Goal: Use online tool/utility: Utilize a website feature to perform a specific function

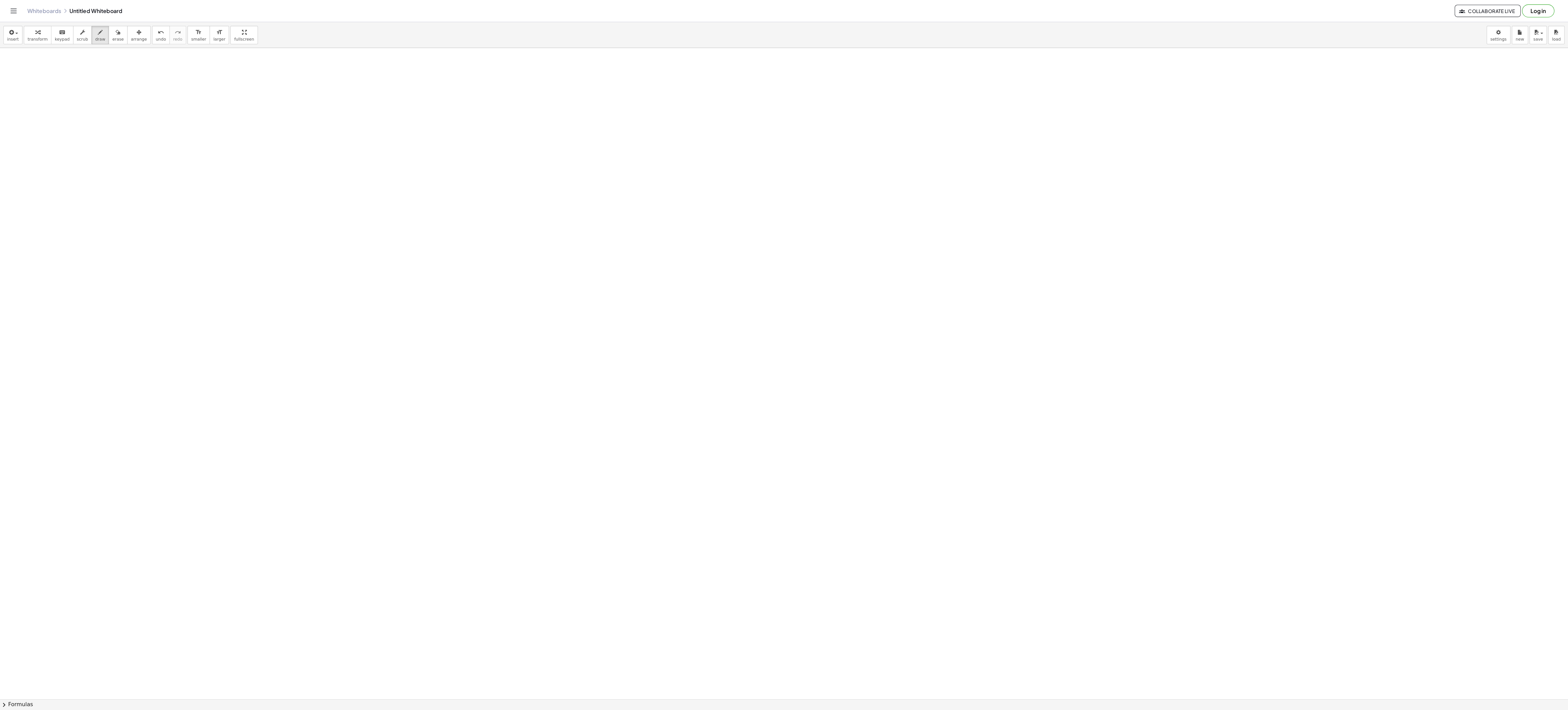
scroll to position [536, 0]
drag, startPoint x: 193, startPoint y: 188, endPoint x: 254, endPoint y: 149, distance: 72.4
click at [273, 147] on div at bounding box center [588, 181] width 1176 height 1362
drag, startPoint x: 231, startPoint y: 149, endPoint x: 269, endPoint y: 157, distance: 38.8
click at [256, 197] on div at bounding box center [588, 181] width 1176 height 1362
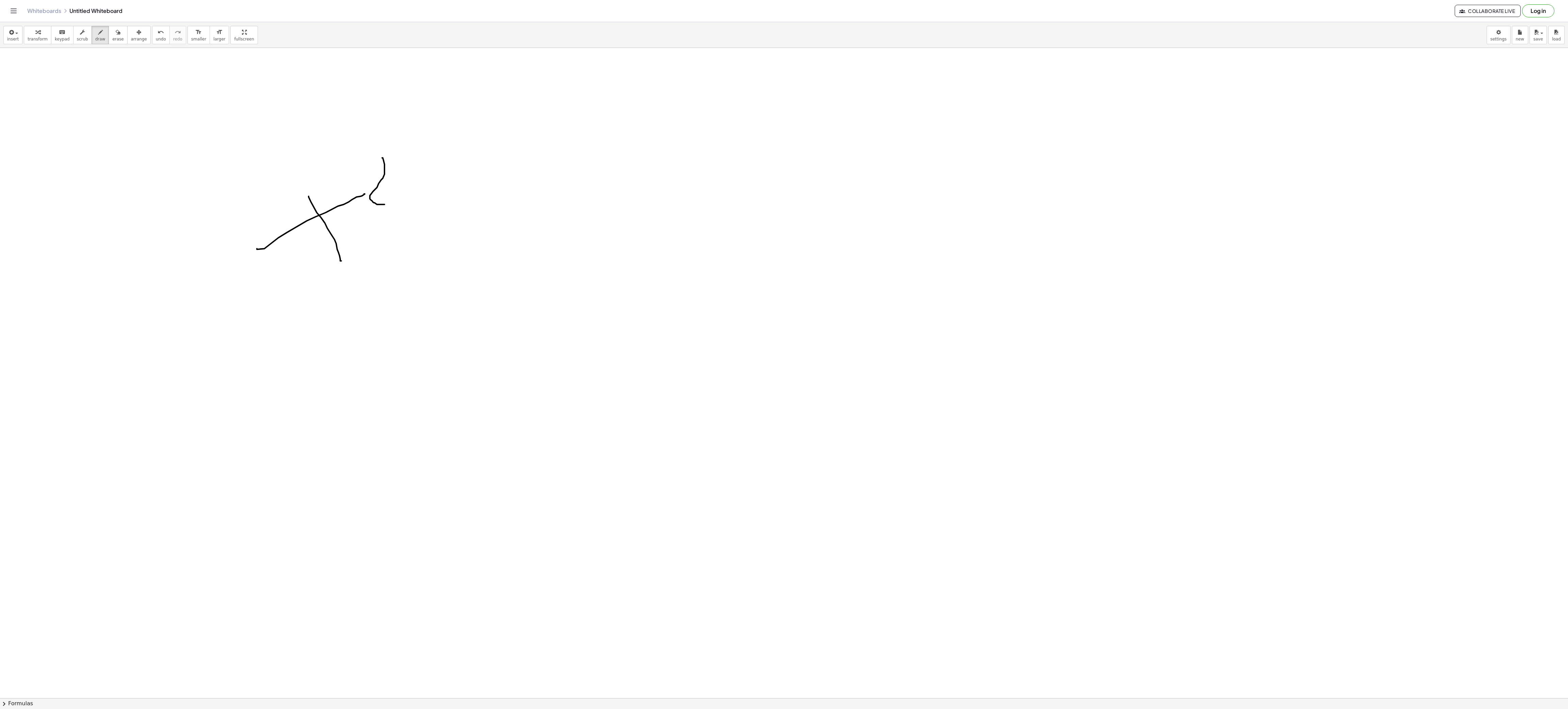
drag, startPoint x: 382, startPoint y: 160, endPoint x: 386, endPoint y: 206, distance: 46.2
click at [386, 206] on div at bounding box center [784, 241] width 1568 height 1814
drag, startPoint x: 445, startPoint y: 232, endPoint x: 498, endPoint y: 221, distance: 54.1
click at [491, 224] on div at bounding box center [784, 241] width 1568 height 1814
drag, startPoint x: 525, startPoint y: 210, endPoint x: 547, endPoint y: 261, distance: 55.5
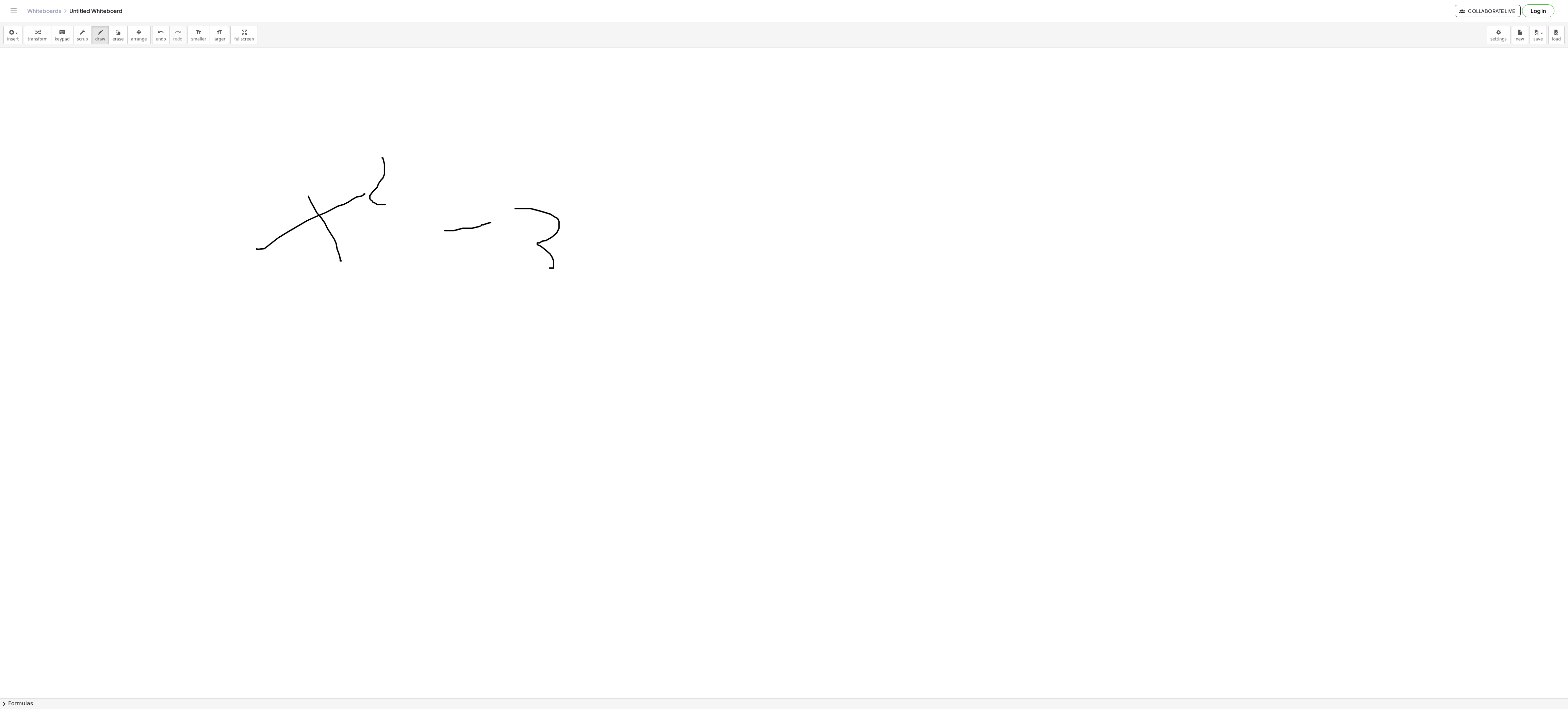
click at [544, 269] on div at bounding box center [784, 241] width 1568 height 1814
drag, startPoint x: 215, startPoint y: 299, endPoint x: 515, endPoint y: 361, distance: 306.3
click at [561, 346] on div at bounding box center [784, 241] width 1568 height 1814
drag, startPoint x: 232, startPoint y: 402, endPoint x: 334, endPoint y: 488, distance: 133.4
click at [336, 481] on div at bounding box center [784, 241] width 1568 height 1814
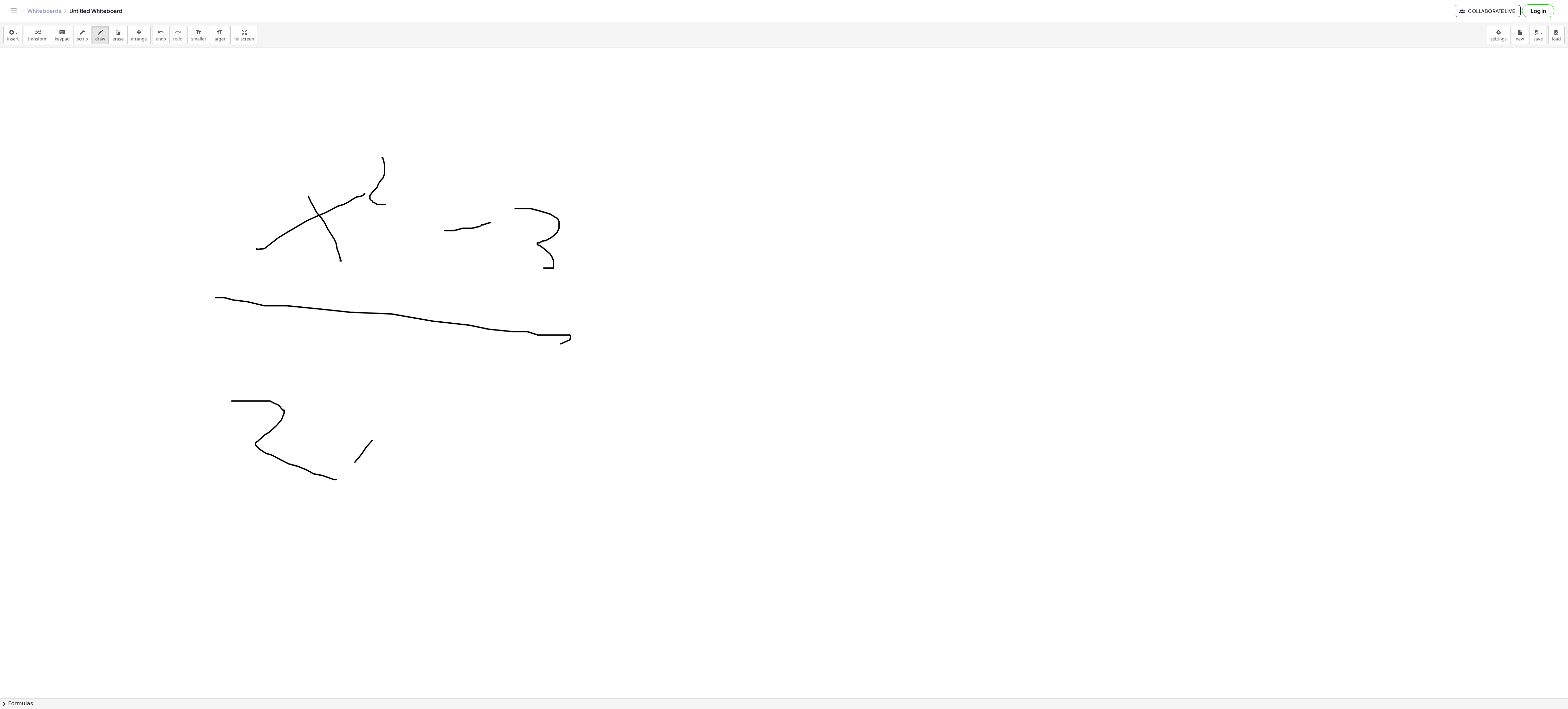
drag, startPoint x: 373, startPoint y: 442, endPoint x: 377, endPoint y: 431, distance: 11.7
click at [392, 427] on div at bounding box center [784, 241] width 1568 height 1814
drag, startPoint x: 377, startPoint y: 431, endPoint x: 389, endPoint y: 454, distance: 25.9
click at [389, 454] on div at bounding box center [784, 241] width 1568 height 1814
drag, startPoint x: 412, startPoint y: 449, endPoint x: 466, endPoint y: 448, distance: 54.0
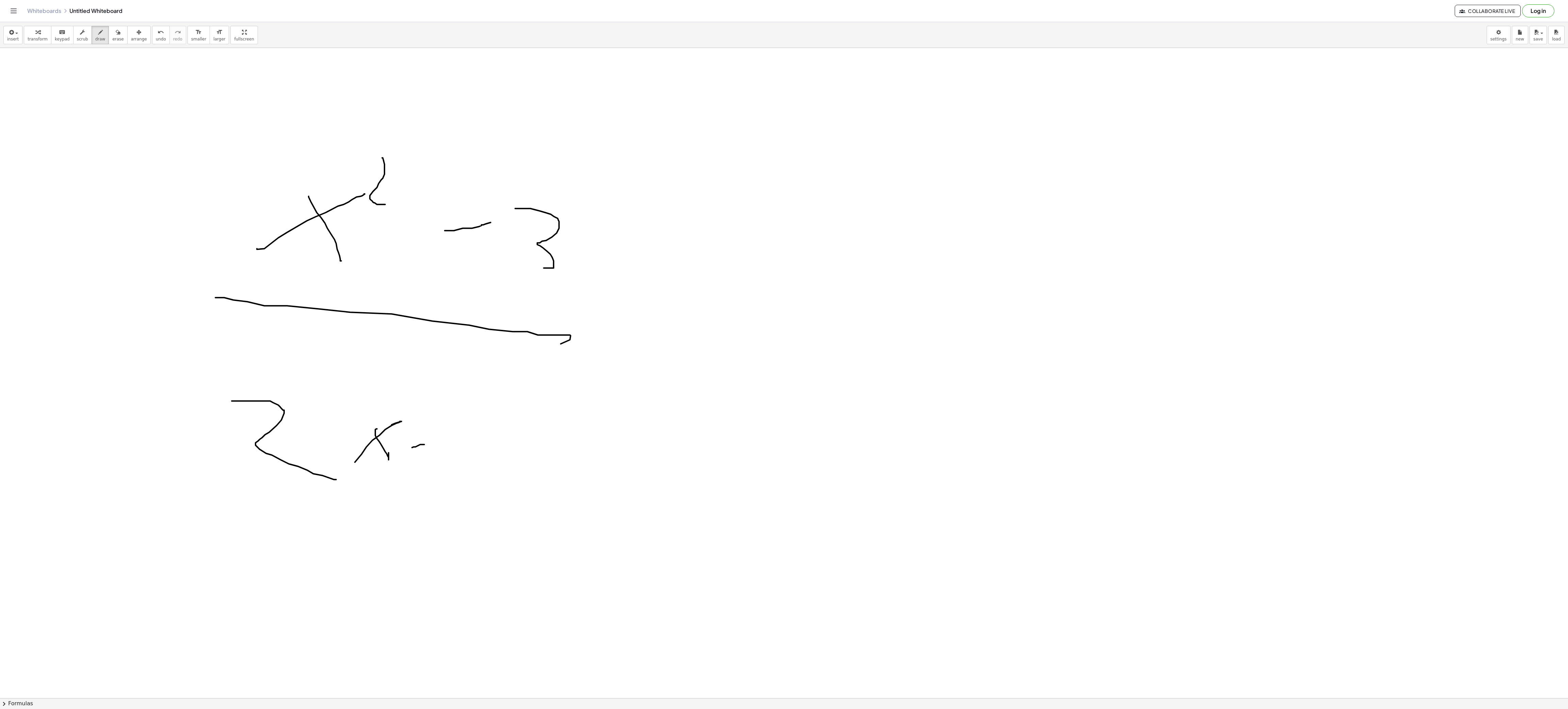
click at [458, 448] on div at bounding box center [784, 241] width 1568 height 1814
drag, startPoint x: 489, startPoint y: 432, endPoint x: 540, endPoint y: 499, distance: 84.2
click at [540, 499] on div at bounding box center [784, 241] width 1568 height 1814
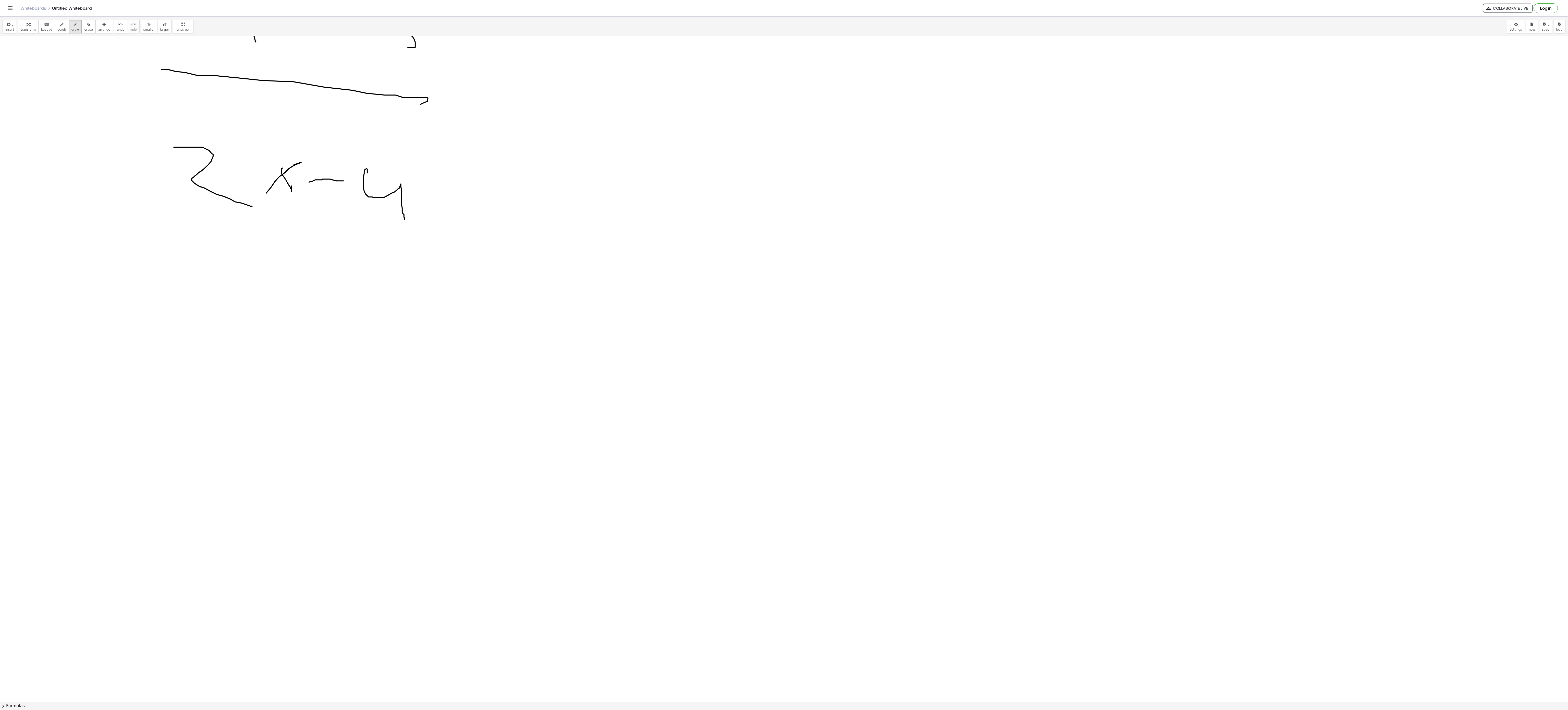
scroll to position [697, 0]
drag, startPoint x: 198, startPoint y: 374, endPoint x: 190, endPoint y: 332, distance: 42.8
click at [242, 331] on div at bounding box center [784, 334] width 1568 height 1991
drag, startPoint x: 190, startPoint y: 332, endPoint x: 239, endPoint y: 397, distance: 81.4
click at [237, 397] on div at bounding box center [784, 334] width 1568 height 1991
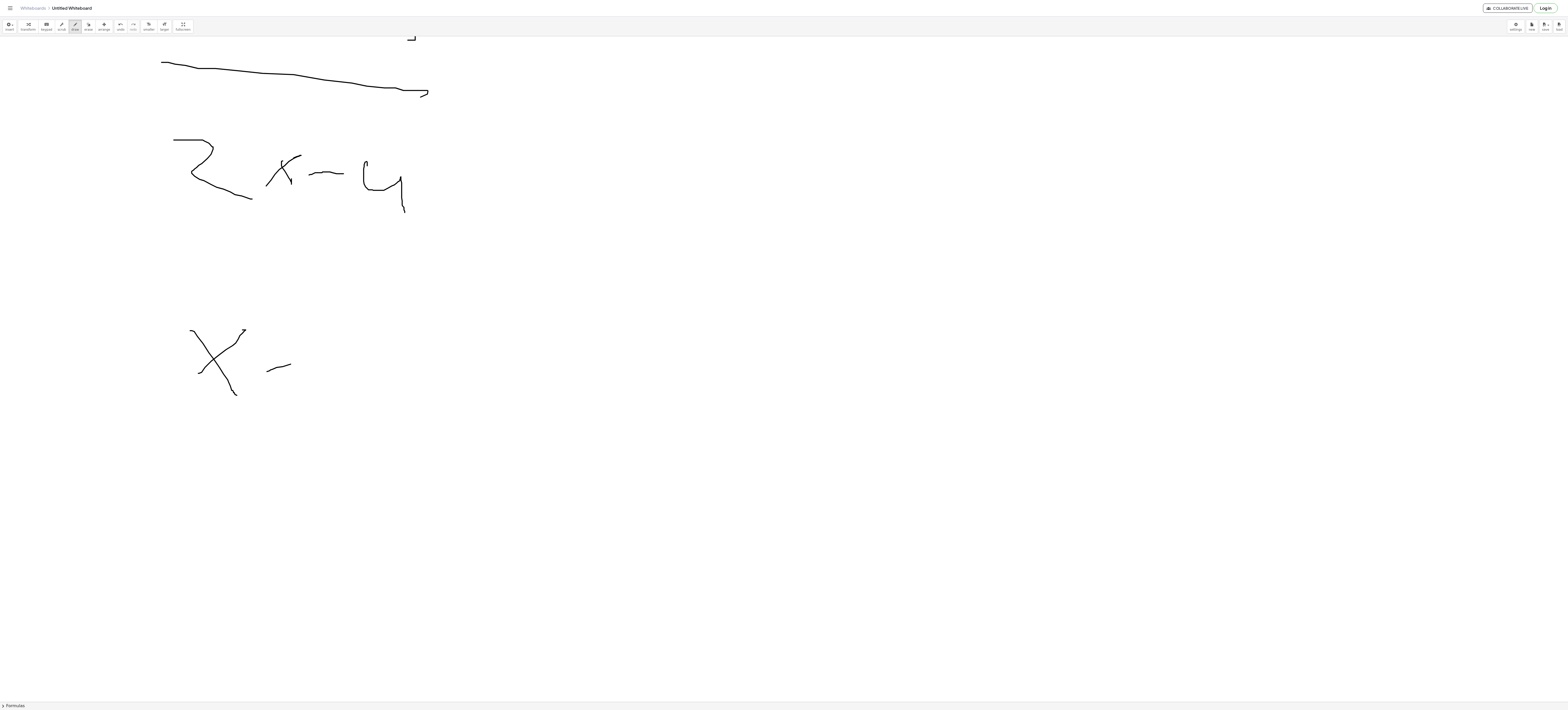
drag, startPoint x: 291, startPoint y: 365, endPoint x: 294, endPoint y: 365, distance: 3.0
click at [294, 365] on div at bounding box center [784, 334] width 1568 height 1991
drag, startPoint x: 273, startPoint y: 298, endPoint x: 278, endPoint y: 333, distance: 35.4
click at [278, 331] on div at bounding box center [784, 334] width 1568 height 1991
drag, startPoint x: 360, startPoint y: 333, endPoint x: 385, endPoint y: 369, distance: 43.8
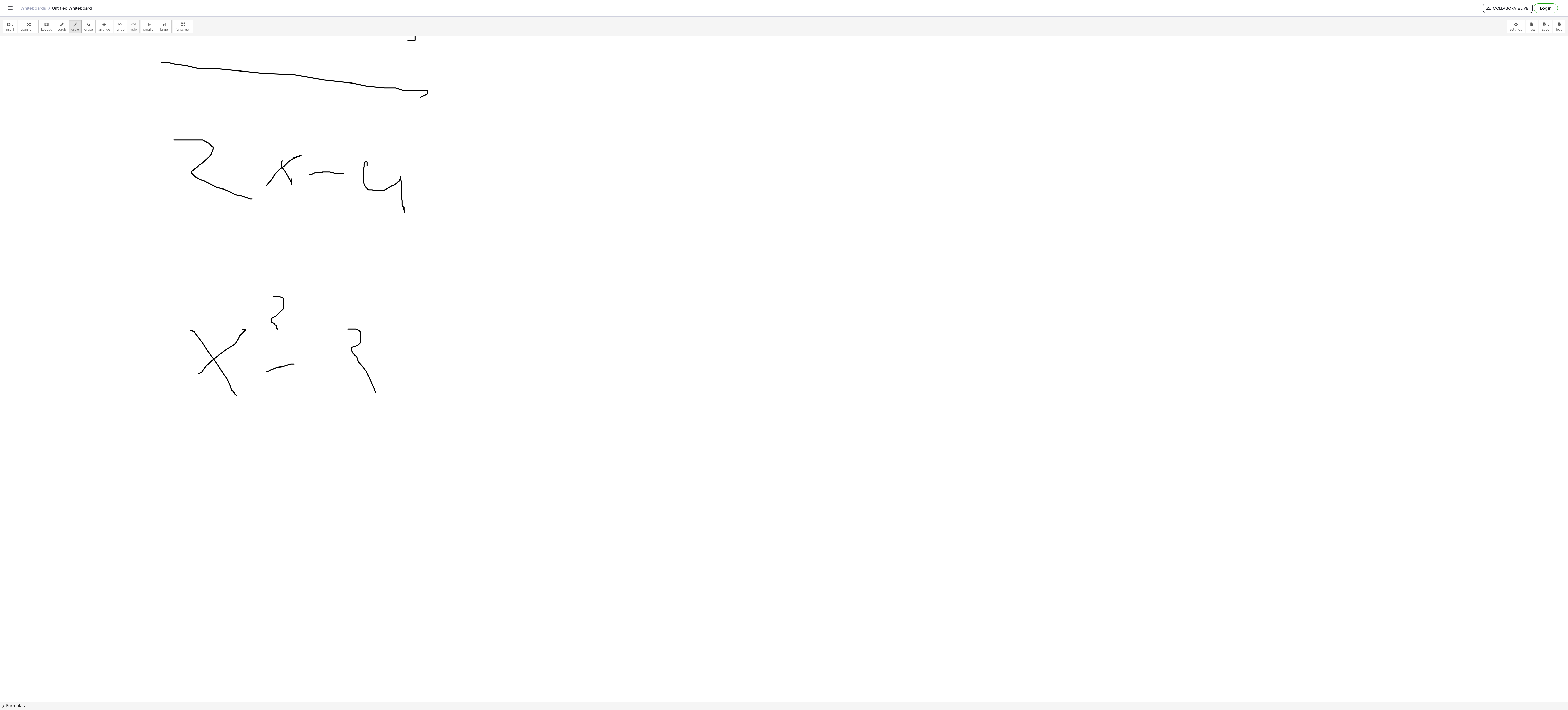
click at [361, 405] on div at bounding box center [784, 334] width 1568 height 1991
drag, startPoint x: 492, startPoint y: 255, endPoint x: 1212, endPoint y: 396, distance: 733.7
click at [1176, 396] on div at bounding box center [784, 334] width 1568 height 1991
drag, startPoint x: 674, startPoint y: 295, endPoint x: 737, endPoint y: 381, distance: 106.6
click at [698, 376] on div at bounding box center [784, 334] width 1568 height 1991
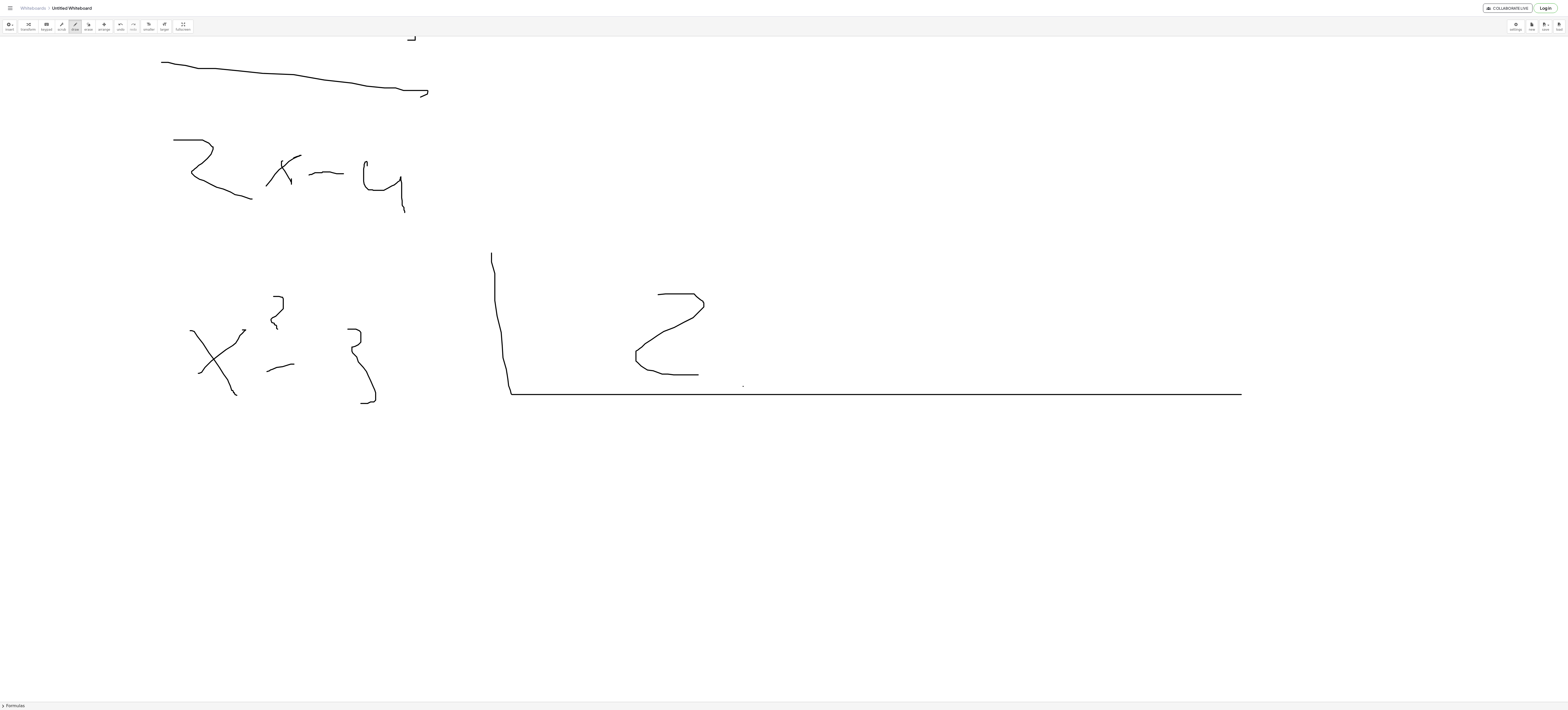
drag, startPoint x: 743, startPoint y: 388, endPoint x: 785, endPoint y: 354, distance: 54.0
click at [800, 352] on div at bounding box center [784, 334] width 1568 height 1991
drag, startPoint x: 742, startPoint y: 345, endPoint x: 799, endPoint y: 403, distance: 81.3
click at [793, 402] on div at bounding box center [784, 334] width 1568 height 1991
drag, startPoint x: 883, startPoint y: 365, endPoint x: 933, endPoint y: 359, distance: 50.4
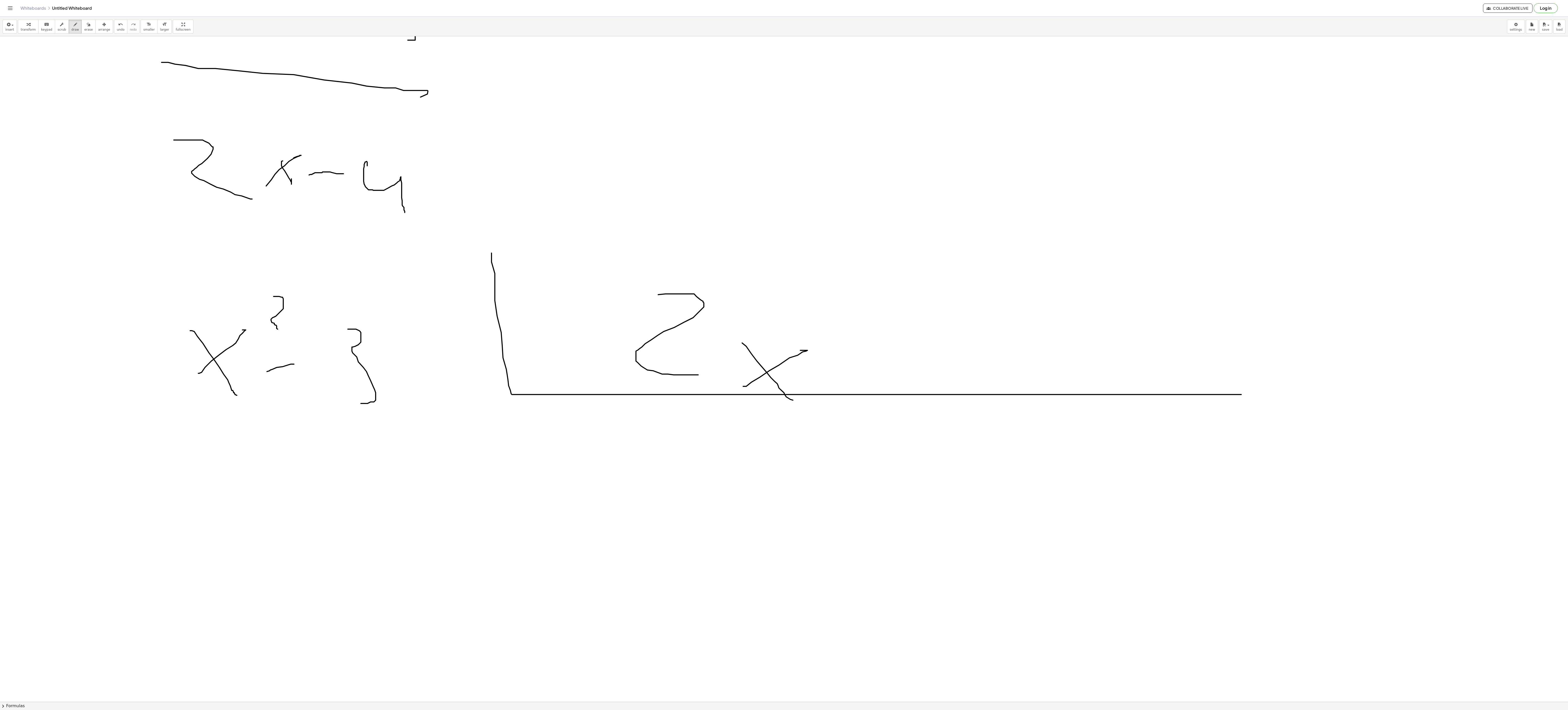
click at [928, 359] on div at bounding box center [784, 334] width 1568 height 1991
drag, startPoint x: 973, startPoint y: 337, endPoint x: 1026, endPoint y: 402, distance: 83.9
click at [1026, 402] on div at bounding box center [784, 334] width 1568 height 1991
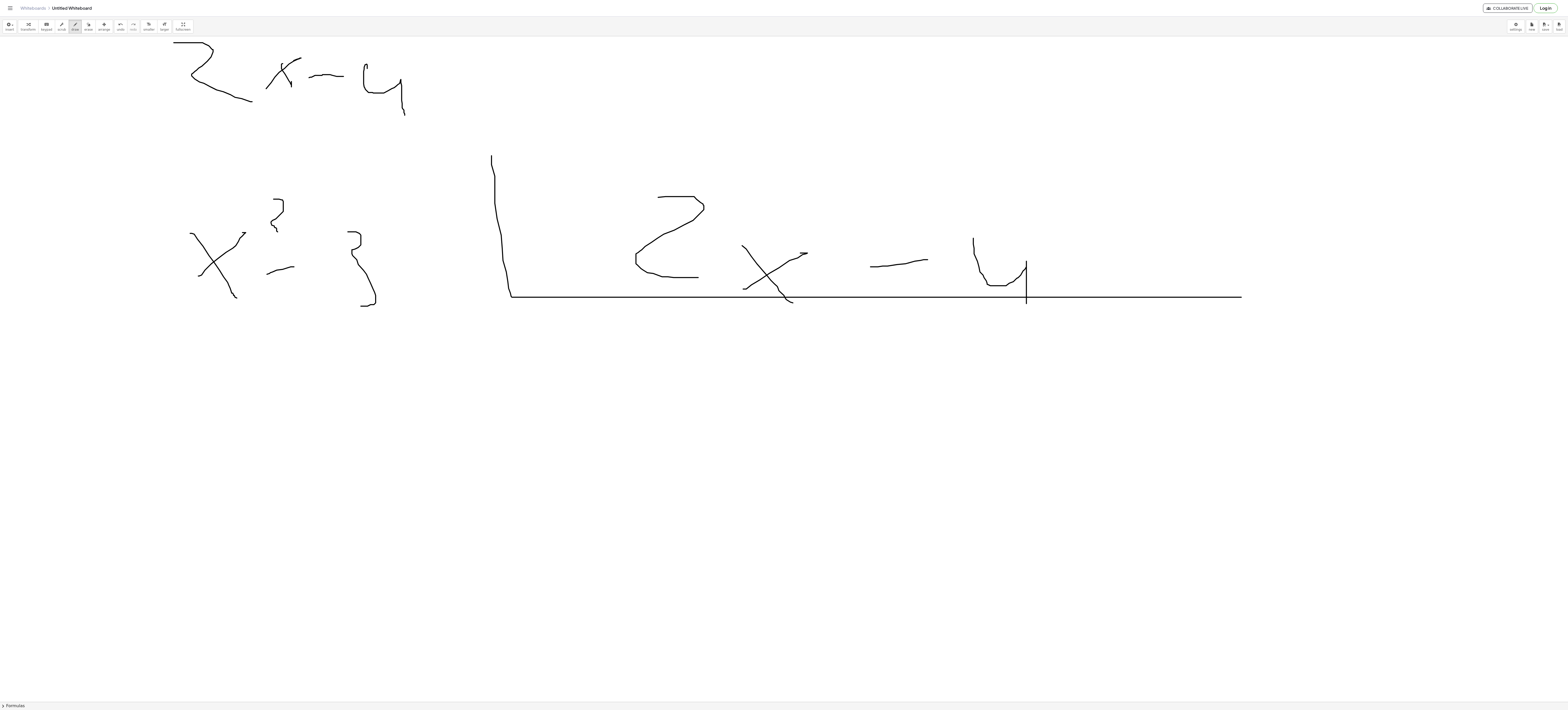
scroll to position [800, 0]
drag, startPoint x: 658, startPoint y: 448, endPoint x: 670, endPoint y: 397, distance: 52.4
click at [713, 396] on div at bounding box center [784, 232] width 1568 height 1991
drag, startPoint x: 663, startPoint y: 390, endPoint x: 702, endPoint y: 446, distance: 68.2
click at [702, 446] on div at bounding box center [784, 232] width 1568 height 1991
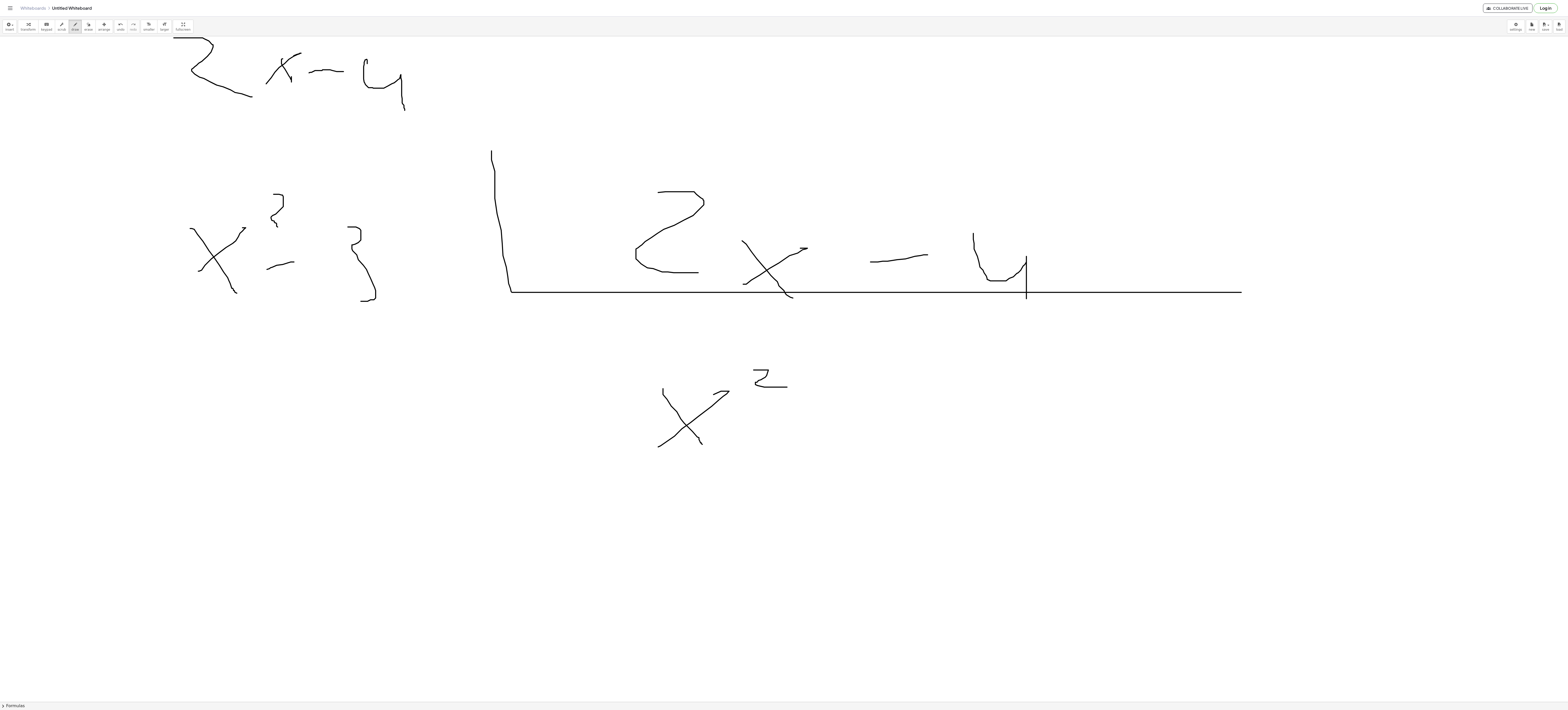
drag, startPoint x: 754, startPoint y: 371, endPoint x: 787, endPoint y: 388, distance: 37.1
click at [787, 388] on div at bounding box center [784, 232] width 1568 height 1991
drag, startPoint x: 597, startPoint y: 405, endPoint x: 626, endPoint y: 449, distance: 52.7
click at [636, 449] on div at bounding box center [784, 232] width 1568 height 1991
drag, startPoint x: 558, startPoint y: 431, endPoint x: 592, endPoint y: 483, distance: 62.1
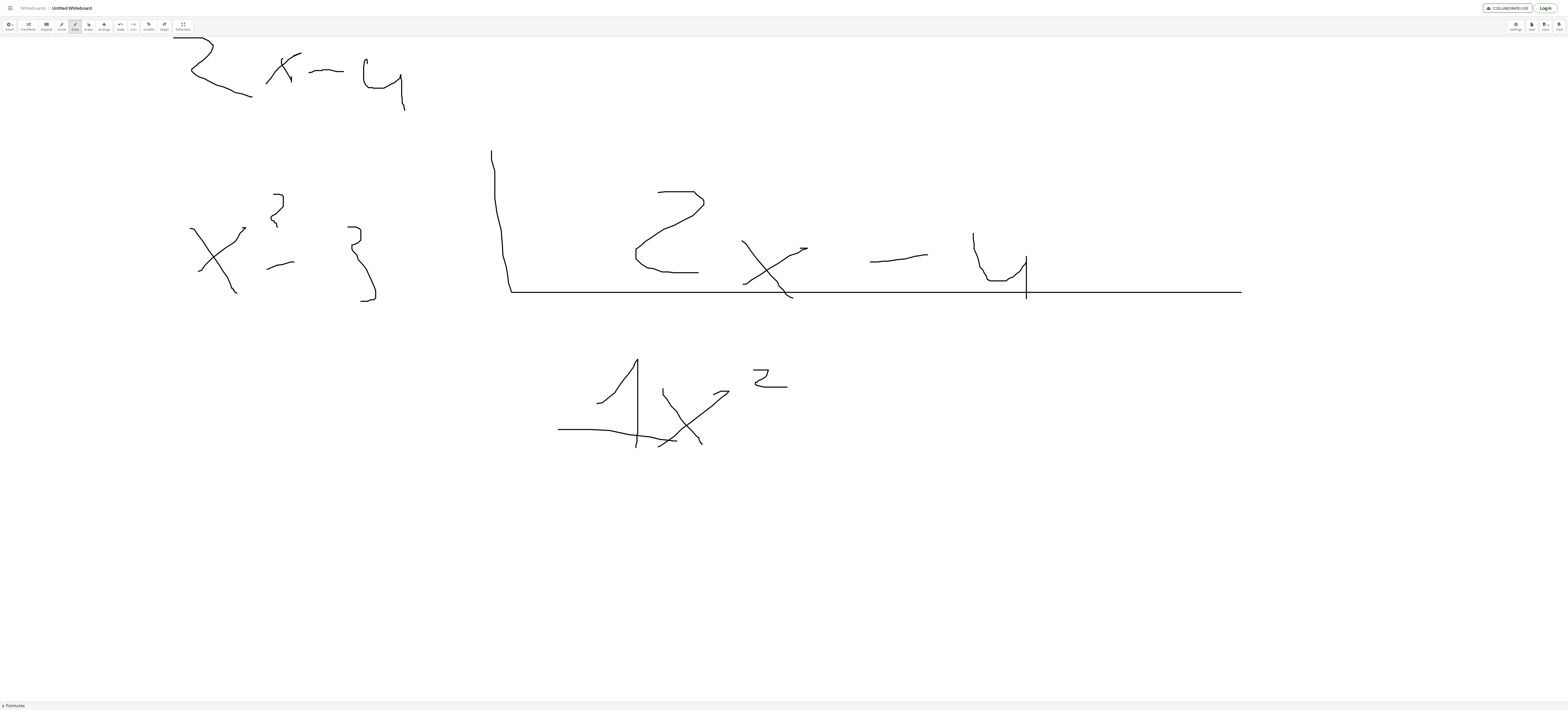
click at [665, 452] on div at bounding box center [784, 232] width 1568 height 1991
drag, startPoint x: 591, startPoint y: 485, endPoint x: 631, endPoint y: 517, distance: 51.2
click at [643, 529] on div at bounding box center [784, 232] width 1568 height 1991
drag, startPoint x: 746, startPoint y: 348, endPoint x: 786, endPoint y: 406, distance: 70.5
click at [786, 406] on div at bounding box center [784, 232] width 1568 height 1991
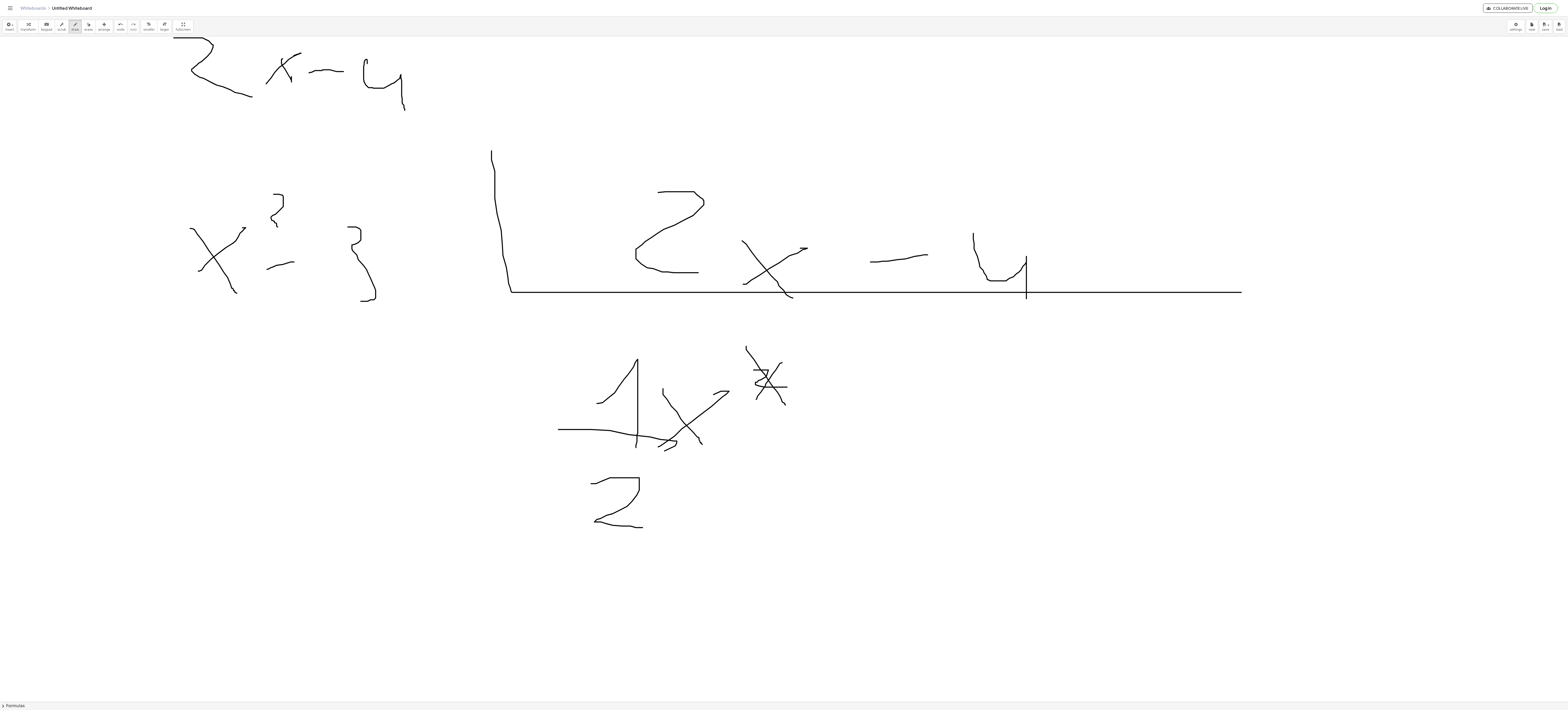
drag, startPoint x: 782, startPoint y: 364, endPoint x: 756, endPoint y: 401, distance: 45.2
click at [756, 401] on div at bounding box center [784, 232] width 1568 height 1991
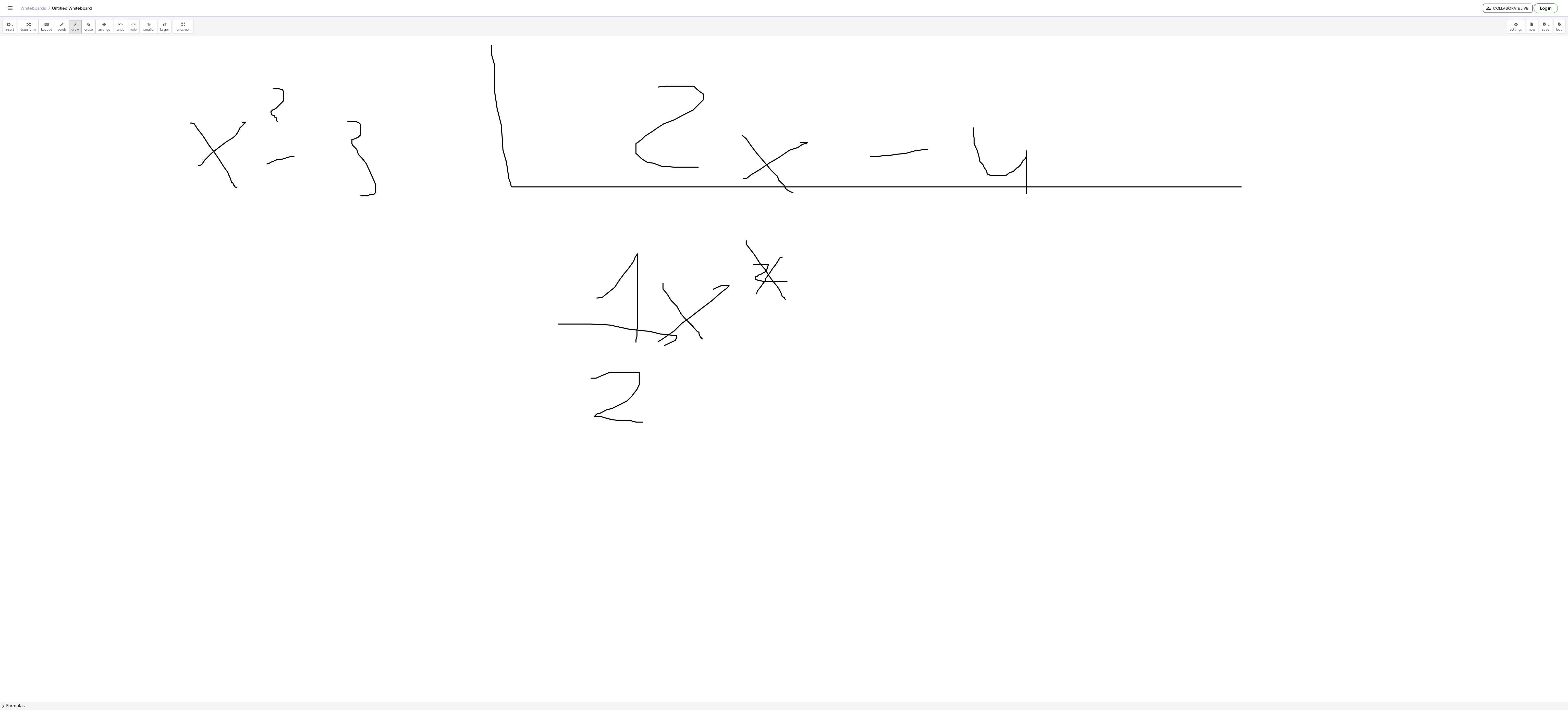
scroll to position [902, 0]
drag, startPoint x: 591, startPoint y: 540, endPoint x: 590, endPoint y: 557, distance: 17.0
click at [618, 532] on div at bounding box center [784, 130] width 1568 height 1991
drag, startPoint x: 590, startPoint y: 557, endPoint x: 618, endPoint y: 561, distance: 28.3
click at [626, 532] on div at bounding box center [784, 130] width 1568 height 1991
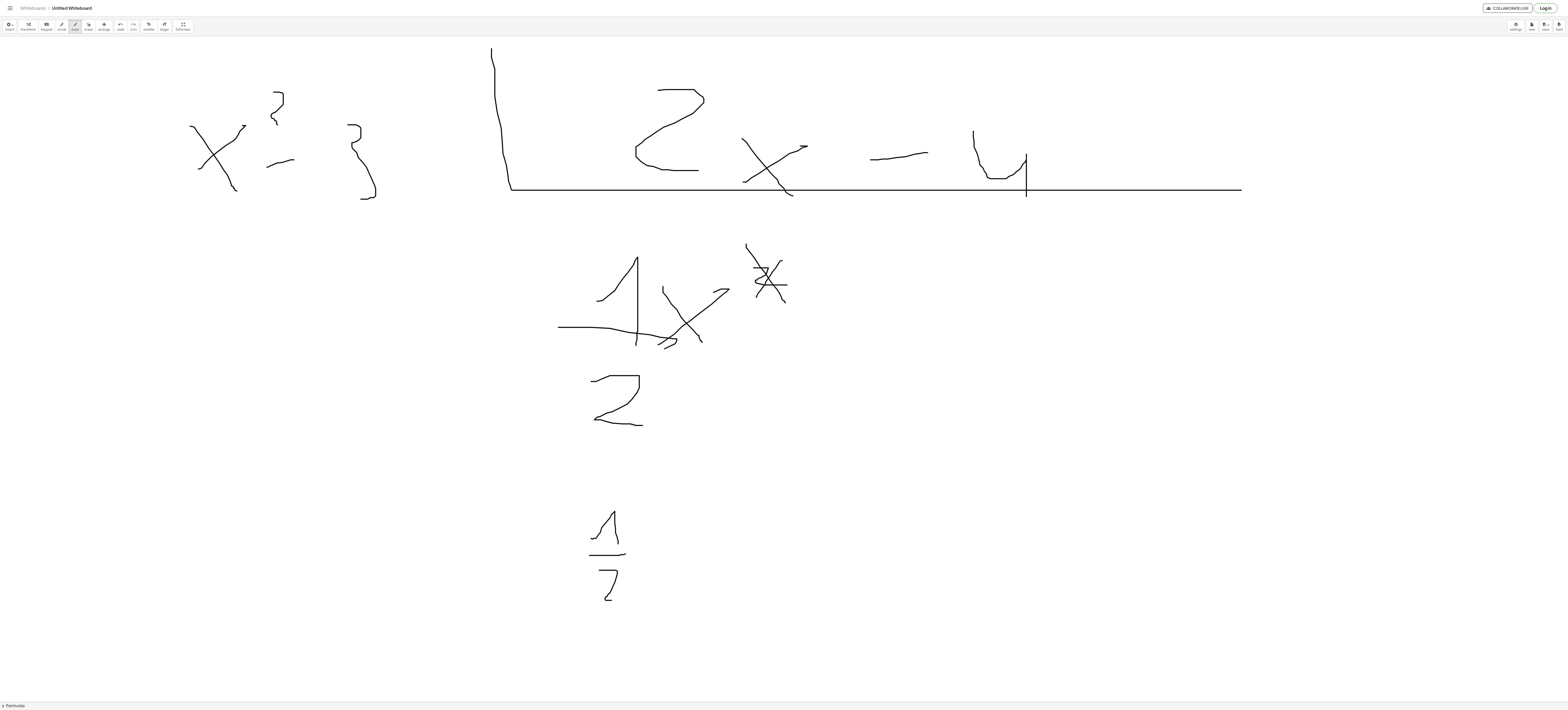
drag, startPoint x: 599, startPoint y: 572, endPoint x: 679, endPoint y: 561, distance: 80.8
click at [634, 532] on div at bounding box center [784, 130] width 1568 height 1991
drag, startPoint x: 674, startPoint y: 560, endPoint x: 684, endPoint y: 536, distance: 26.0
click at [685, 532] on div at bounding box center [784, 130] width 1568 height 1991
drag, startPoint x: 676, startPoint y: 532, endPoint x: 692, endPoint y: 560, distance: 32.2
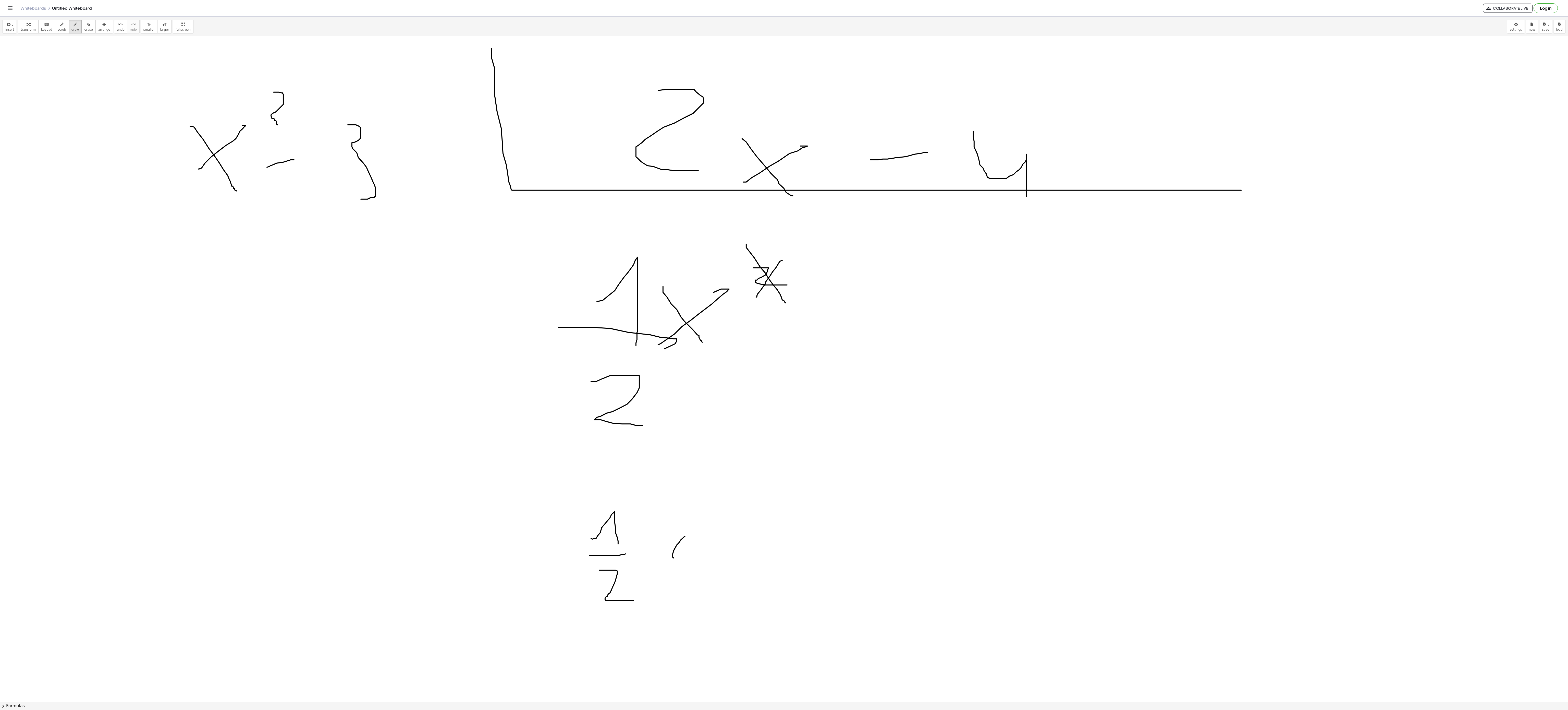
click at [692, 532] on div at bounding box center [784, 130] width 1568 height 1991
click at [723, 532] on div at bounding box center [784, 130] width 1568 height 1991
drag, startPoint x: 776, startPoint y: 504, endPoint x: 785, endPoint y: 558, distance: 54.7
click at [795, 532] on div at bounding box center [784, 130] width 1568 height 1991
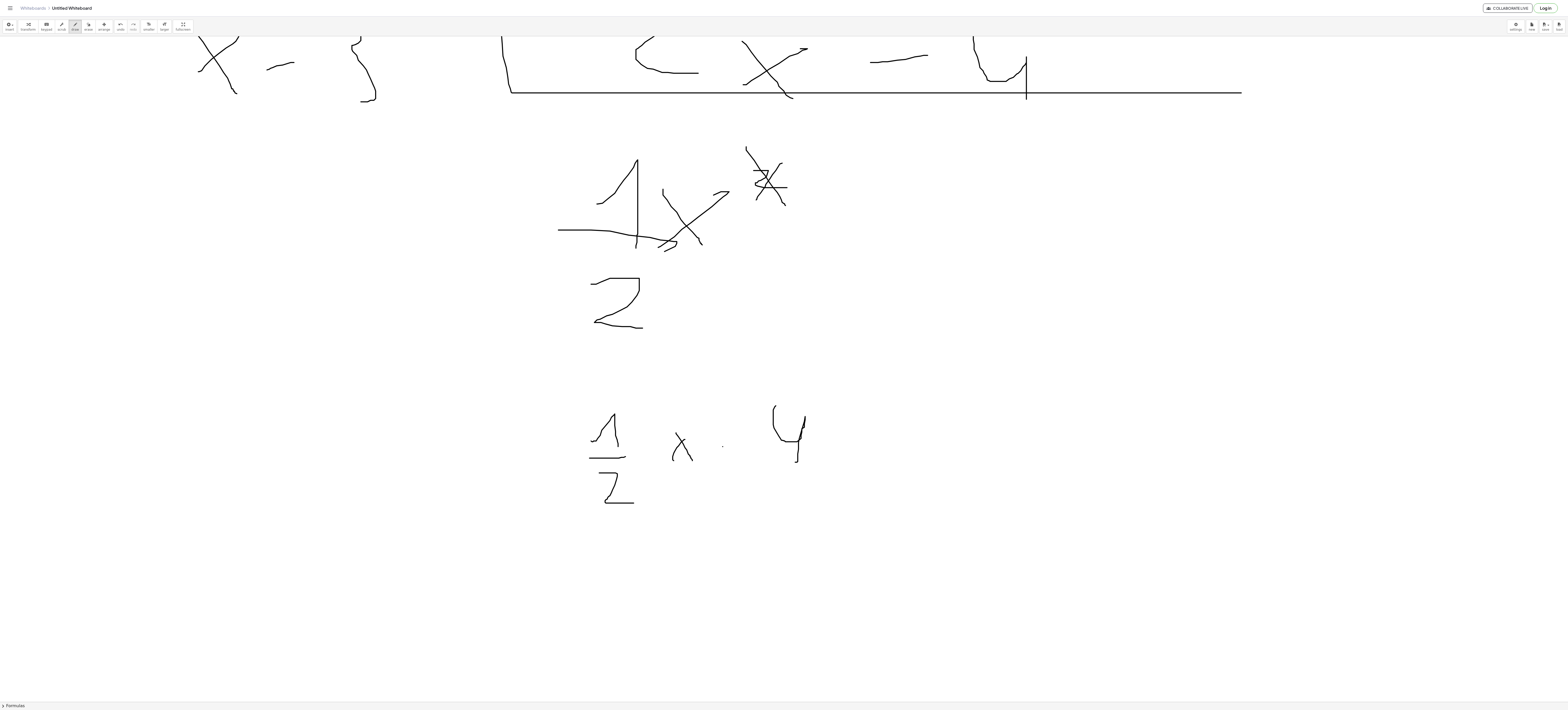
scroll to position [1004, 0]
drag, startPoint x: 872, startPoint y: 441, endPoint x: 889, endPoint y: 443, distance: 17.1
click at [889, 443] on div at bounding box center [784, 28] width 1568 height 1991
drag, startPoint x: 870, startPoint y: 453, endPoint x: 939, endPoint y: 455, distance: 69.0
click at [939, 454] on div at bounding box center [784, 28] width 1568 height 1991
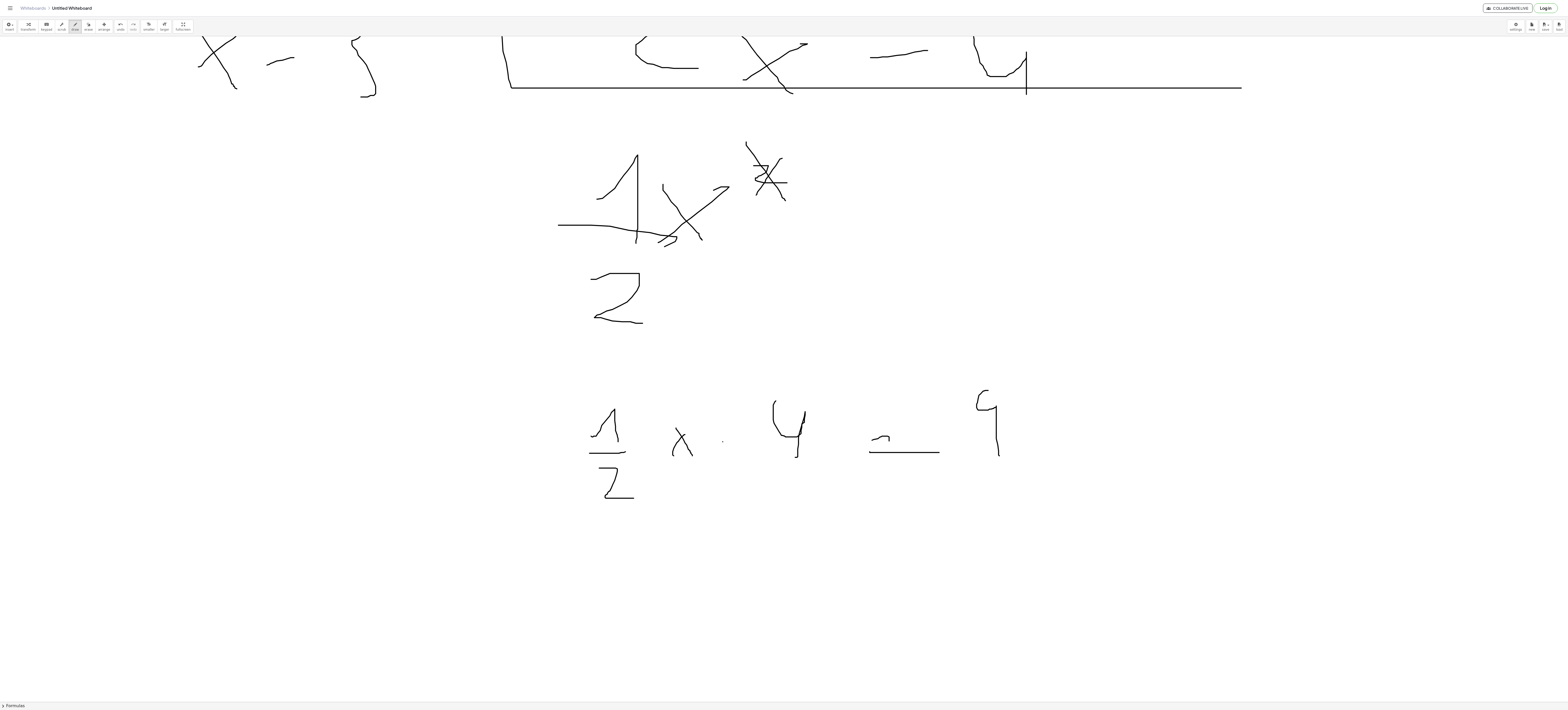
drag, startPoint x: 988, startPoint y: 392, endPoint x: 1006, endPoint y: 454, distance: 64.6
click at [1003, 458] on div at bounding box center [784, 28] width 1568 height 1991
drag, startPoint x: 1015, startPoint y: 451, endPoint x: 1071, endPoint y: 426, distance: 61.3
click at [1071, 426] on div at bounding box center [784, 28] width 1568 height 1991
drag, startPoint x: 1052, startPoint y: 419, endPoint x: 722, endPoint y: 510, distance: 342.3
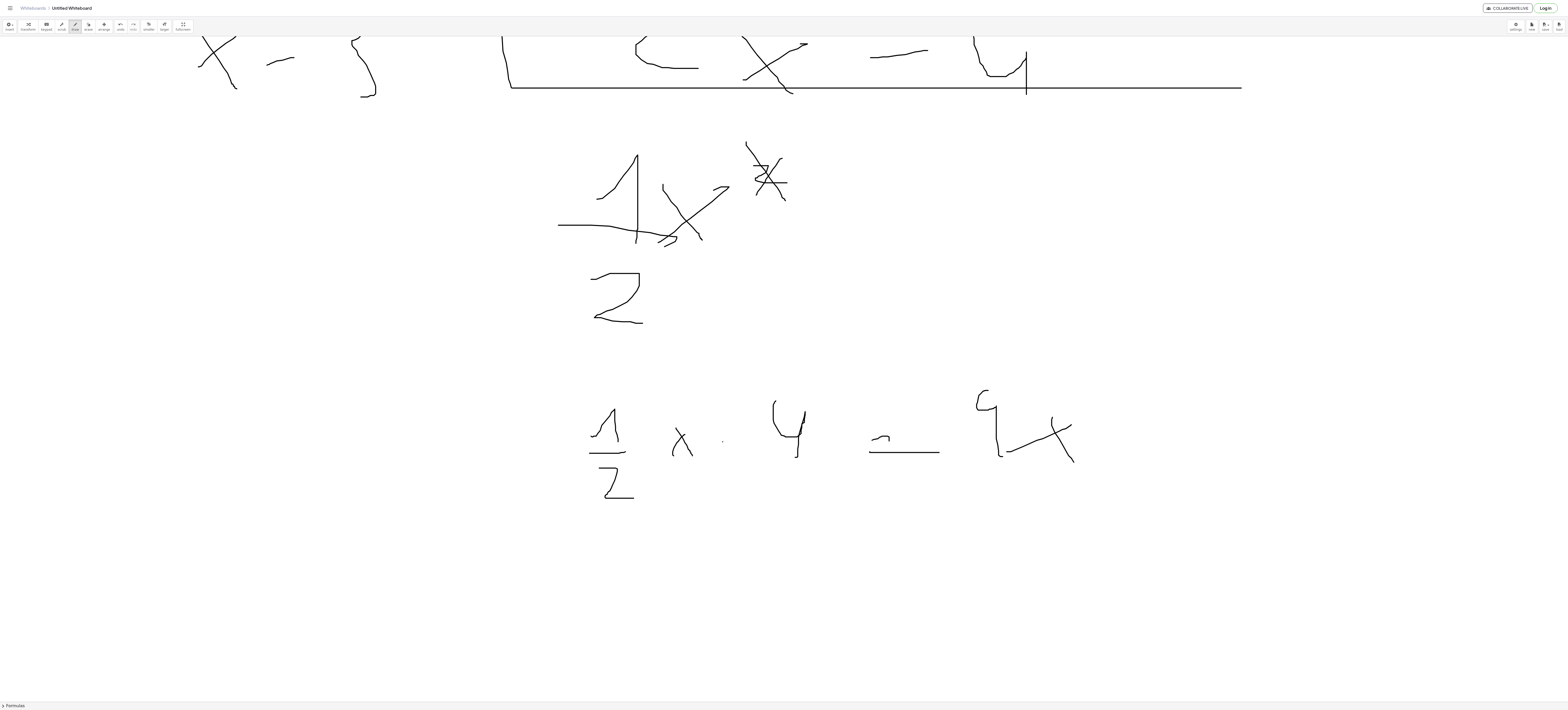
click at [1067, 465] on div at bounding box center [784, 28] width 1568 height 1991
drag, startPoint x: 972, startPoint y: 460, endPoint x: 1104, endPoint y: 462, distance: 132.0
click at [1110, 462] on div at bounding box center [784, 28] width 1568 height 1991
drag, startPoint x: 1079, startPoint y: 477, endPoint x: 1121, endPoint y: 510, distance: 53.4
click at [1121, 510] on div at bounding box center [784, 28] width 1568 height 1991
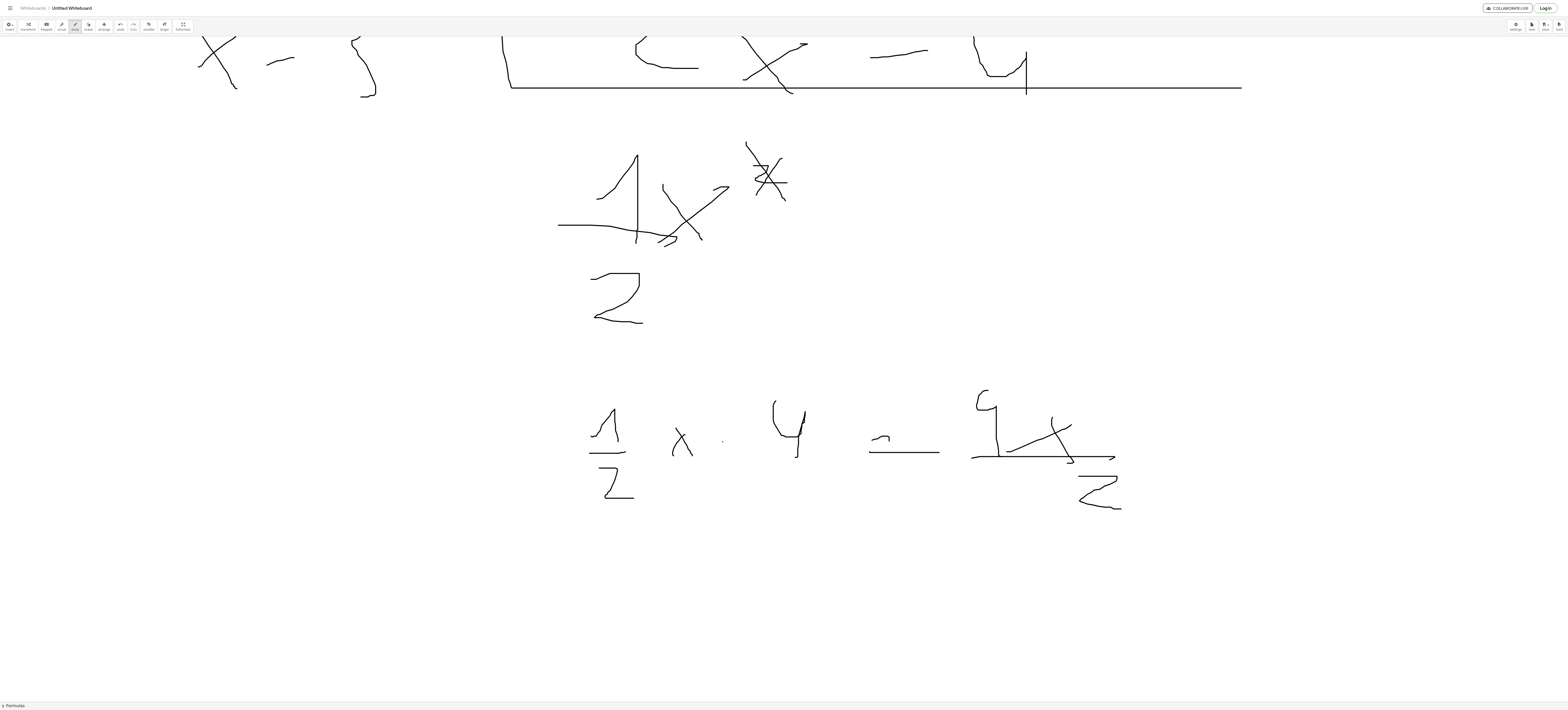
drag, startPoint x: 1035, startPoint y: 389, endPoint x: 956, endPoint y: 465, distance: 109.6
click at [956, 465] on div at bounding box center [784, 28] width 1568 height 1991
click at [1048, 515] on div at bounding box center [784, 28] width 1568 height 1991
drag, startPoint x: 899, startPoint y: 557, endPoint x: 880, endPoint y: 578, distance: 28.3
click at [933, 532] on div at bounding box center [784, 28] width 1568 height 1991
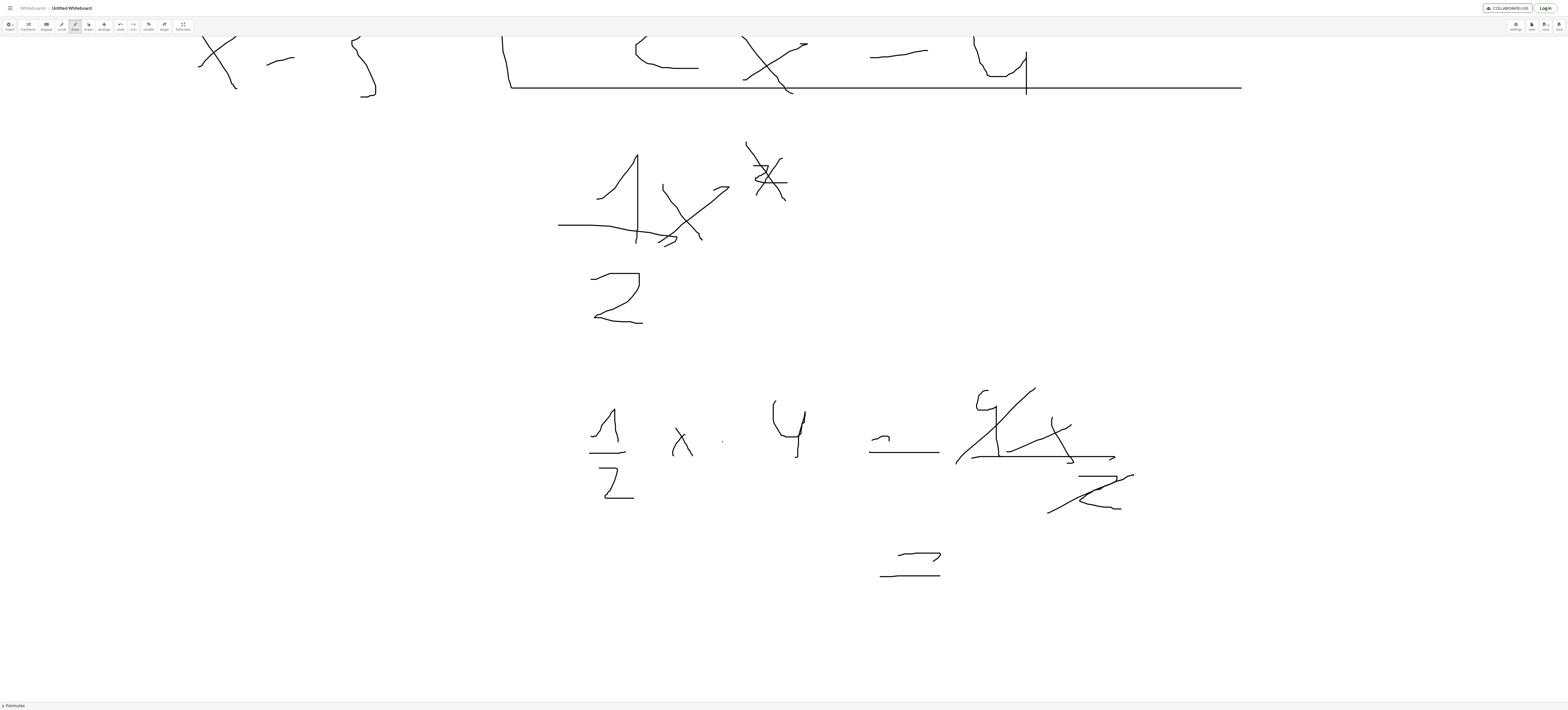
drag, startPoint x: 880, startPoint y: 578, endPoint x: 957, endPoint y: 568, distance: 77.6
click at [951, 532] on div at bounding box center [784, 28] width 1568 height 1991
drag, startPoint x: 964, startPoint y: 561, endPoint x: 1069, endPoint y: 585, distance: 107.7
click at [1070, 532] on div at bounding box center [784, 28] width 1568 height 1991
drag, startPoint x: 1071, startPoint y: 579, endPoint x: 1088, endPoint y: 561, distance: 24.8
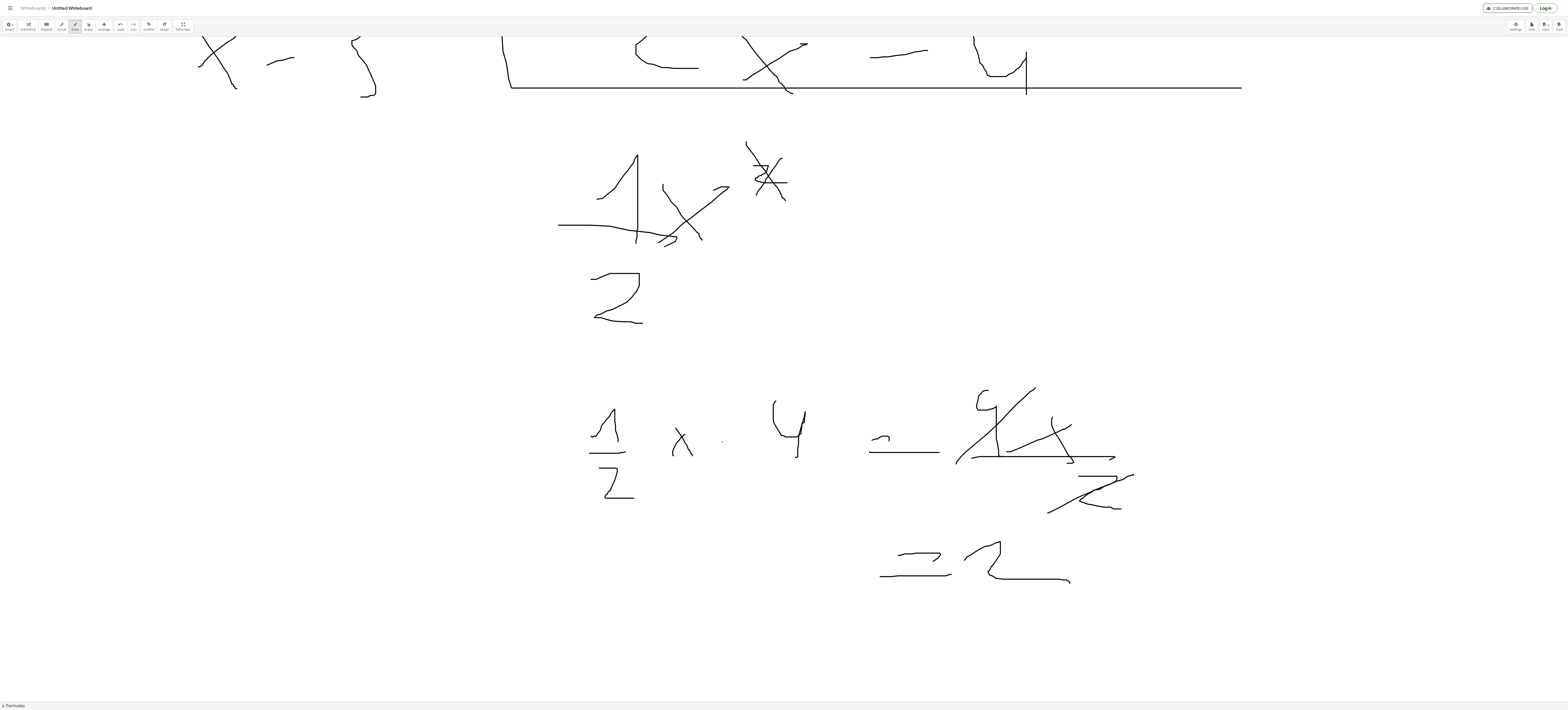
click at [1091, 532] on div at bounding box center [784, 28] width 1568 height 1991
drag, startPoint x: 1080, startPoint y: 561, endPoint x: 1104, endPoint y: 594, distance: 40.8
click at [1104, 532] on div at bounding box center [784, 28] width 1568 height 1991
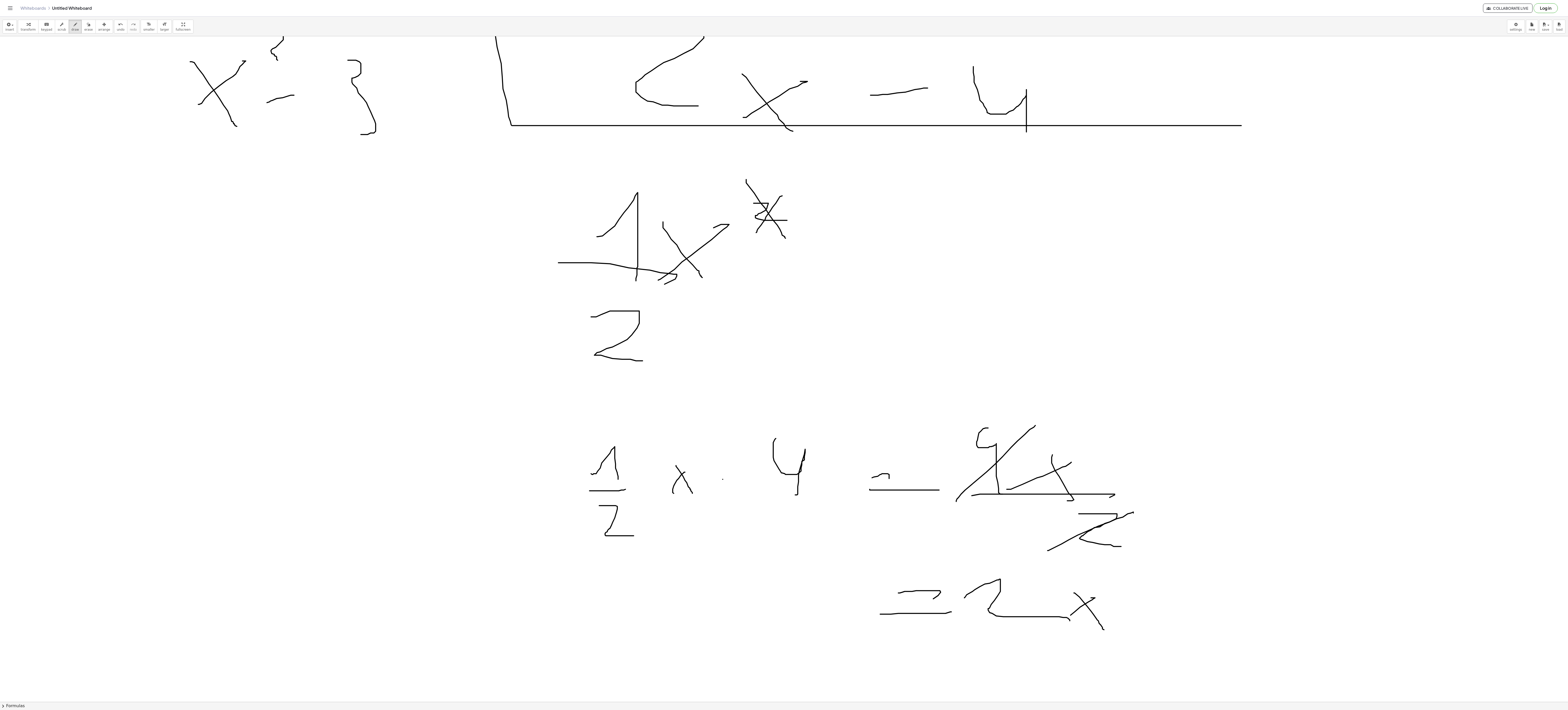
scroll to position [902, 0]
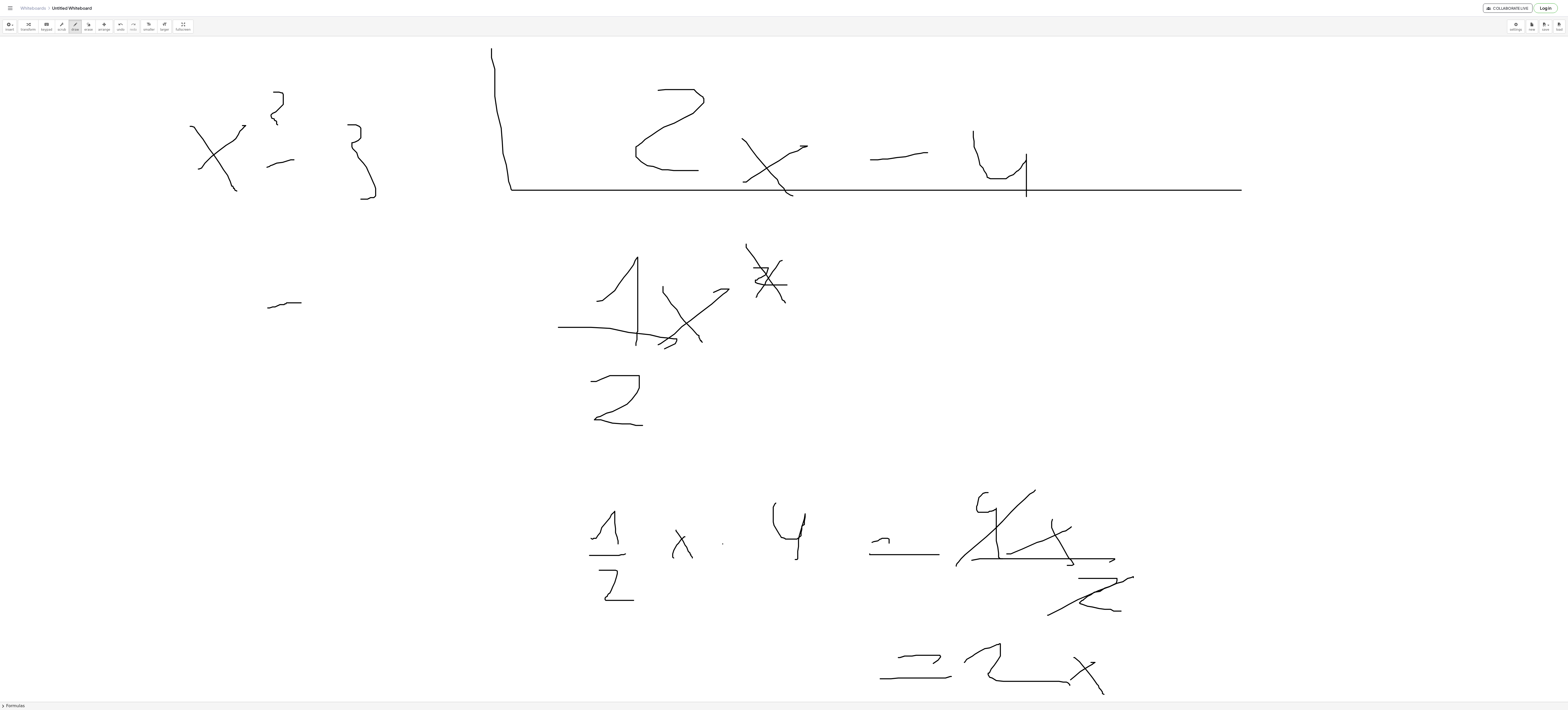
drag, startPoint x: 268, startPoint y: 309, endPoint x: 302, endPoint y: 304, distance: 34.4
click at [302, 304] on div at bounding box center [784, 130] width 1568 height 1991
drag, startPoint x: 344, startPoint y: 285, endPoint x: 392, endPoint y: 330, distance: 65.8
click at [396, 325] on div at bounding box center [784, 130] width 1568 height 1991
drag, startPoint x: 418, startPoint y: 308, endPoint x: 432, endPoint y: 330, distance: 26.1
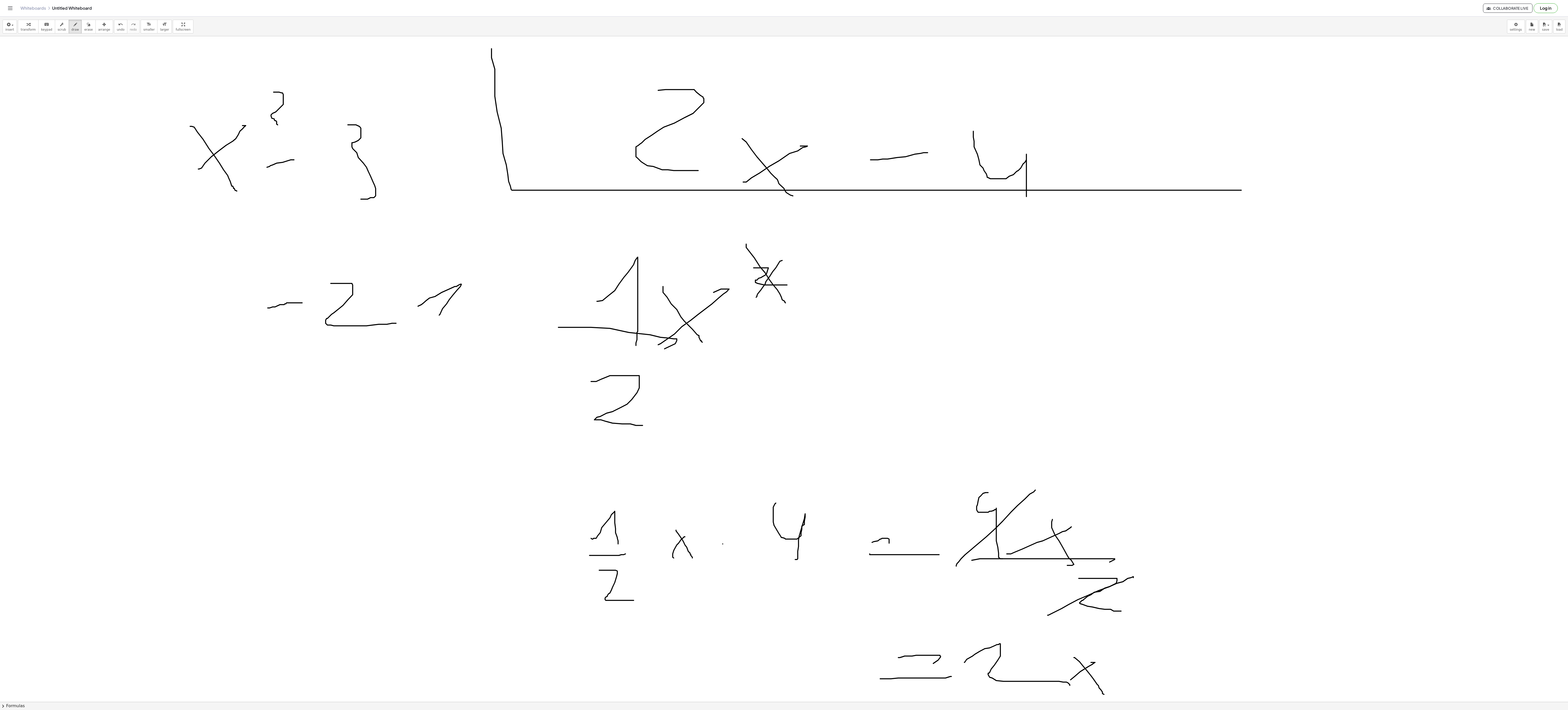
click at [432, 330] on div at bounding box center [784, 130] width 1568 height 1991
drag, startPoint x: 433, startPoint y: 281, endPoint x: 455, endPoint y: 326, distance: 50.1
click at [455, 326] on div at bounding box center [784, 130] width 1568 height 1991
drag, startPoint x: 164, startPoint y: 331, endPoint x: 207, endPoint y: 300, distance: 53.0
click at [207, 300] on div at bounding box center [784, 130] width 1568 height 1991
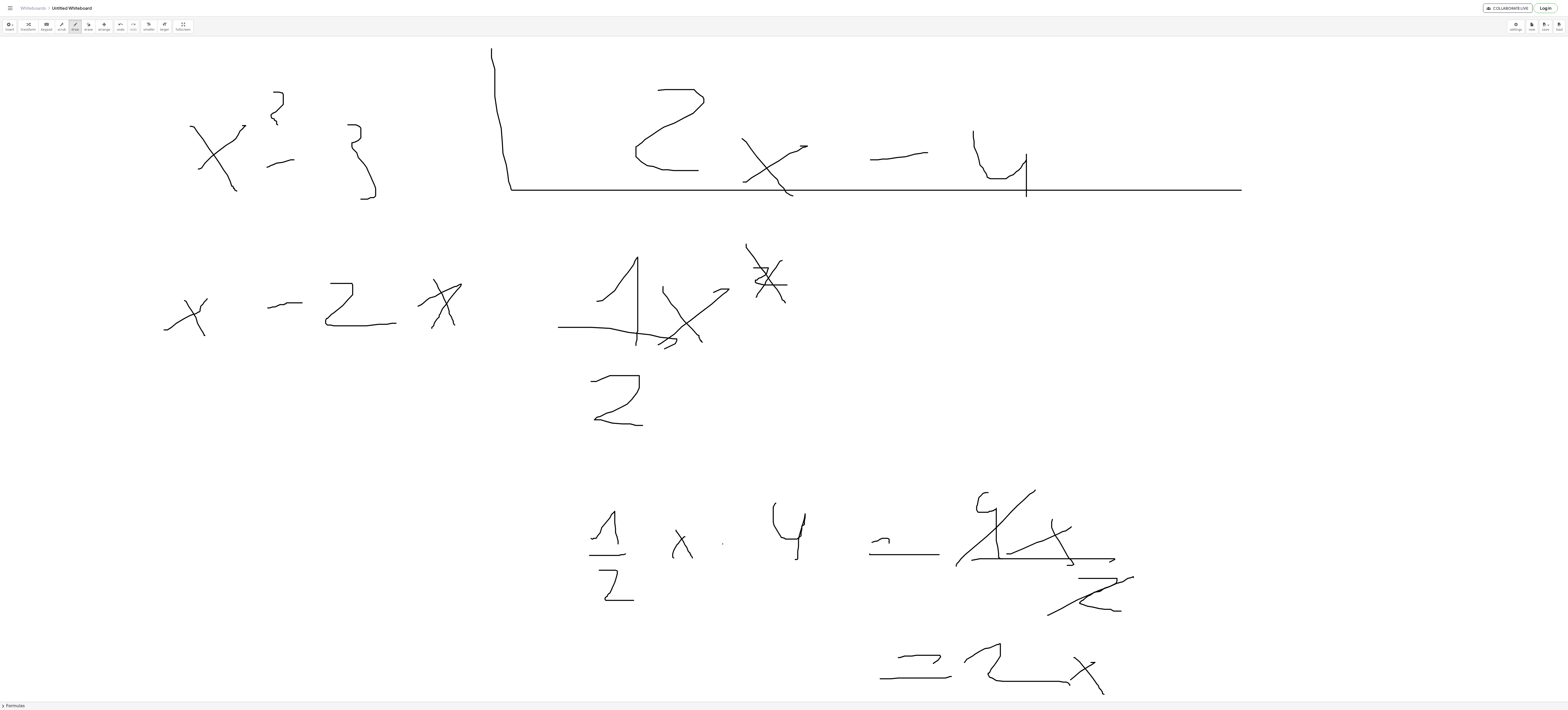
drag, startPoint x: 184, startPoint y: 302, endPoint x: 233, endPoint y: 259, distance: 65.2
click at [207, 336] on div at bounding box center [784, 130] width 1568 height 1991
drag, startPoint x: 233, startPoint y: 255, endPoint x: 247, endPoint y: 279, distance: 27.8
click at [247, 279] on div at bounding box center [784, 130] width 1568 height 1991
drag, startPoint x: 112, startPoint y: 223, endPoint x: 147, endPoint y: 273, distance: 61.0
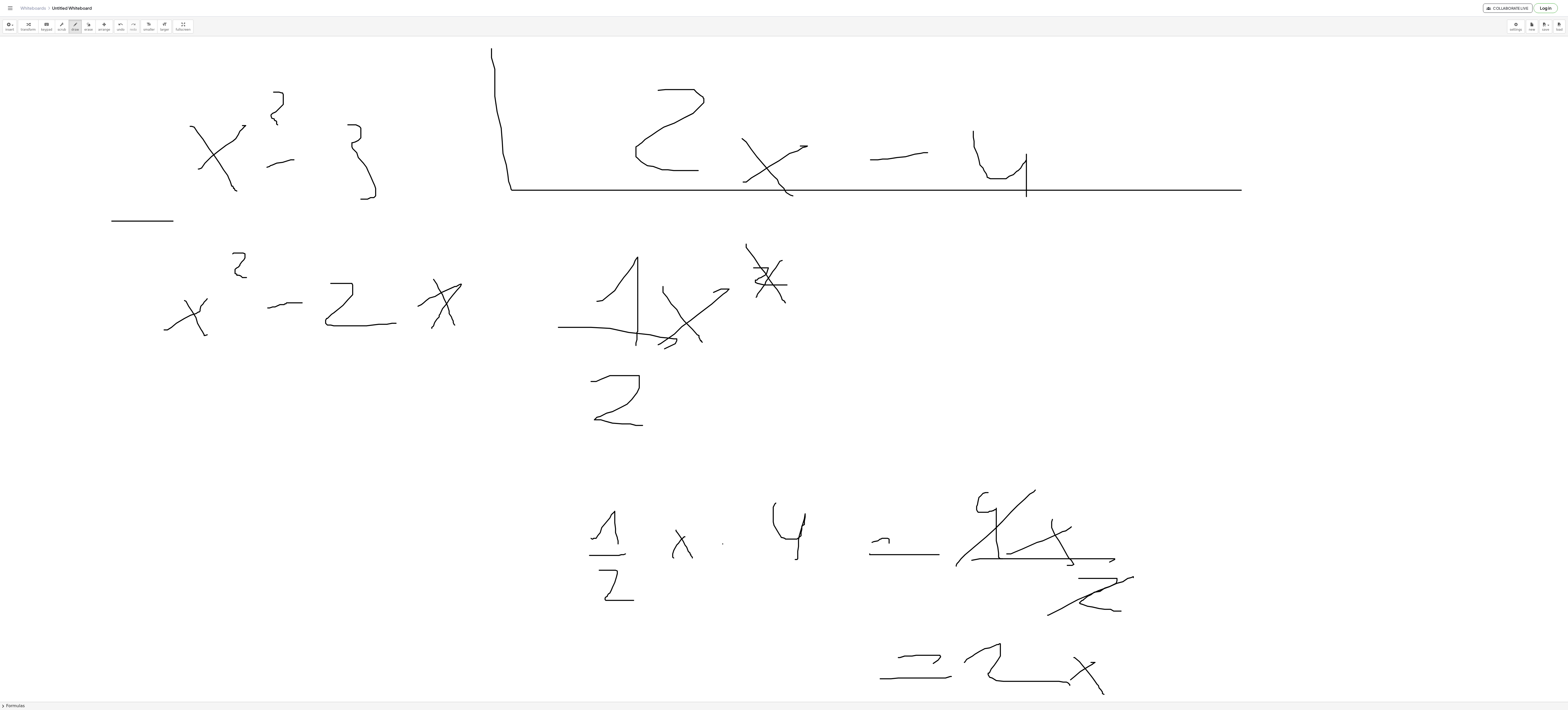
click at [174, 223] on div at bounding box center [784, 130] width 1568 height 1991
drag, startPoint x: 76, startPoint y: 371, endPoint x: 545, endPoint y: 360, distance: 469.1
click at [545, 360] on div at bounding box center [784, 130] width 1568 height 1991
drag, startPoint x: 79, startPoint y: 443, endPoint x: 133, endPoint y: 443, distance: 54.0
click at [133, 443] on div at bounding box center [784, 130] width 1568 height 1991
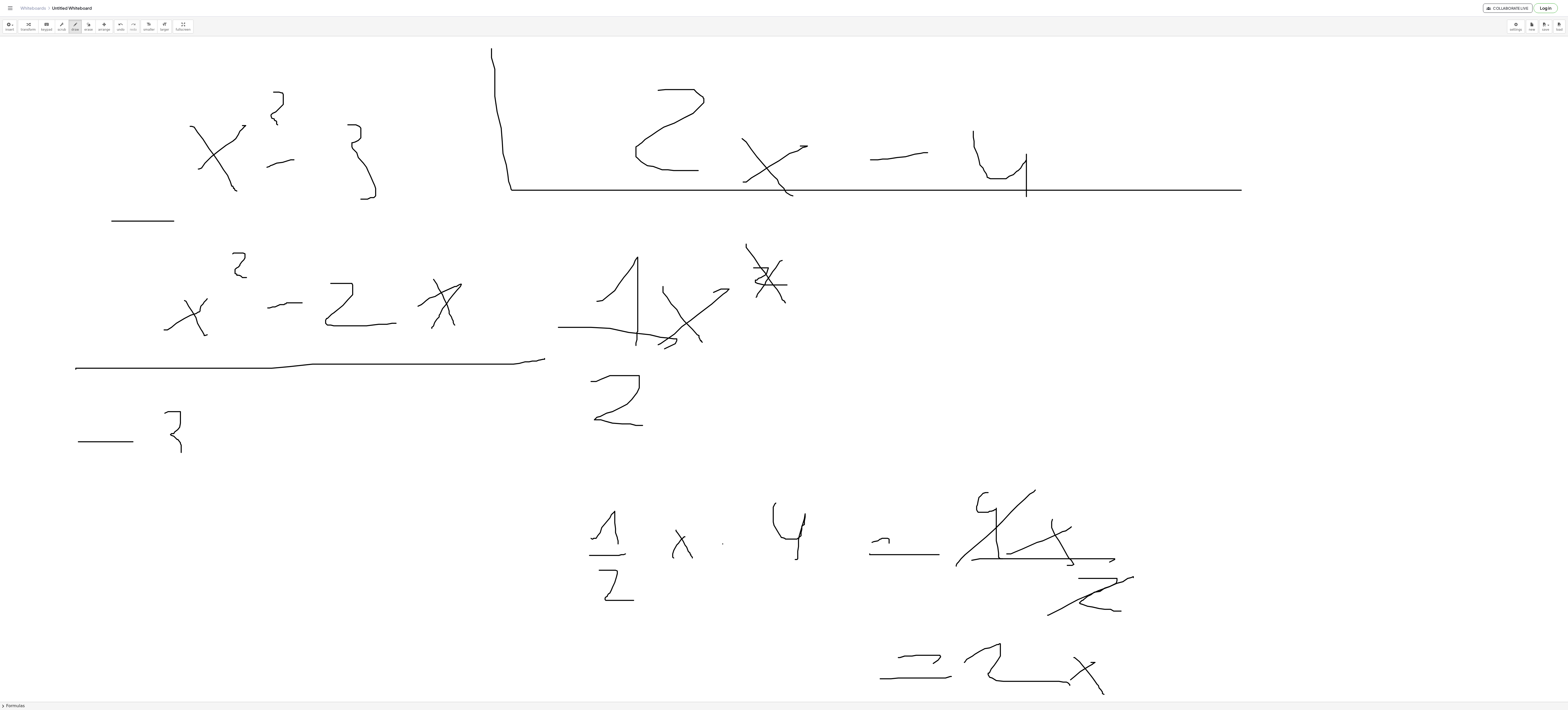
drag, startPoint x: 165, startPoint y: 415, endPoint x: 166, endPoint y: 462, distance: 47.0
click at [166, 462] on div at bounding box center [784, 130] width 1568 height 1991
drag
click at [234, 462] on div at bounding box center [784, 130] width 1568 height 1991
click at [275, 436] on div at bounding box center [784, 130] width 1568 height 1991
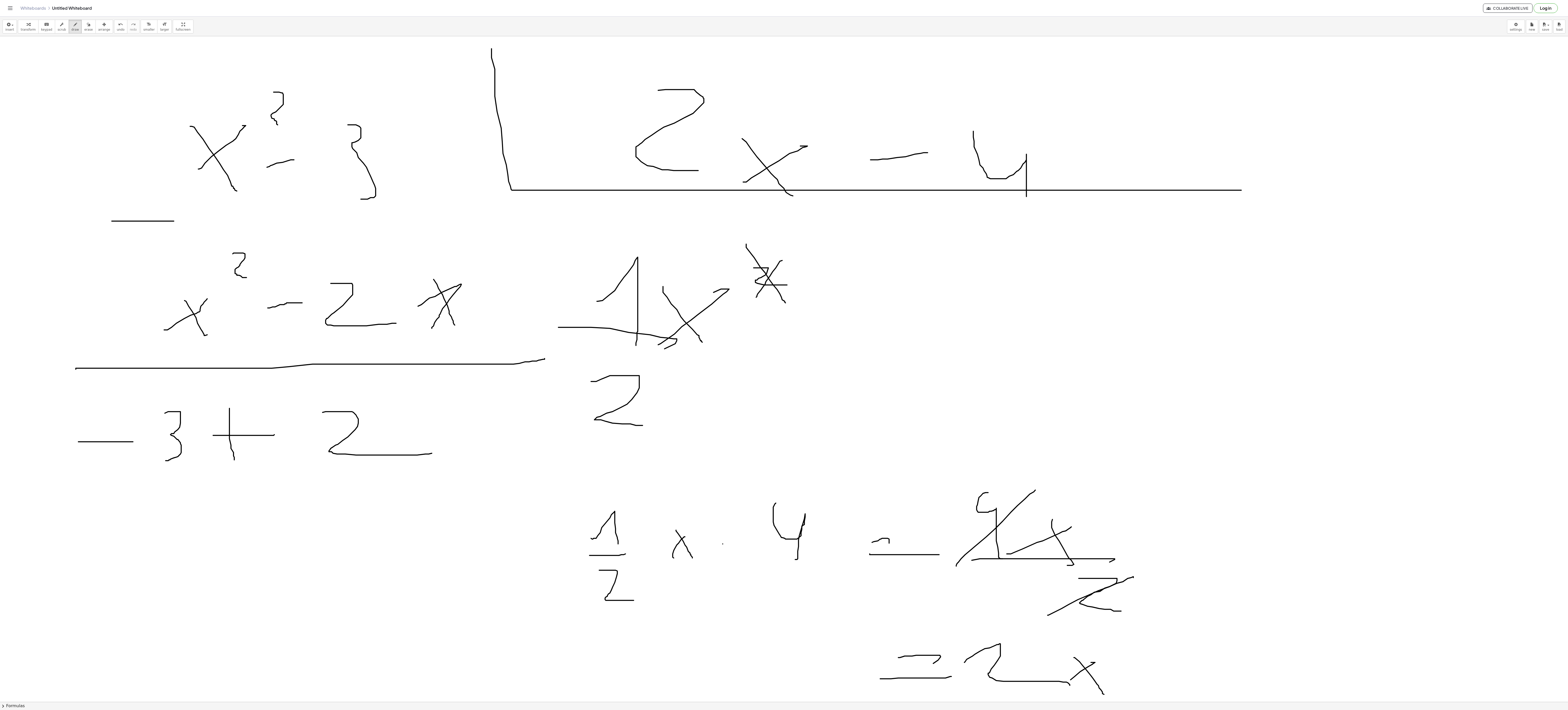
click at [432, 455] on div at bounding box center [784, 130] width 1568 height 1991
click at [492, 438] on div at bounding box center [784, 130] width 1568 height 1991
click at [492, 451] on div at bounding box center [784, 130] width 1568 height 1991
drag, startPoint x: 433, startPoint y: 278, endPoint x: 463, endPoint y: 325, distance: 55.8
click at [463, 325] on div at bounding box center [784, 130] width 1568 height 1991
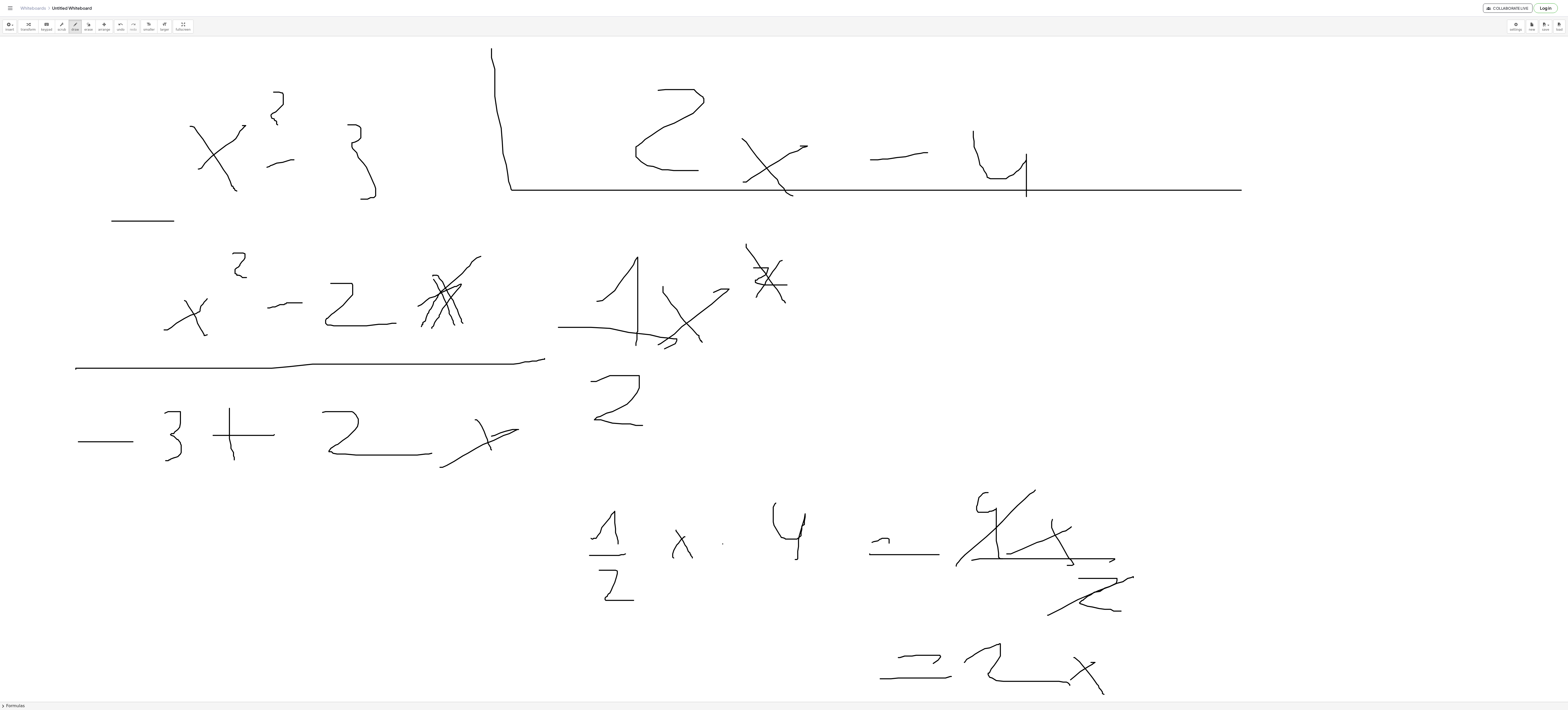
drag, startPoint x: 481, startPoint y: 258, endPoint x: 421, endPoint y: 328, distance: 92.2
click at [421, 328] on div at bounding box center [784, 130] width 1568 height 1991
drag, startPoint x: 430, startPoint y: 254, endPoint x: 469, endPoint y: 335, distance: 89.9
click at [469, 335] on div at bounding box center [784, 130] width 1568 height 1991
drag, startPoint x: 768, startPoint y: 275, endPoint x: 774, endPoint y: 287, distance: 13.4
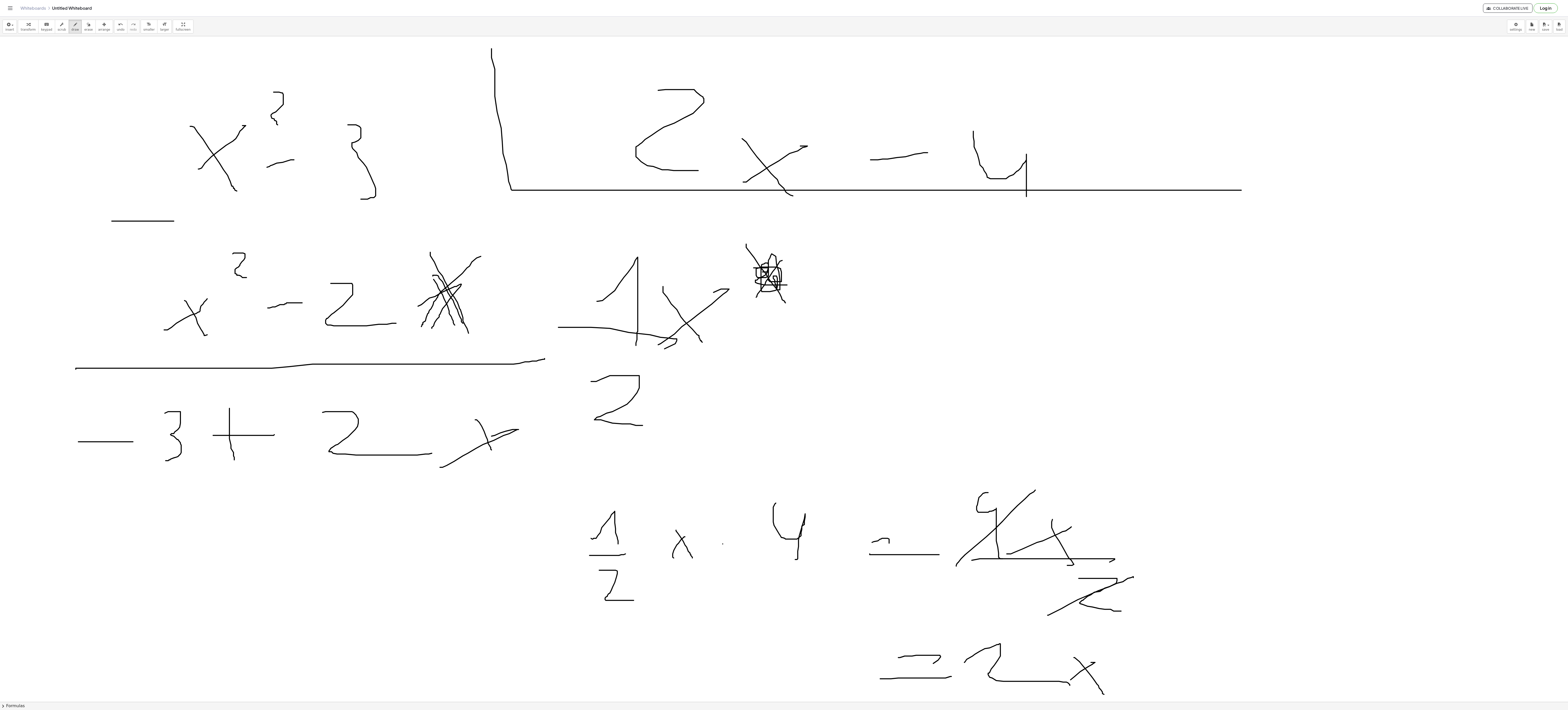
click at [766, 280] on div at bounding box center [784, 130] width 1568 height 1991
drag, startPoint x: 839, startPoint y: 278, endPoint x: 847, endPoint y: 336, distance: 58.5
click at [847, 336] on div at bounding box center [784, 130] width 1568 height 1991
drag, startPoint x: 825, startPoint y: 323, endPoint x: 891, endPoint y: 302, distance: 69.3
click at [891, 302] on div at bounding box center [784, 130] width 1568 height 1991
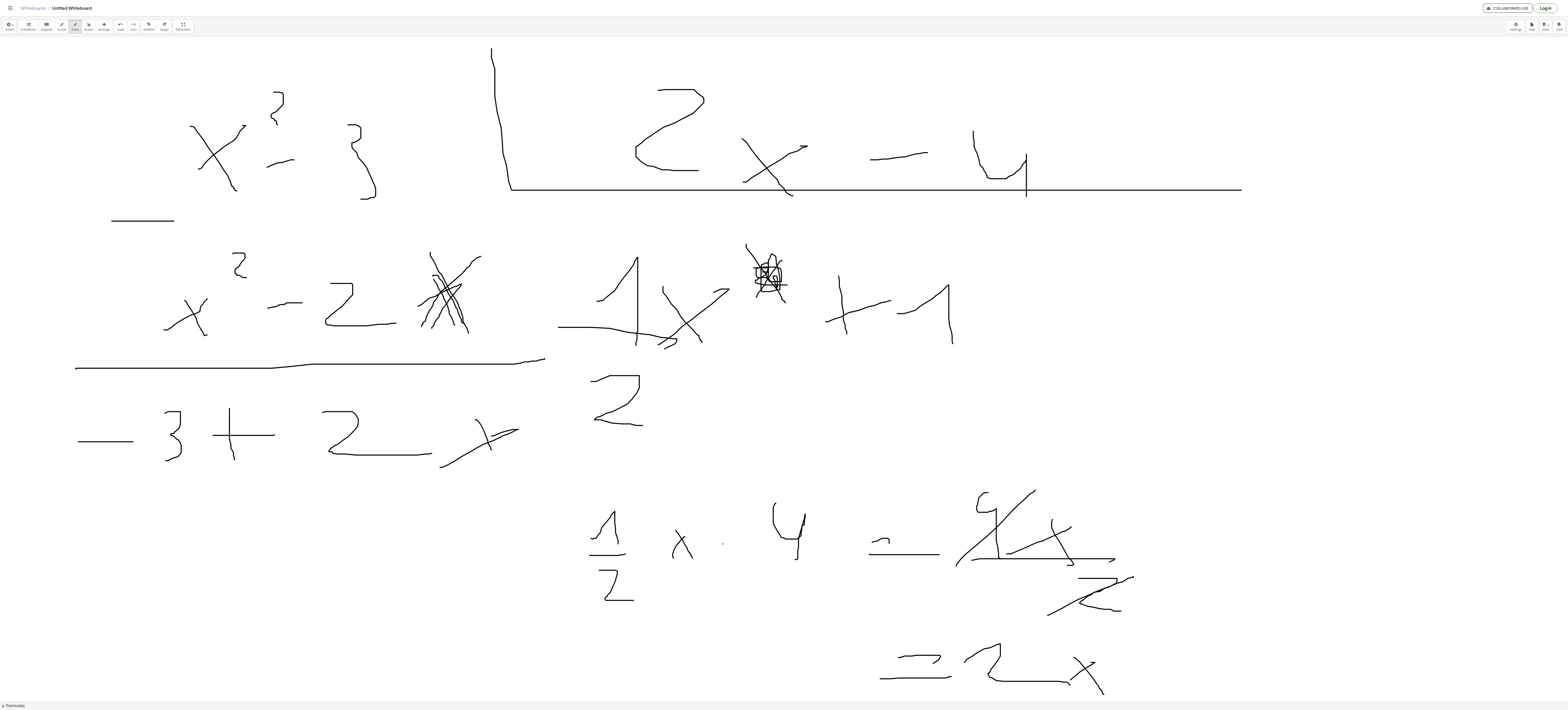
drag, startPoint x: 920, startPoint y: 308, endPoint x: 954, endPoint y: 351, distance: 54.8
click at [954, 351] on div at bounding box center [784, 130] width 1568 height 1991
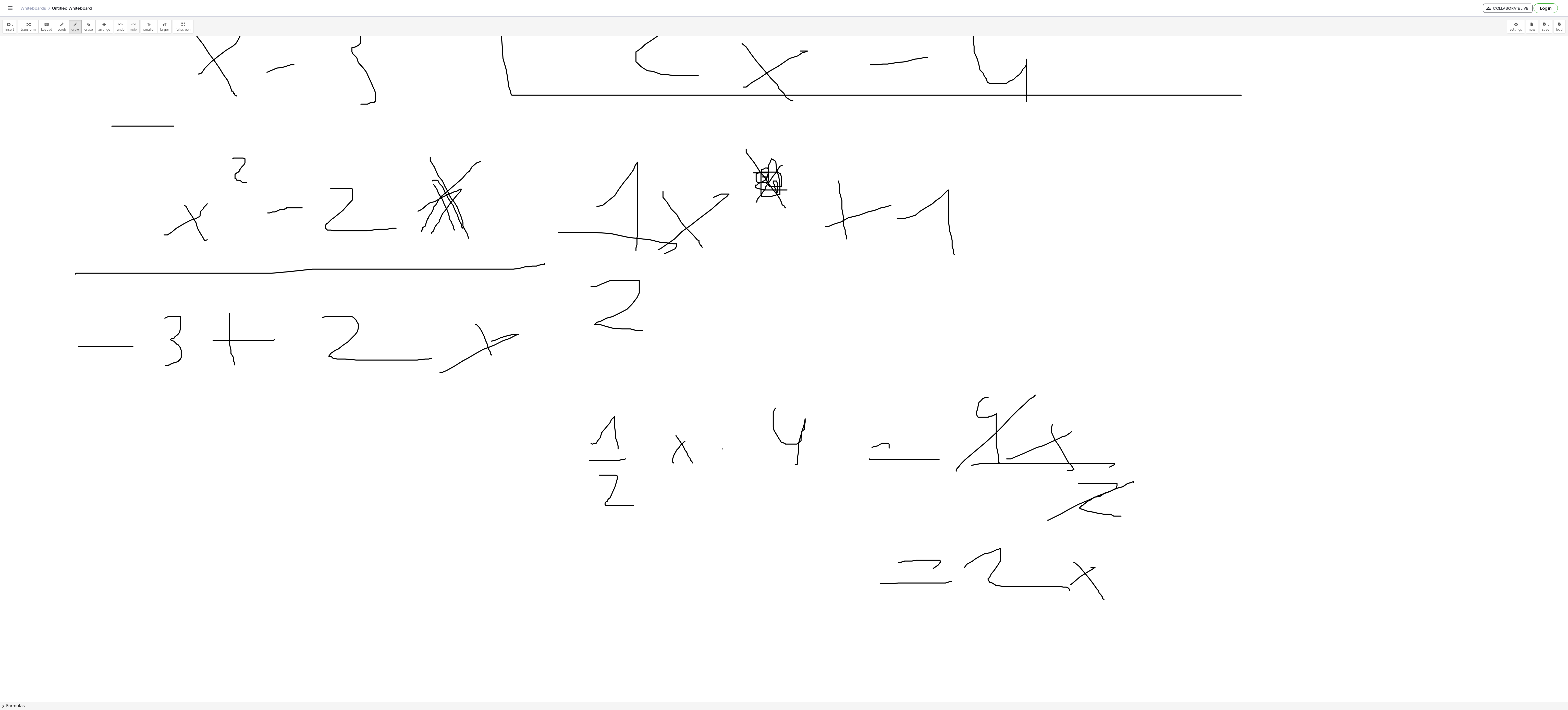
scroll to position [1004, 0]
click at [333, 427] on div at bounding box center [784, 28] width 1568 height 1991
drag, startPoint x: 135, startPoint y: 441, endPoint x: 206, endPoint y: 476, distance: 79.2
click at [206, 476] on div at bounding box center [784, 28] width 1568 height 1991
drag, startPoint x: 275, startPoint y: 443, endPoint x: 243, endPoint y: 439, distance: 32.2
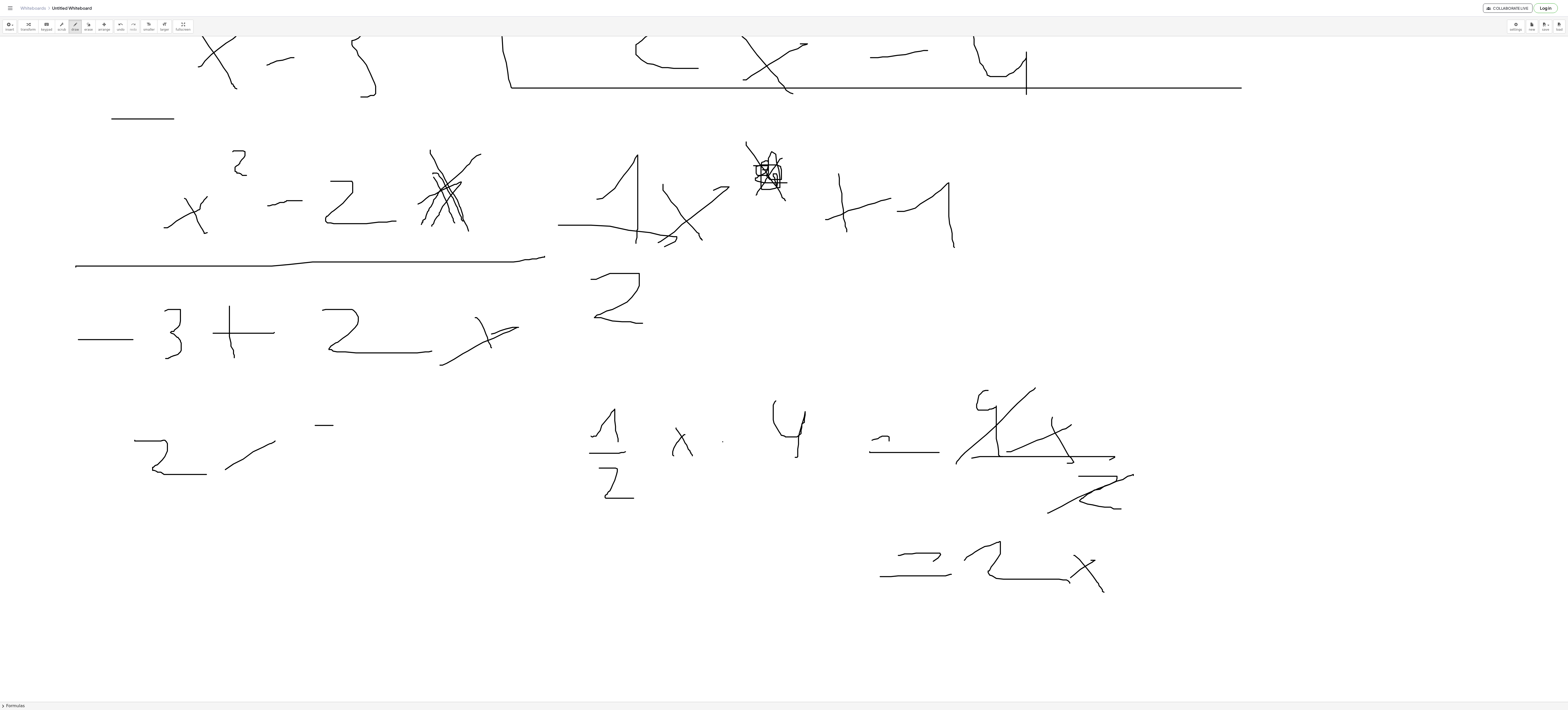
click at [268, 445] on div at bounding box center [784, 28] width 1568 height 1991
drag, startPoint x: 242, startPoint y: 437, endPoint x: 264, endPoint y: 463, distance: 34.1
click at [264, 463] on div at bounding box center [784, 28] width 1568 height 1991
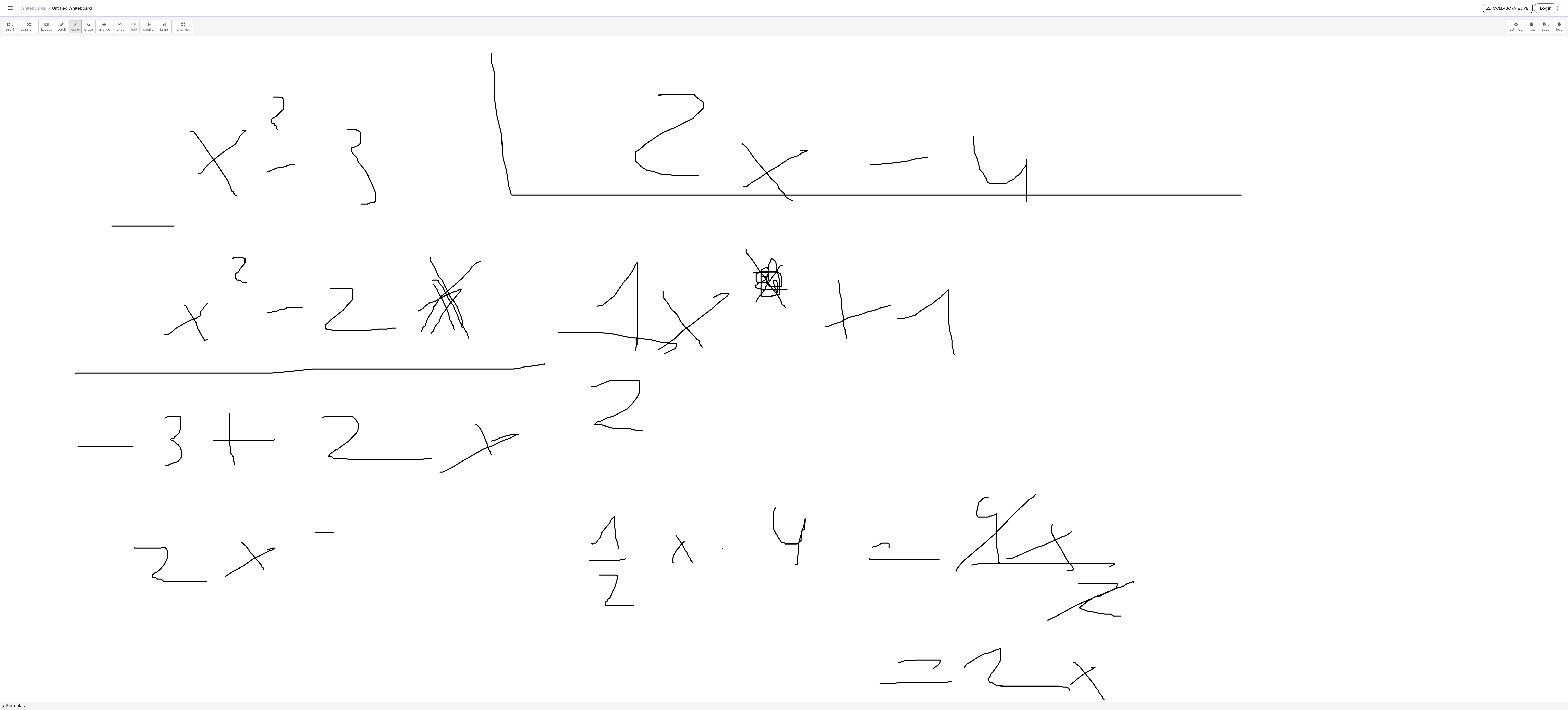
scroll to position [902, 0]
drag, startPoint x: 377, startPoint y: 510, endPoint x: 401, endPoint y: 565, distance: 60.0
click at [411, 532] on div at bounding box center [784, 130] width 1568 height 1991
drag, startPoint x: 35, startPoint y: 507, endPoint x: 96, endPoint y: 507, distance: 61.0
click at [96, 507] on div at bounding box center [784, 130] width 1568 height 1991
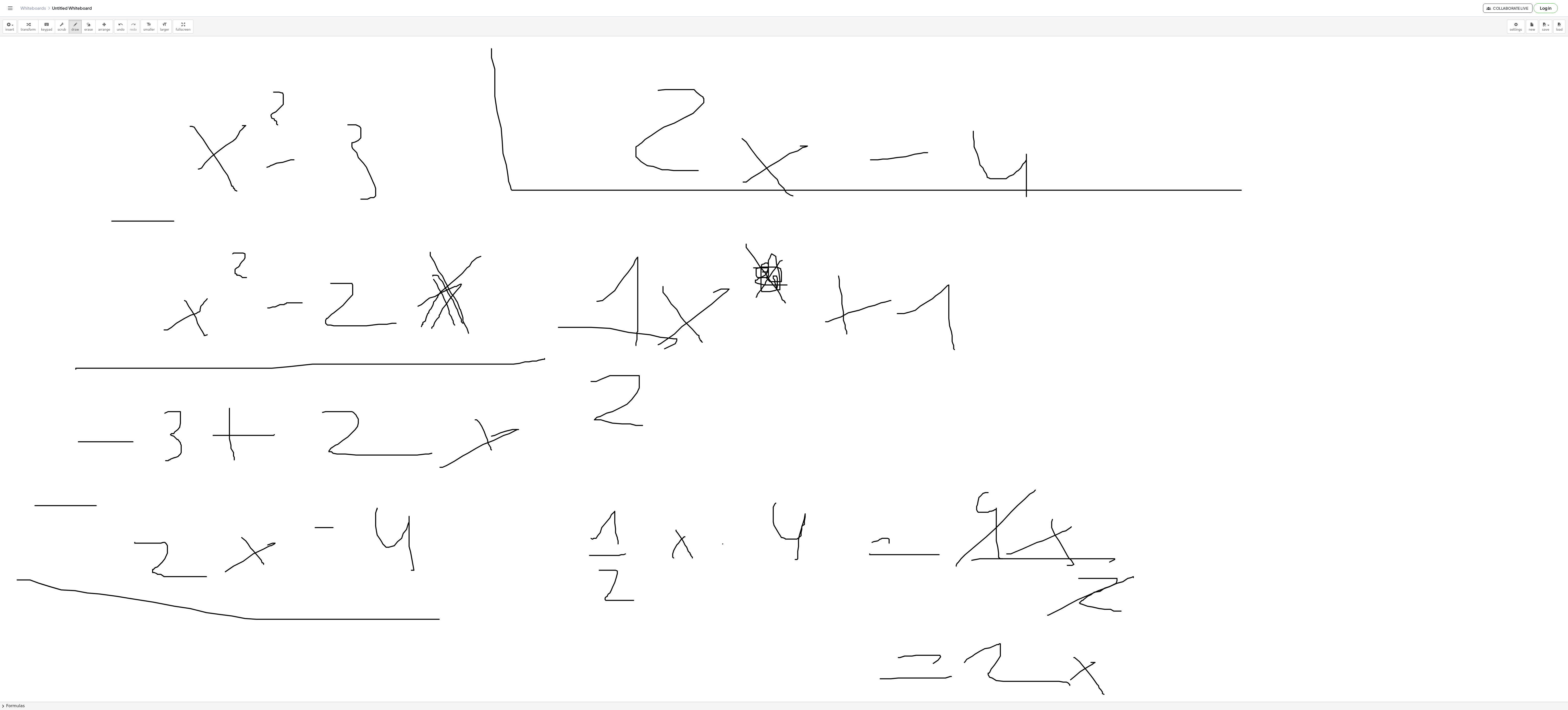
drag, startPoint x: 17, startPoint y: 582, endPoint x: 450, endPoint y: 620, distance: 434.7
click at [450, 532] on div at bounding box center [784, 130] width 1568 height 1991
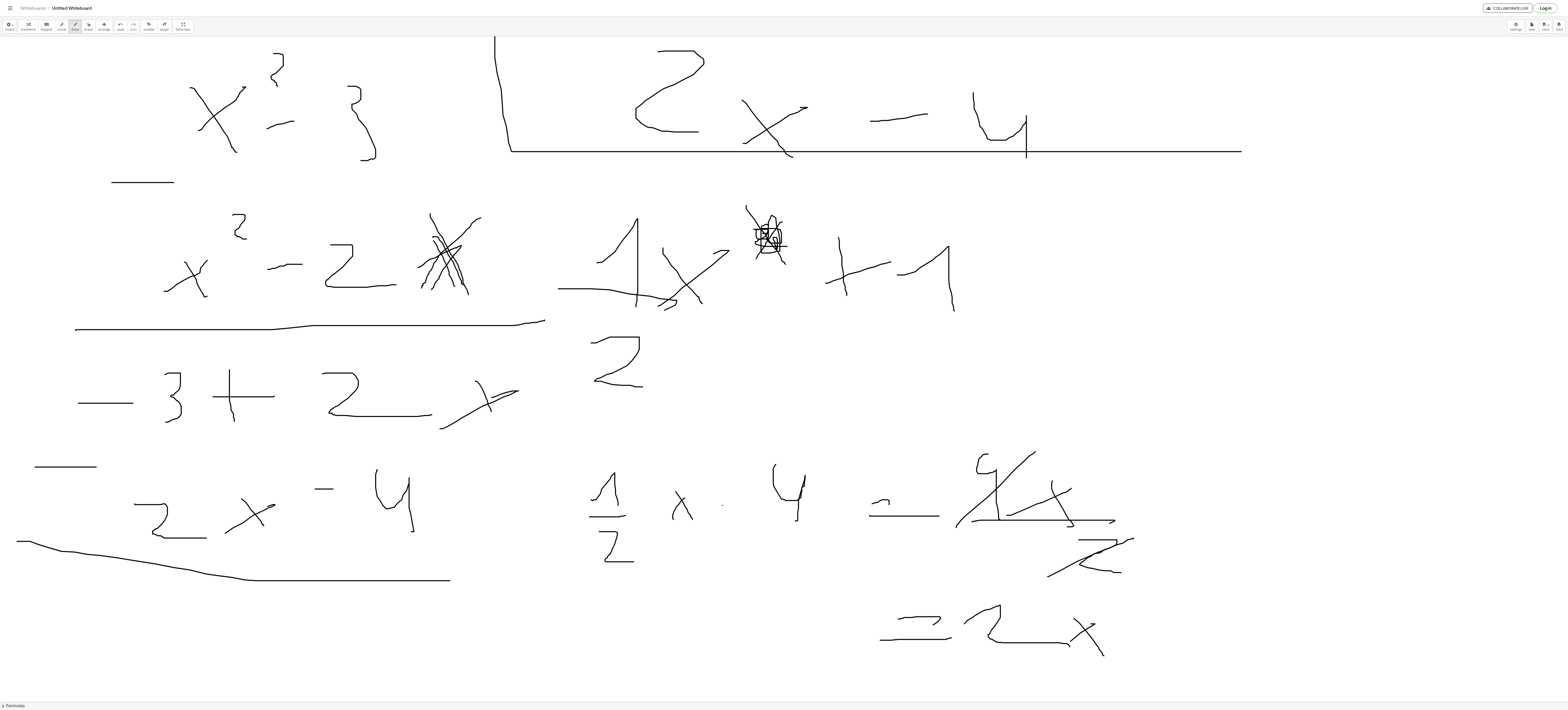
scroll to position [1004, 0]
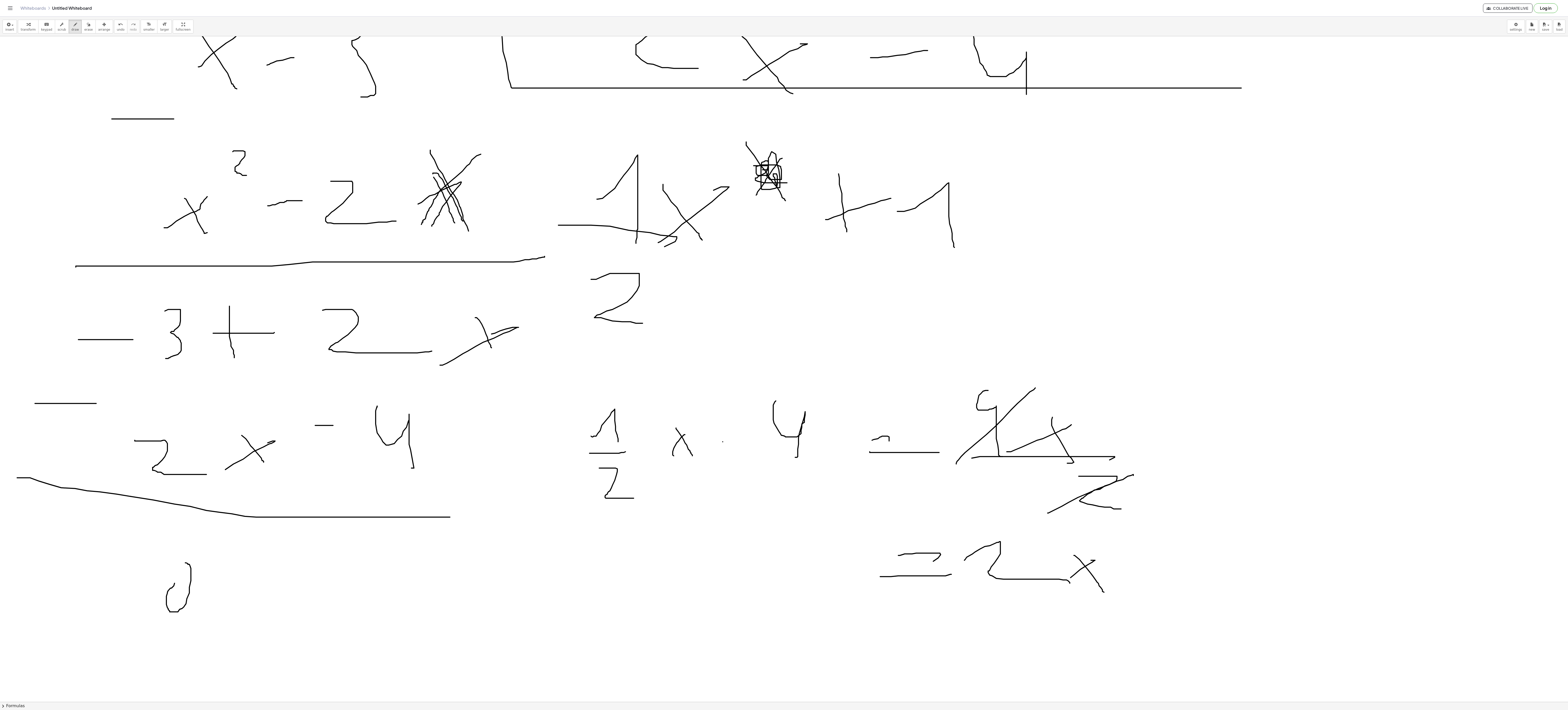
drag, startPoint x: 169, startPoint y: 612, endPoint x: 183, endPoint y: 620, distance: 16.1
click at [172, 532] on div at bounding box center [784, 28] width 1568 height 1991
drag, startPoint x: 226, startPoint y: 602, endPoint x: 220, endPoint y: 599, distance: 6.7
click at [226, 532] on div at bounding box center [784, 28] width 1568 height 1991
drag, startPoint x: 220, startPoint y: 599, endPoint x: 232, endPoint y: 642, distance: 44.6
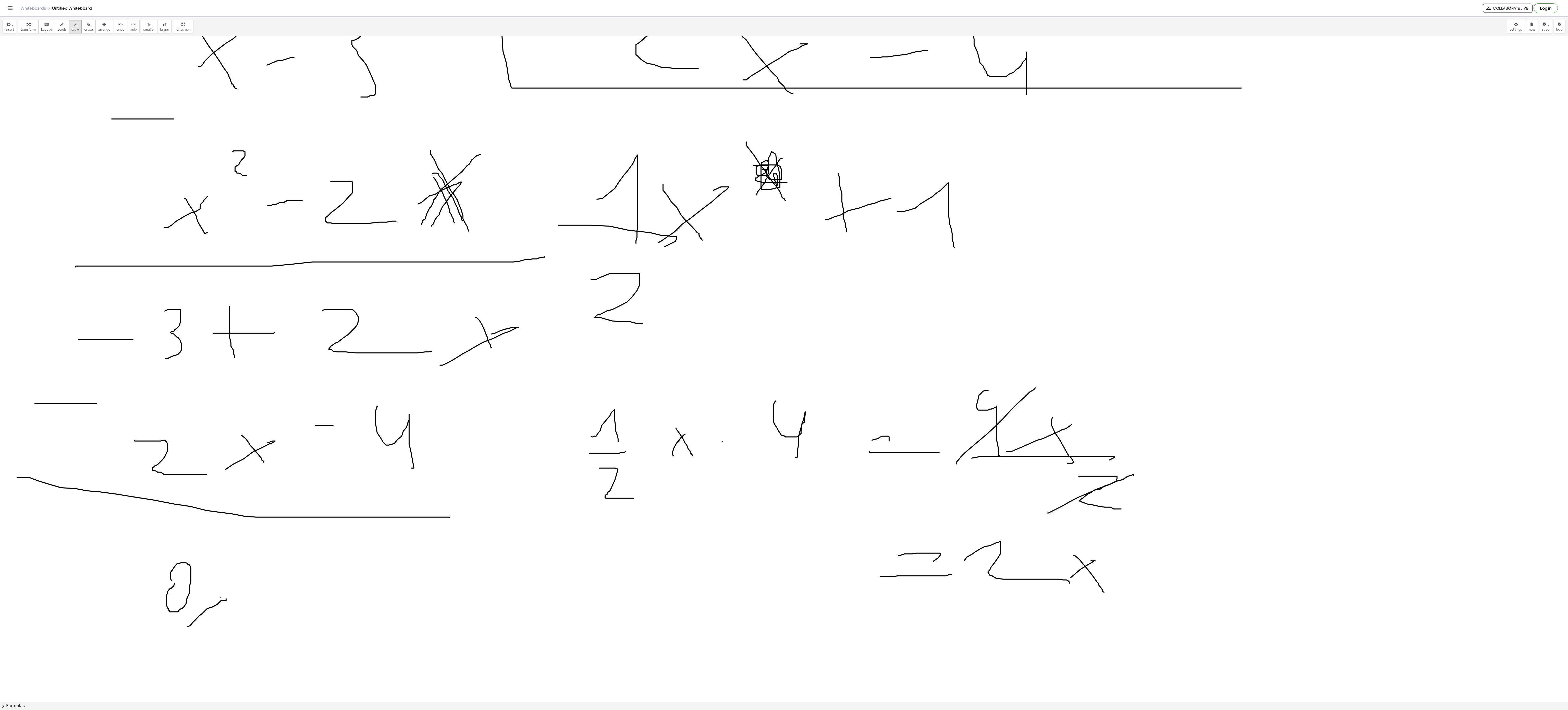
click at [232, 532] on div at bounding box center [784, 28] width 1568 height 1991
drag, startPoint x: 294, startPoint y: 565, endPoint x: 295, endPoint y: 628, distance: 63.0
click at [295, 532] on div at bounding box center [784, 28] width 1568 height 1991
drag, startPoint x: 281, startPoint y: 613, endPoint x: 323, endPoint y: 609, distance: 42.2
click at [316, 532] on div at bounding box center [784, 28] width 1568 height 1991
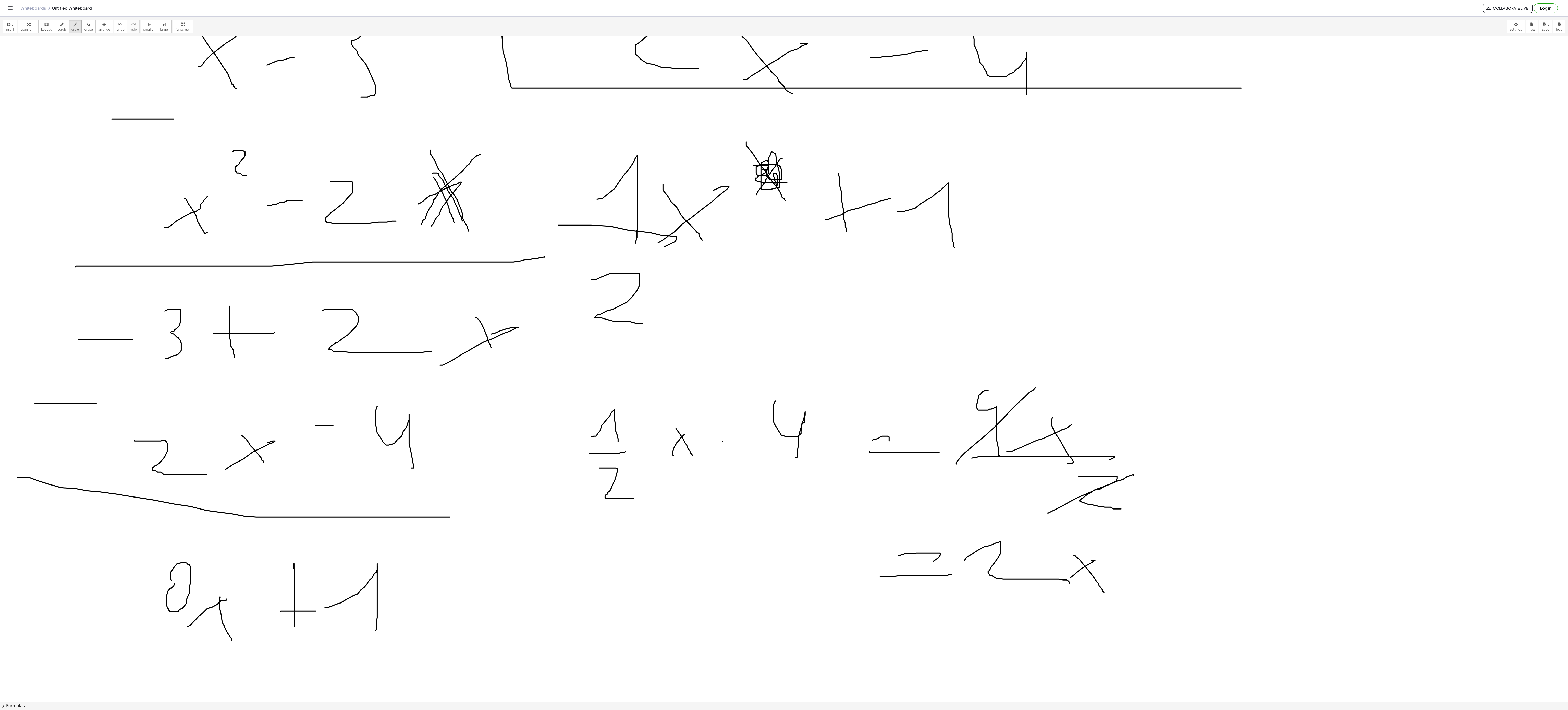
drag, startPoint x: 374, startPoint y: 575, endPoint x: 376, endPoint y: 634, distance: 59.0
click at [376, 532] on div at bounding box center [784, 28] width 1568 height 1991
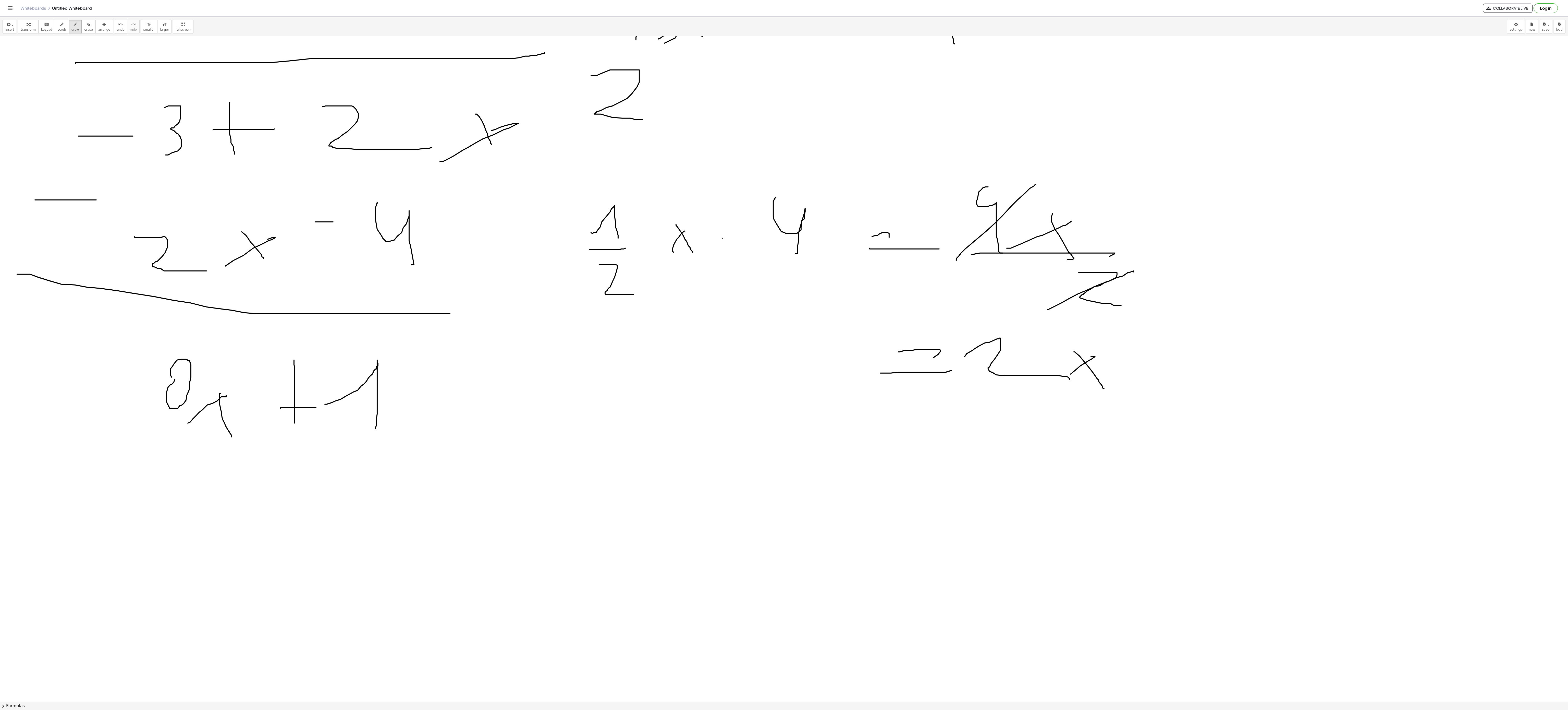
scroll to position [1208, 0]
drag, startPoint x: 278, startPoint y: 373, endPoint x: 294, endPoint y: 339, distance: 37.6
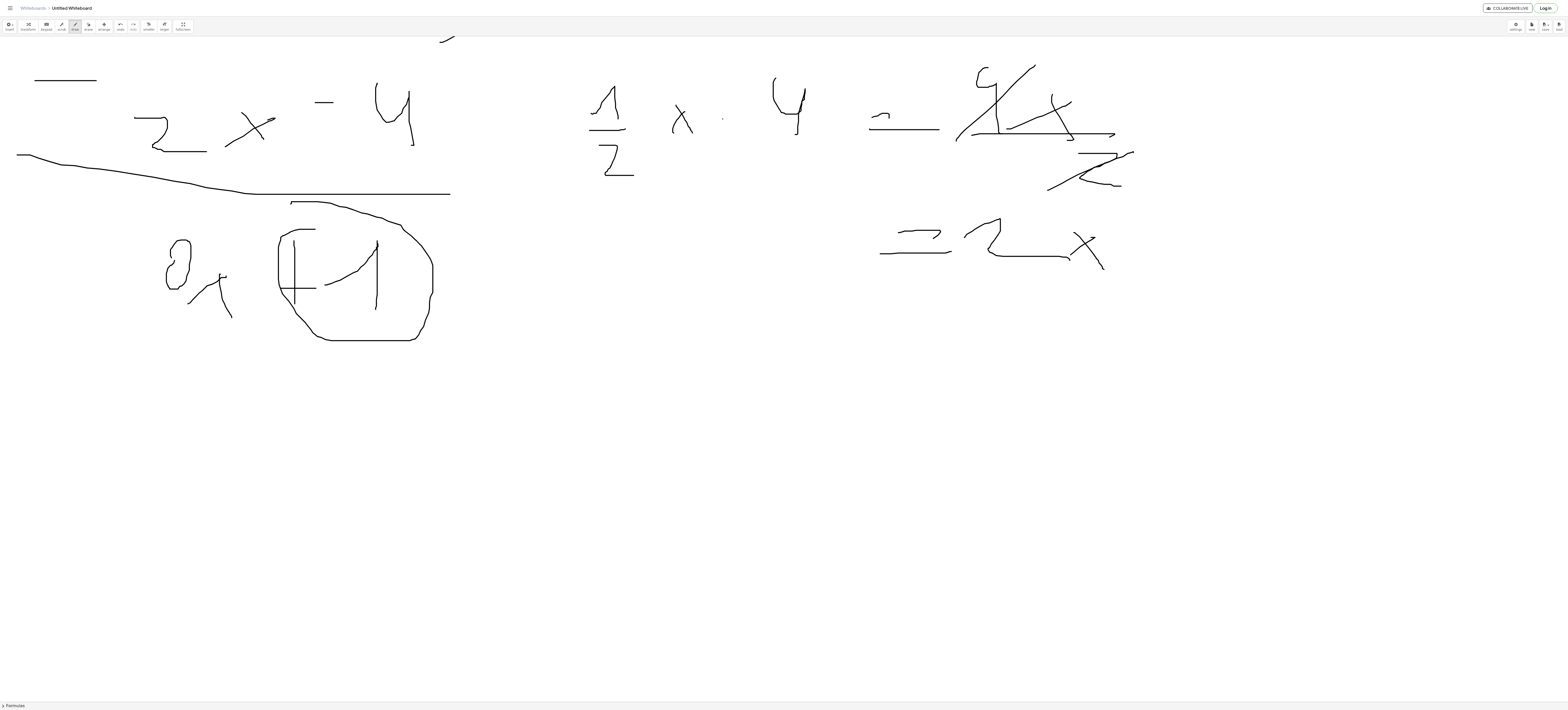
scroll to position [1327, 0]
drag, startPoint x: 258, startPoint y: 384, endPoint x: 256, endPoint y: 419, distance: 35.1
click at [240, 401] on div at bounding box center [784, 36] width 1568 height 2655
drag, startPoint x: 271, startPoint y: 439, endPoint x: 324, endPoint y: 413, distance: 59.0
click at [327, 413] on div at bounding box center [784, 36] width 1568 height 2655
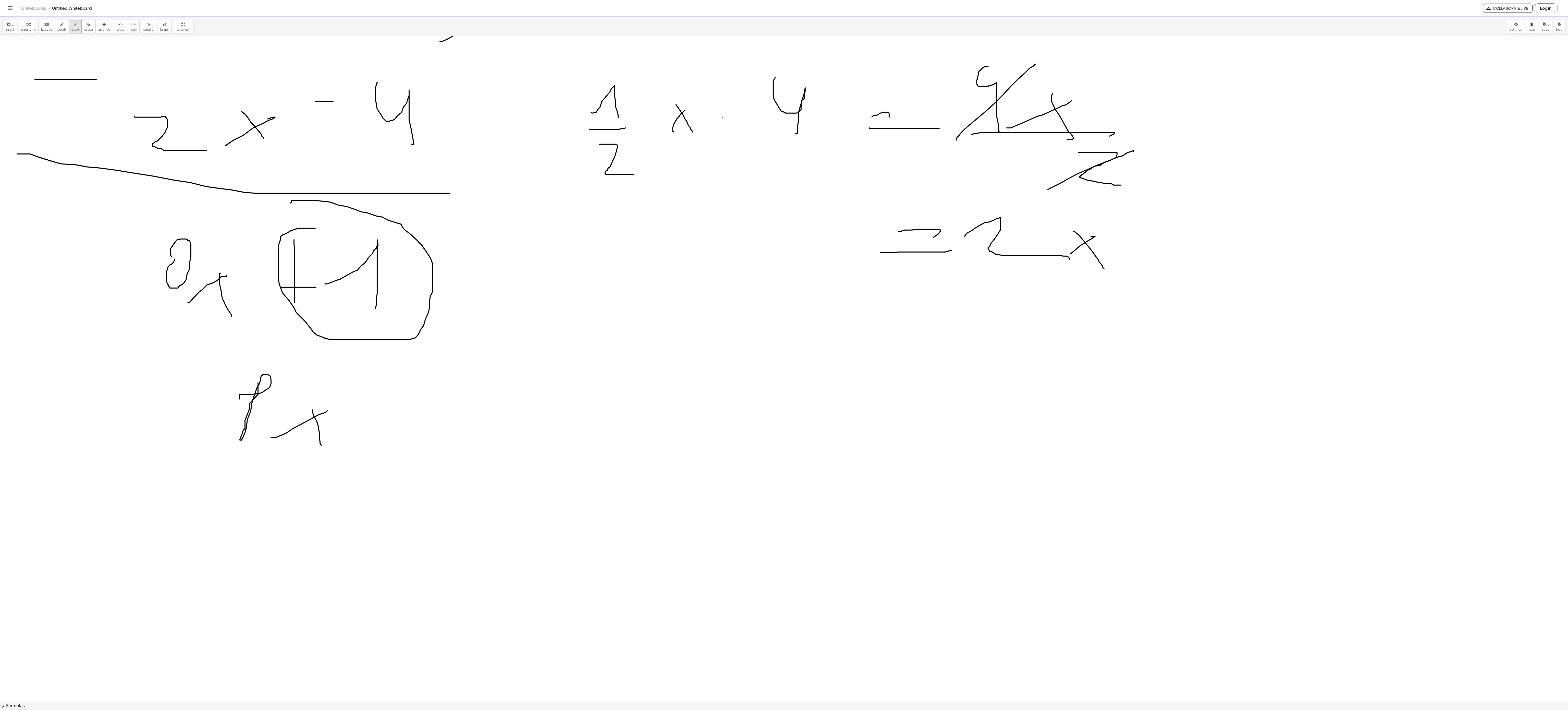
drag, startPoint x: 313, startPoint y: 417, endPoint x: 323, endPoint y: 445, distance: 29.7
click at [323, 451] on div at bounding box center [784, 36] width 1568 height 2655
drag, startPoint x: 296, startPoint y: 412, endPoint x: 313, endPoint y: 438, distance: 31.1
click at [296, 446] on div at bounding box center [784, 36] width 1568 height 2655
drag, startPoint x: 363, startPoint y: 460, endPoint x: 308, endPoint y: 470, distance: 55.9
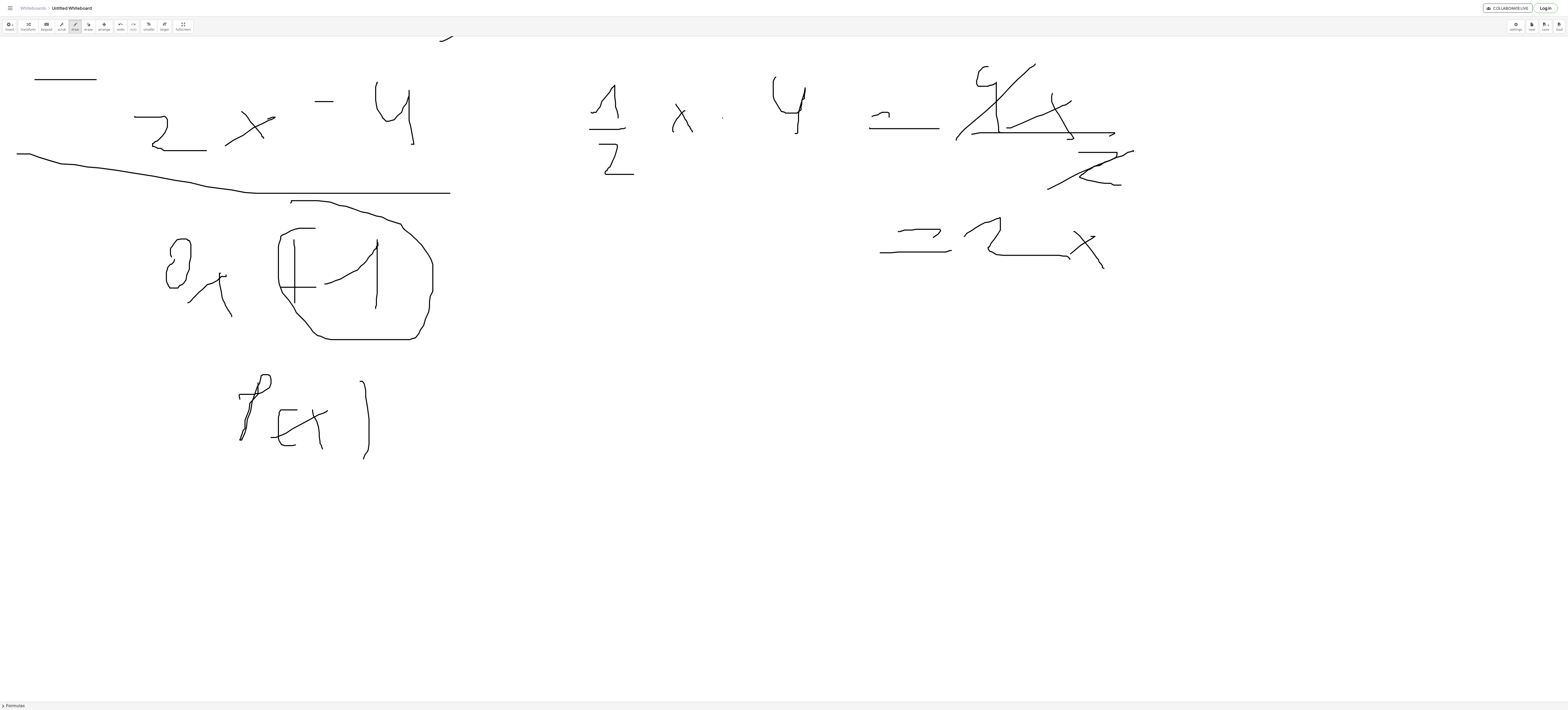
click at [350, 465] on div at bounding box center [784, 36] width 1568 height 2655
drag, startPoint x: 175, startPoint y: 488, endPoint x: 453, endPoint y: 487, distance: 278.0
click at [453, 487] on div at bounding box center [784, 36] width 1568 height 2655
drag, startPoint x: 266, startPoint y: 525, endPoint x: 291, endPoint y: 617, distance: 95.3
click at [291, 532] on div at bounding box center [784, 36] width 1568 height 2655
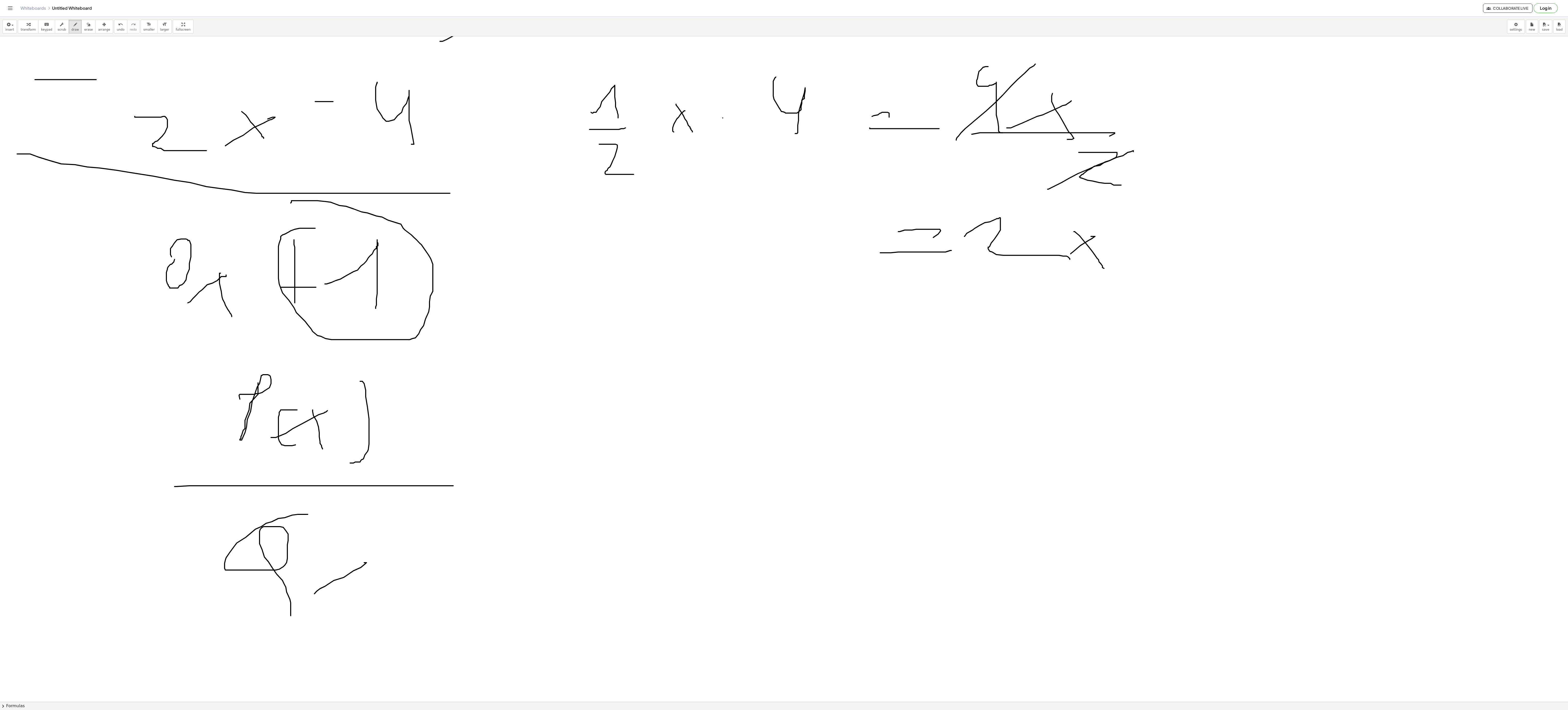
drag, startPoint x: 315, startPoint y: 596, endPoint x: 361, endPoint y: 564, distance: 56.0
click at [361, 532] on div at bounding box center [784, 36] width 1568 height 2655
drag, startPoint x: 352, startPoint y: 561, endPoint x: 360, endPoint y: 590, distance: 30.1
click at [360, 532] on div at bounding box center [784, 36] width 1568 height 2655
drag, startPoint x: 338, startPoint y: 560, endPoint x: 365, endPoint y: 567, distance: 27.9
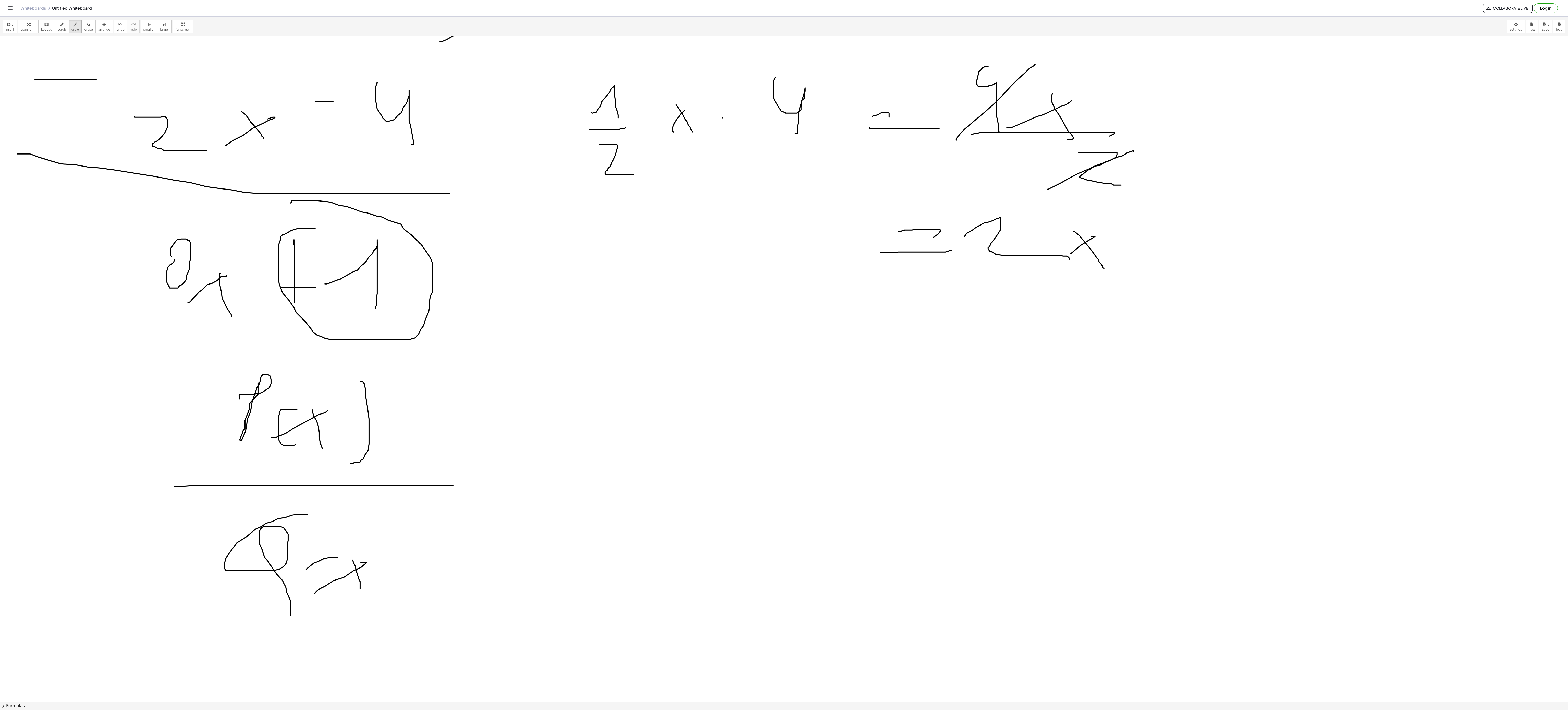
click at [318, 532] on div at bounding box center [784, 36] width 1568 height 2655
drag, startPoint x: 392, startPoint y: 536, endPoint x: 425, endPoint y: 529, distance: 33.7
click at [388, 532] on div at bounding box center [784, 36] width 1568 height 2655
drag, startPoint x: 486, startPoint y: 454, endPoint x: 521, endPoint y: 460, distance: 35.5
click at [534, 454] on div at bounding box center [784, 36] width 1568 height 2655
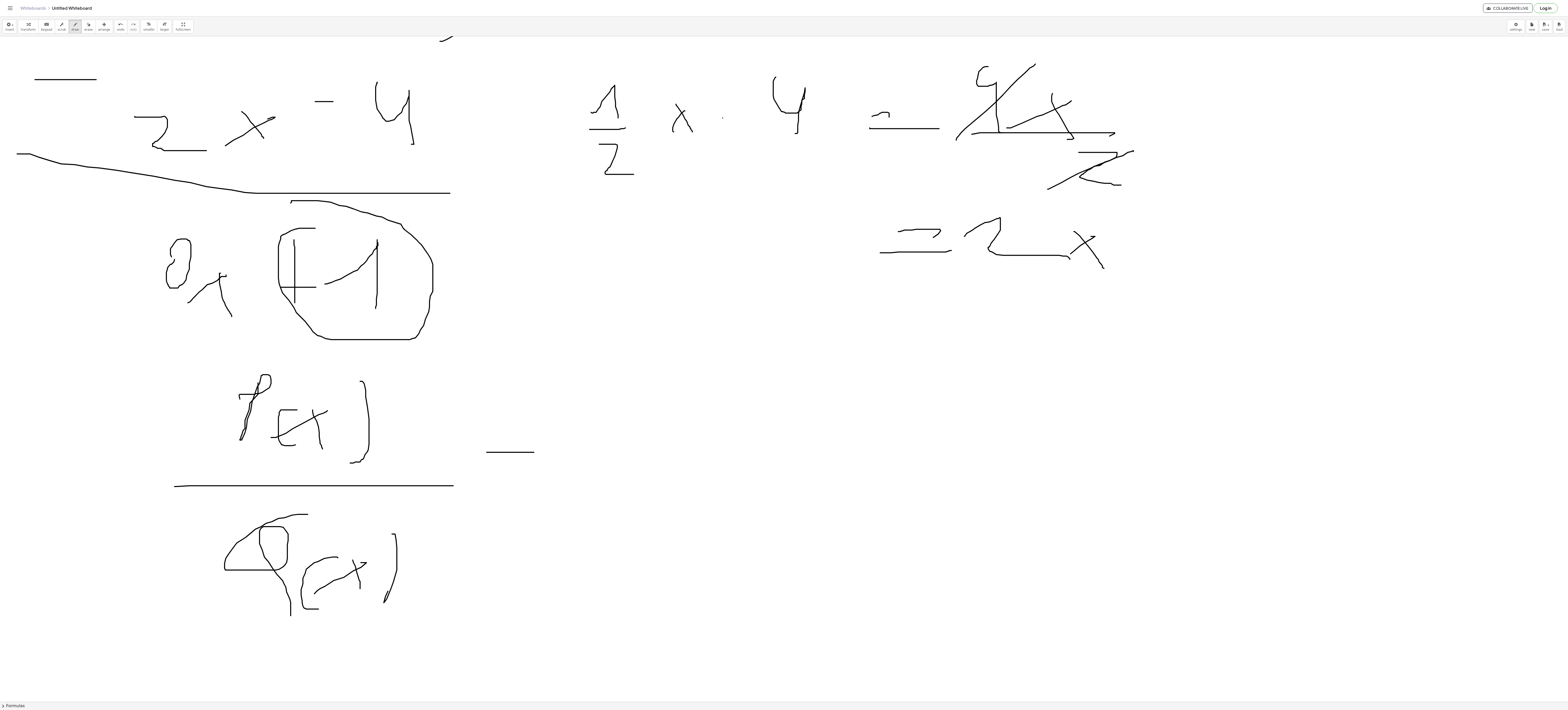
drag, startPoint x: 503, startPoint y: 465, endPoint x: 548, endPoint y: 479, distance: 47.1
click at [550, 477] on div at bounding box center [784, 36] width 1568 height 2655
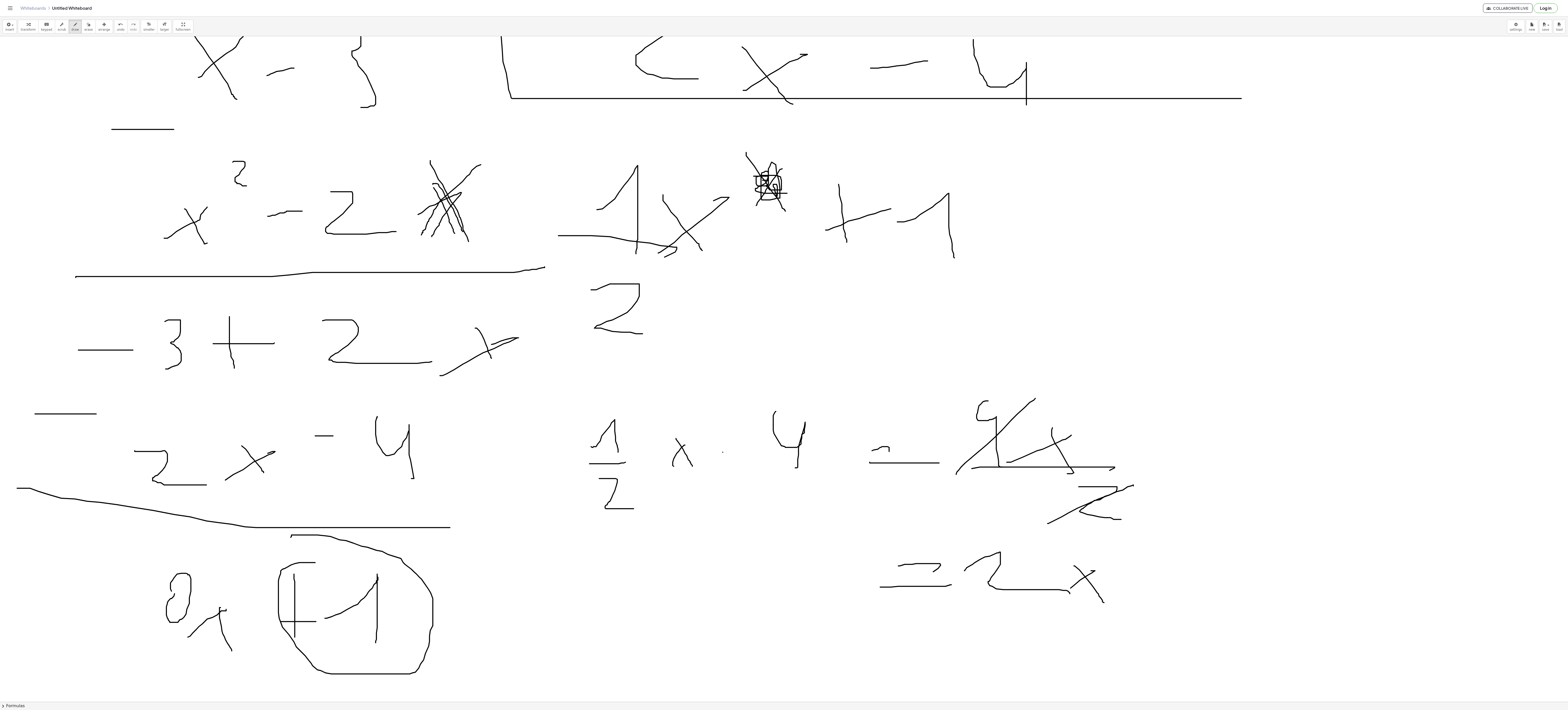
scroll to position [1225, 0]
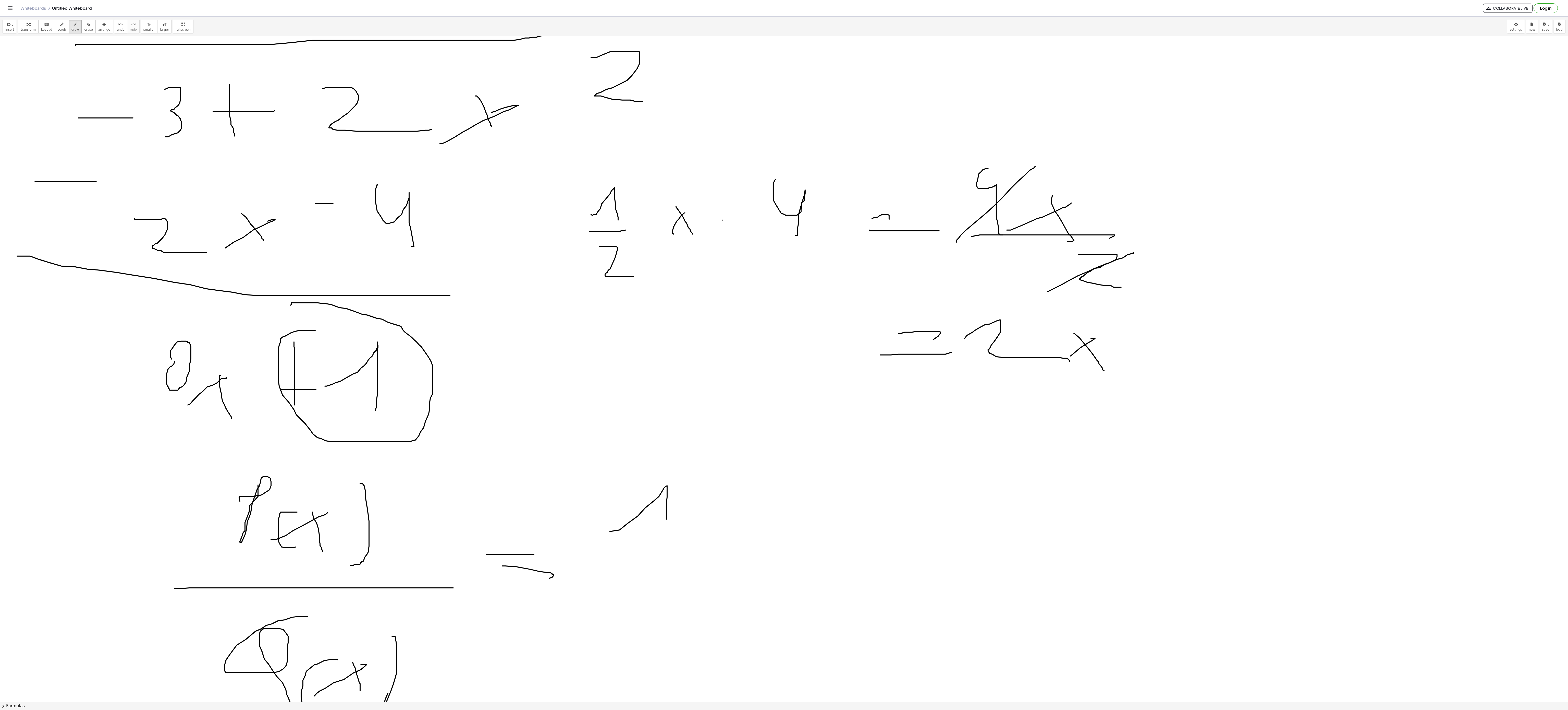
drag, startPoint x: 610, startPoint y: 533, endPoint x: 667, endPoint y: 558, distance: 62.2
click at [667, 532] on div at bounding box center [784, 138] width 1568 height 2655
drag, startPoint x: 593, startPoint y: 550, endPoint x: 731, endPoint y: 580, distance: 141.2
click at [731, 532] on div at bounding box center [784, 138] width 1568 height 2655
drag, startPoint x: 603, startPoint y: 585, endPoint x: 736, endPoint y: 584, distance: 133.0
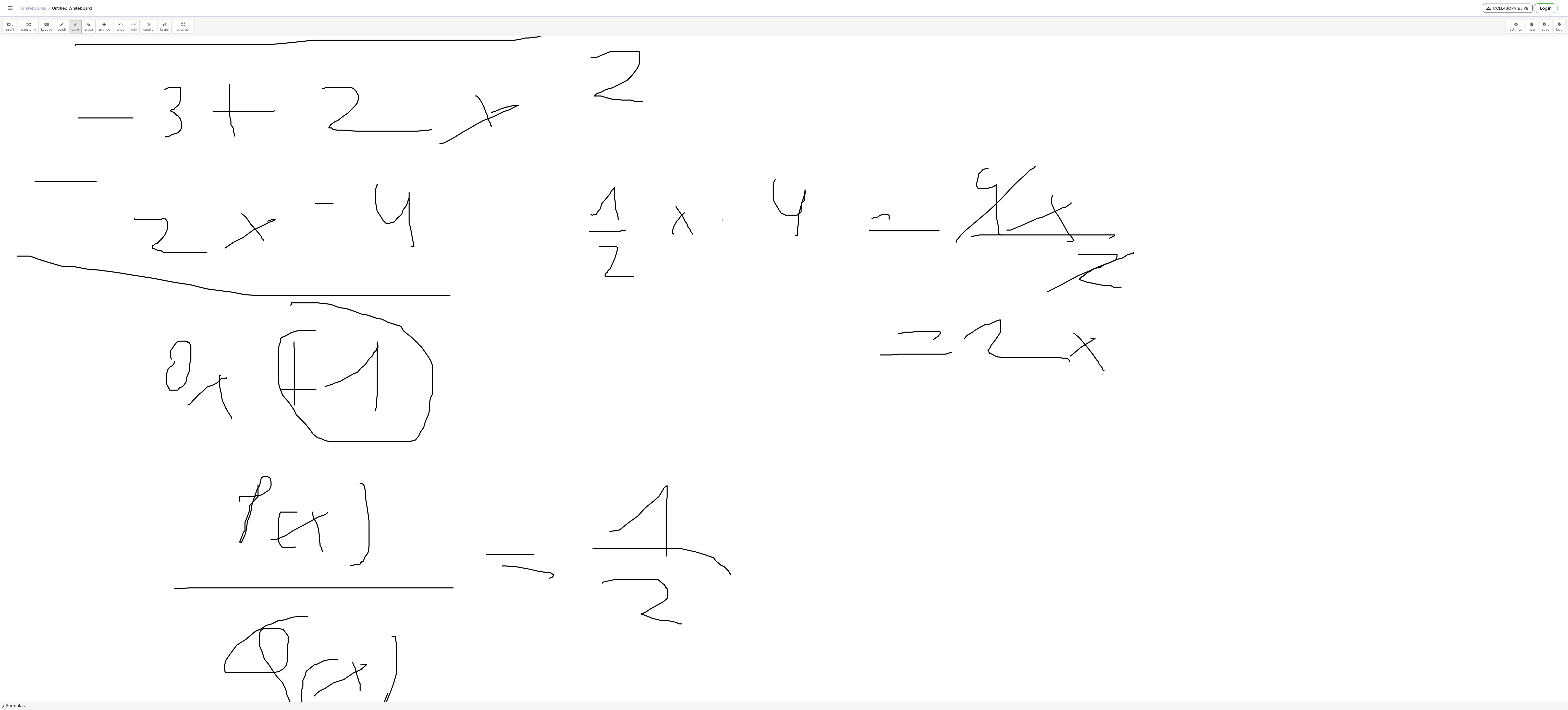
click at [684, 532] on div at bounding box center [784, 138] width 1568 height 2655
drag, startPoint x: 746, startPoint y: 577, endPoint x: 795, endPoint y: 549, distance: 56.4
click at [807, 532] on div at bounding box center [784, 138] width 1568 height 2655
drag, startPoint x: 777, startPoint y: 532, endPoint x: 801, endPoint y: 575, distance: 49.2
click at [801, 532] on div at bounding box center [784, 138] width 1568 height 2655
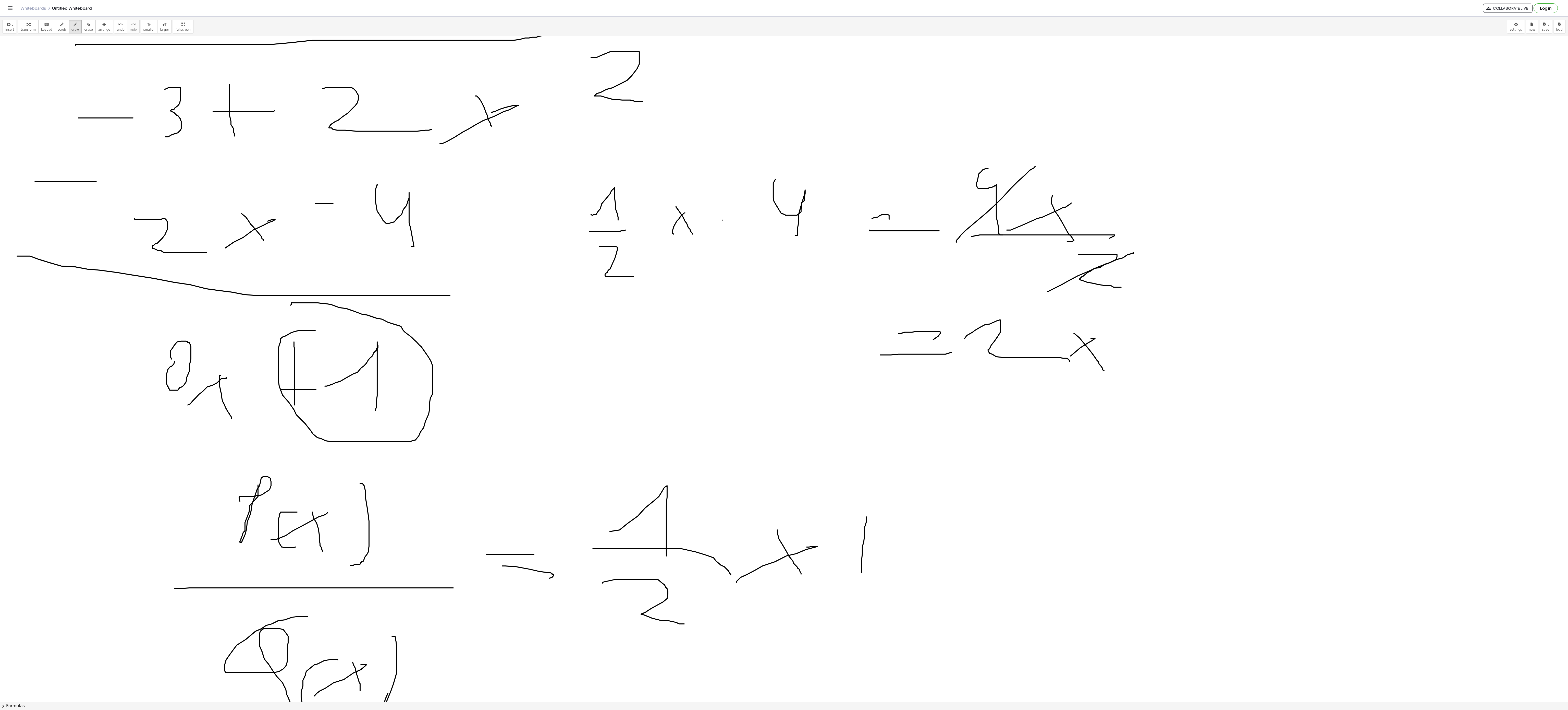
drag, startPoint x: 864, startPoint y: 529, endPoint x: 861, endPoint y: 574, distance: 45.1
click at [861, 532] on div at bounding box center [784, 138] width 1568 height 2655
drag, startPoint x: 847, startPoint y: 563, endPoint x: 900, endPoint y: 553, distance: 53.9
click at [900, 532] on div at bounding box center [784, 138] width 1568 height 2655
drag, startPoint x: 905, startPoint y: 555, endPoint x: 953, endPoint y: 590, distance: 59.4
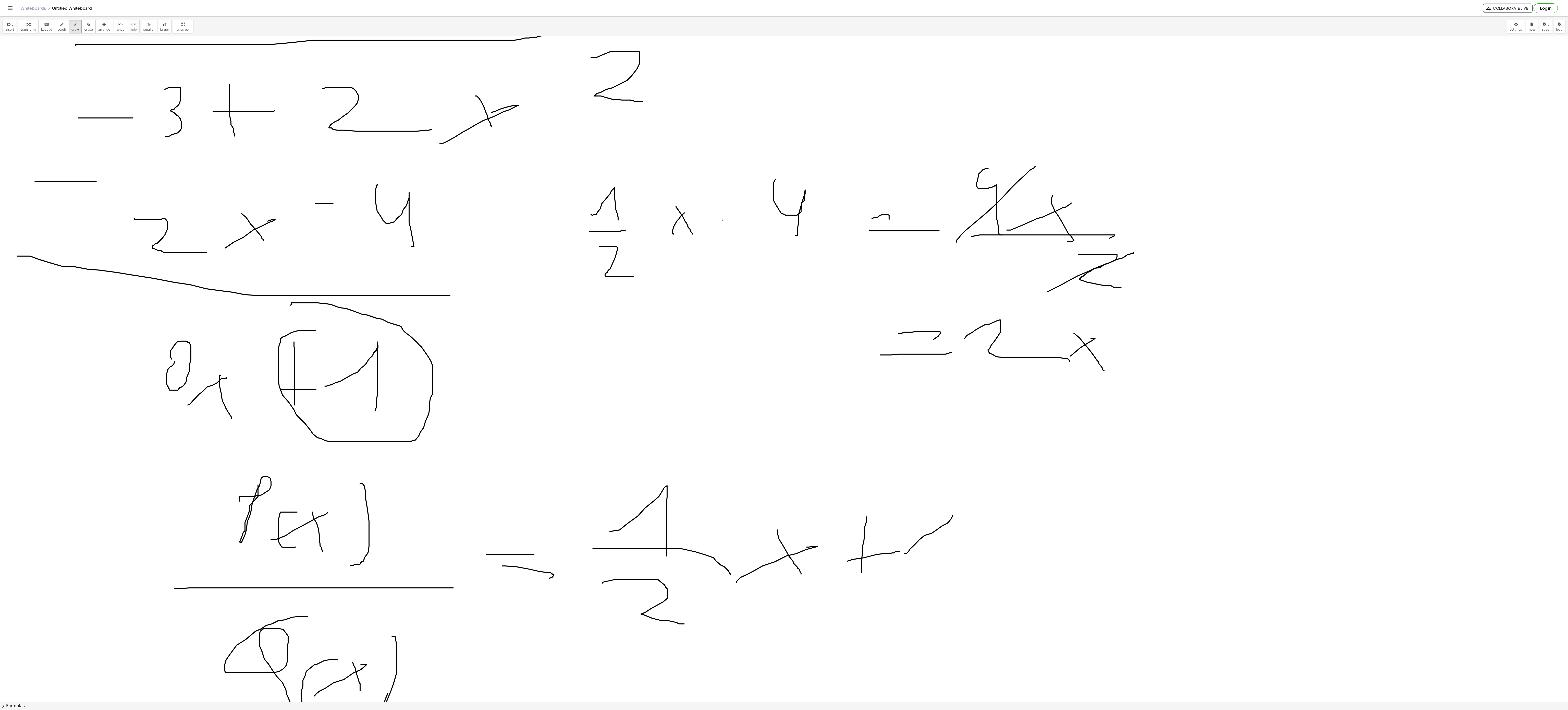
click at [953, 532] on div at bounding box center [784, 138] width 1568 height 2655
drag, startPoint x: 1038, startPoint y: 510, endPoint x: 1031, endPoint y: 594, distance: 84.3
click at [1031, 532] on div at bounding box center [784, 138] width 1568 height 2655
drag, startPoint x: 990, startPoint y: 554, endPoint x: 1063, endPoint y: 563, distance: 73.6
click at [1063, 532] on div at bounding box center [784, 138] width 1568 height 2655
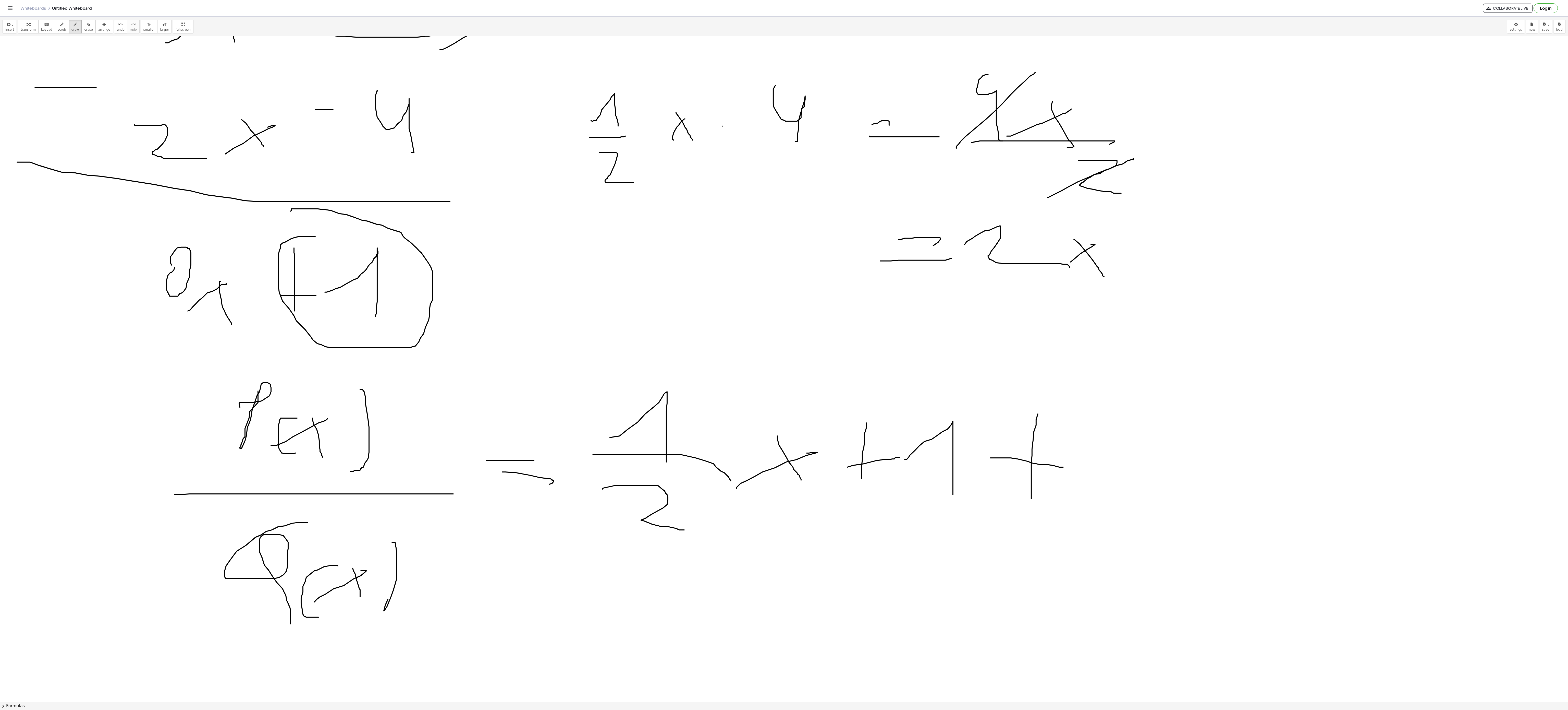
scroll to position [1327, 0]
drag, startPoint x: 1102, startPoint y: 454, endPoint x: 1084, endPoint y: 491, distance: 41.1
click at [1150, 501] on div at bounding box center [784, 36] width 1568 height 2655
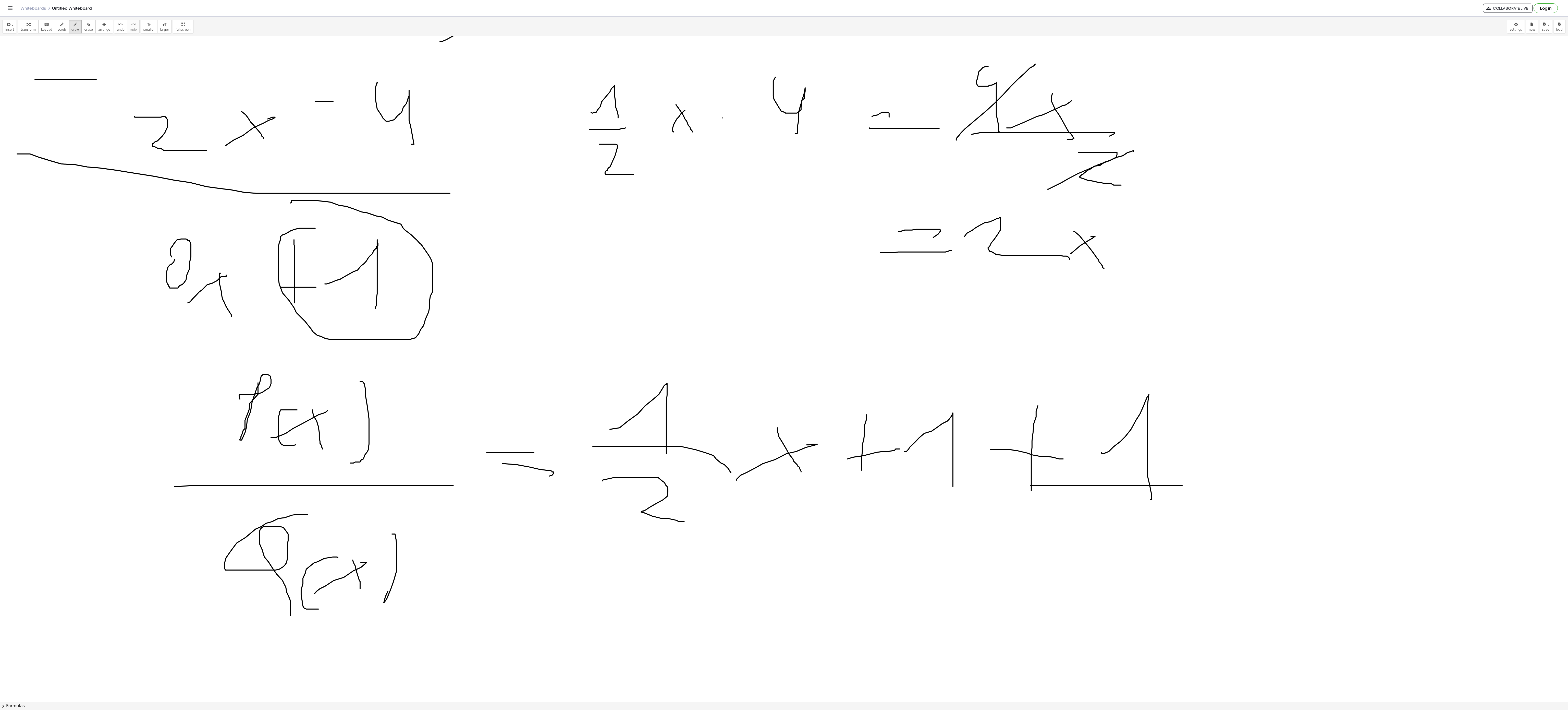
drag, startPoint x: 1031, startPoint y: 487, endPoint x: 1225, endPoint y: 492, distance: 194.1
click at [1176, 489] on div at bounding box center [784, 36] width 1568 height 2655
drag, startPoint x: 1087, startPoint y: 536, endPoint x: 1116, endPoint y: 577, distance: 50.2
click at [1116, 532] on div at bounding box center [784, 36] width 1568 height 2655
drag, startPoint x: 1184, startPoint y: 560, endPoint x: 1143, endPoint y: 560, distance: 41.0
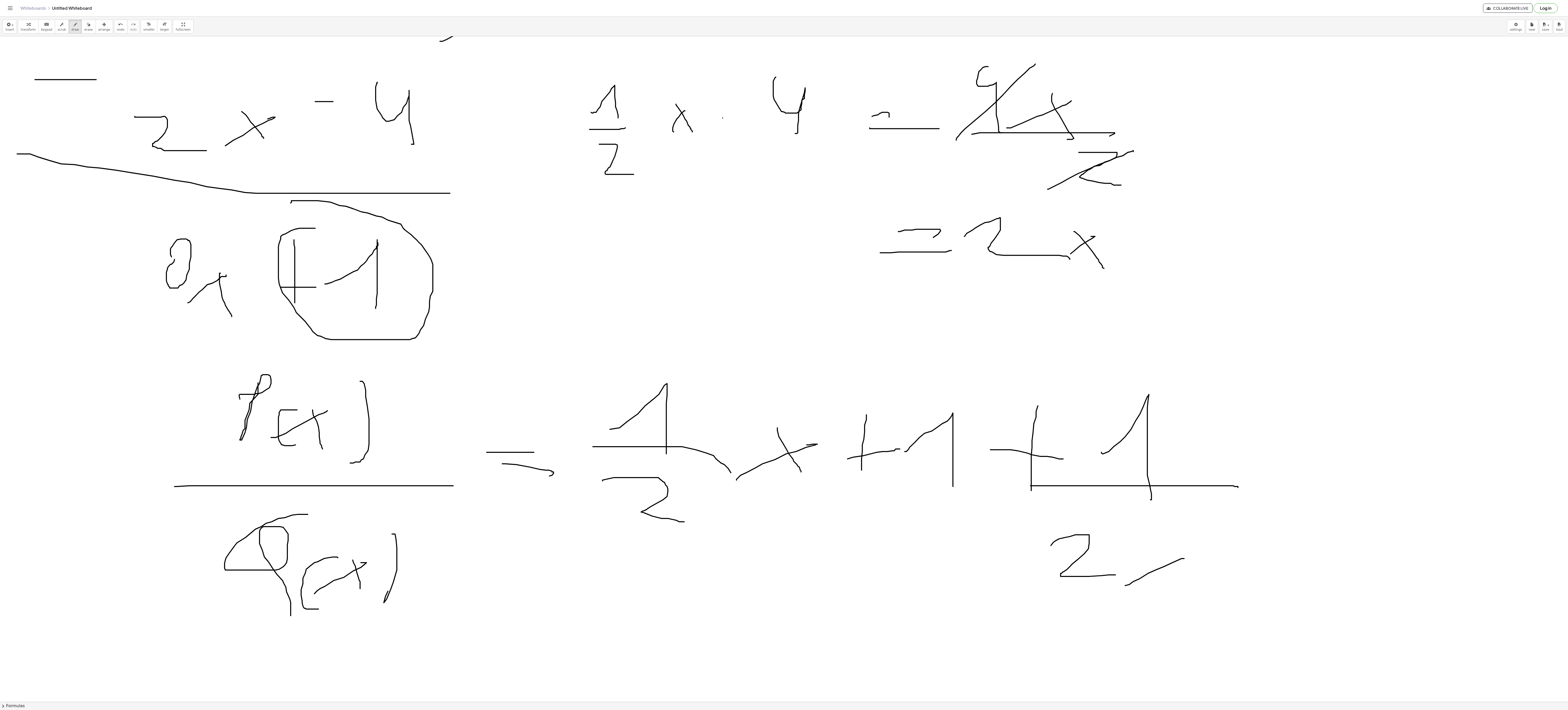
click at [1176, 532] on div at bounding box center [784, 36] width 1568 height 2655
drag, startPoint x: 1143, startPoint y: 560, endPoint x: 1222, endPoint y: 597, distance: 87.2
click at [1176, 532] on div at bounding box center [784, 36] width 1568 height 2655
drag, startPoint x: 1220, startPoint y: 585, endPoint x: 1262, endPoint y: 580, distance: 42.3
click at [1176, 532] on div at bounding box center [784, 36] width 1568 height 2655
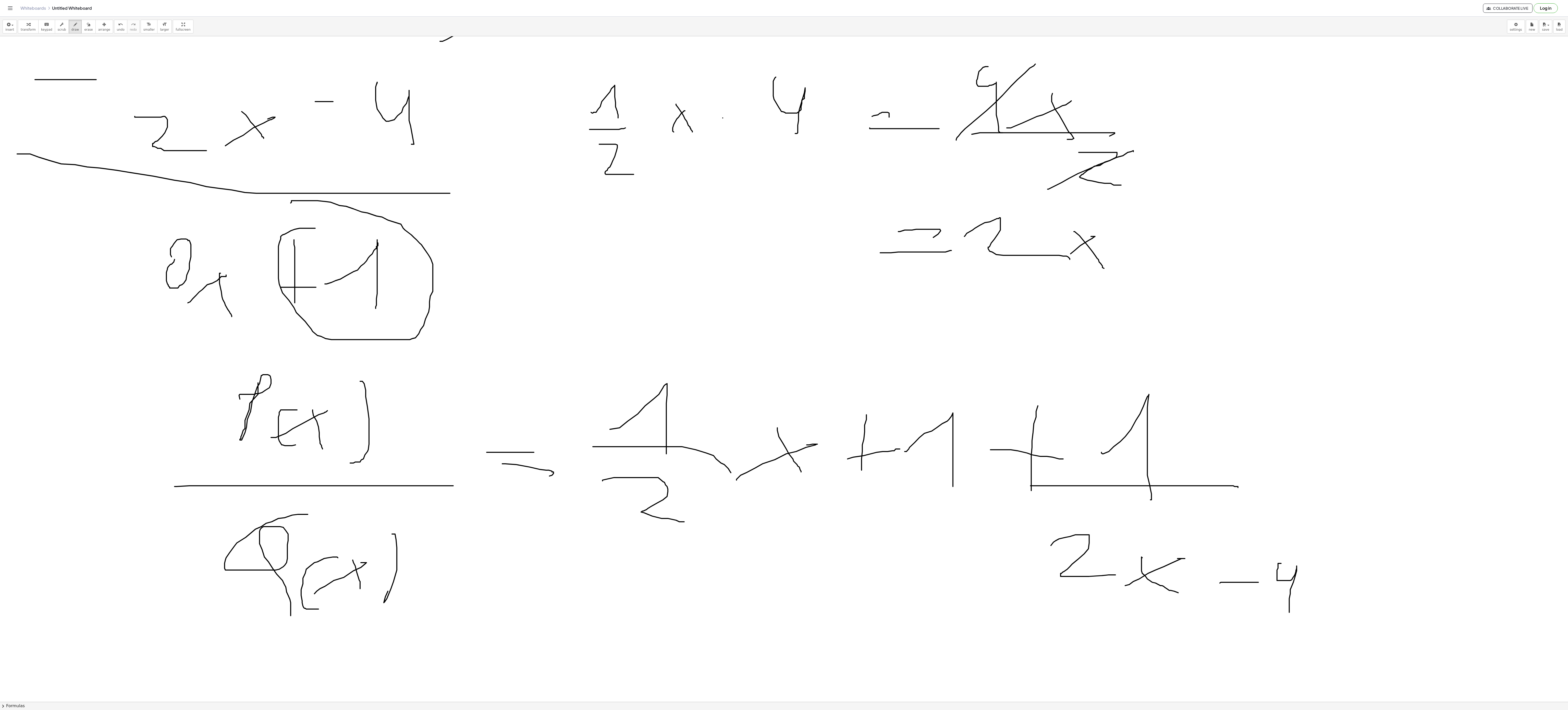
click at [1176, 532] on div at bounding box center [784, 36] width 1568 height 2655
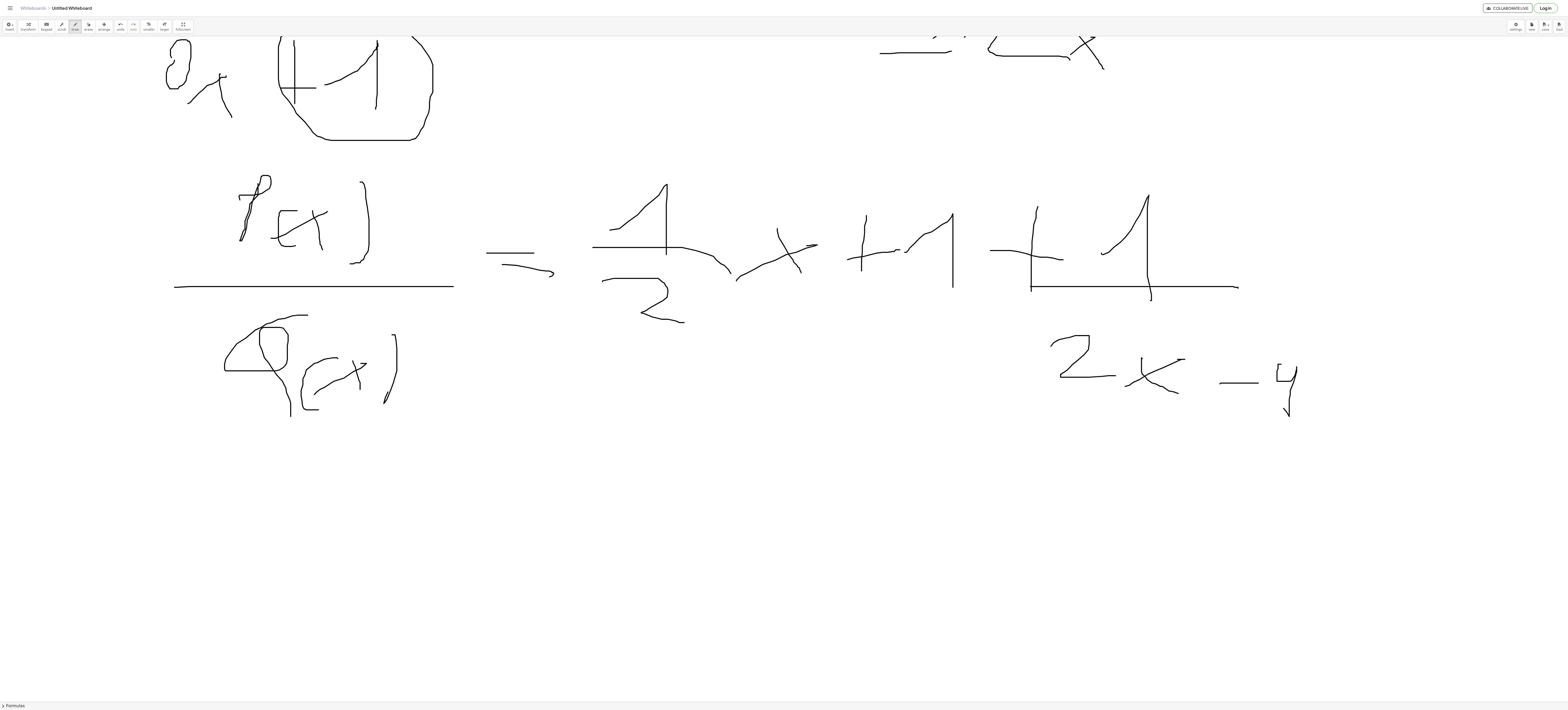
scroll to position [1532, 0]
drag, startPoint x: 345, startPoint y: 624, endPoint x: 802, endPoint y: 395, distance: 511.2
drag, startPoint x: 588, startPoint y: 572, endPoint x: 646, endPoint y: 568, distance: 58.1
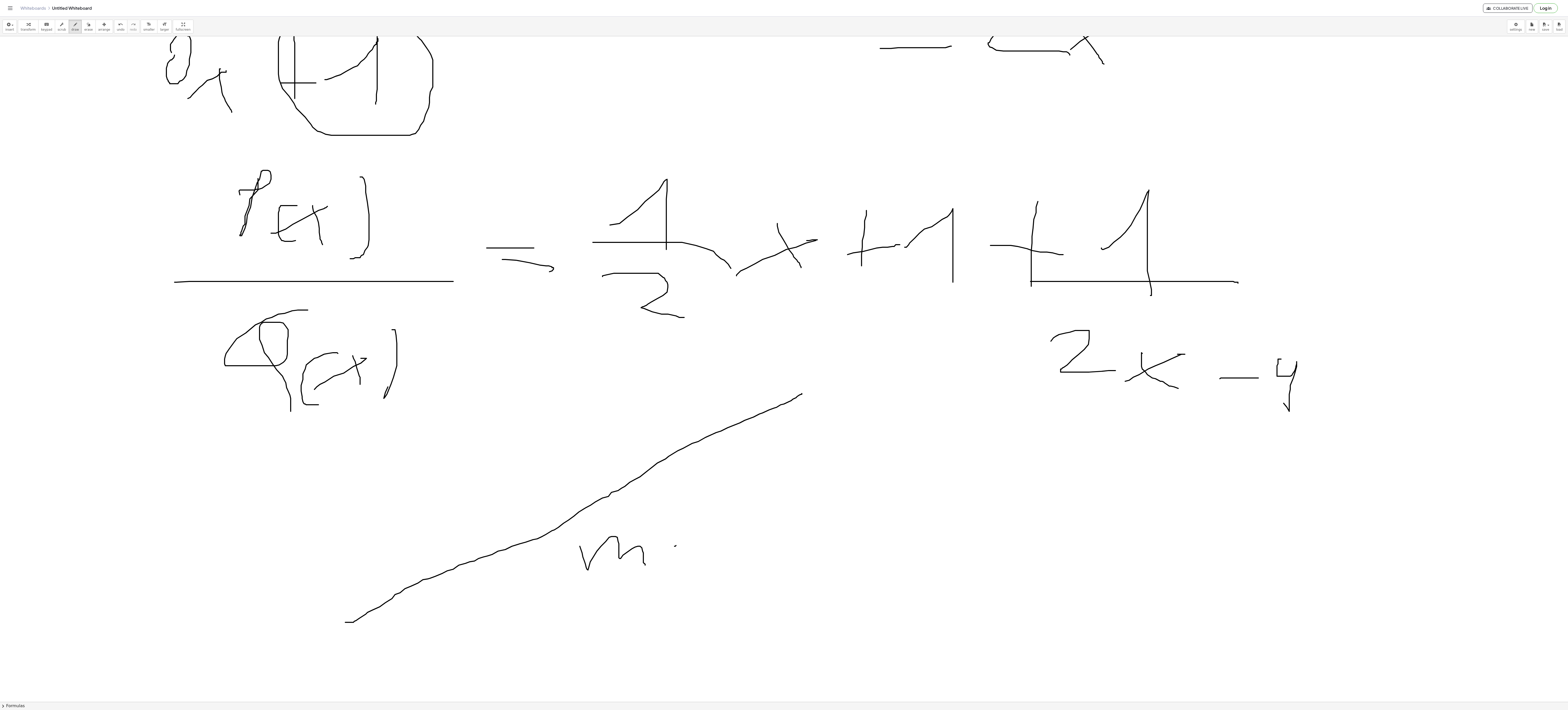
drag, startPoint x: 656, startPoint y: 574, endPoint x: 691, endPoint y: 534, distance: 53.2
drag, startPoint x: 691, startPoint y: 534, endPoint x: 699, endPoint y: 564, distance: 31.0
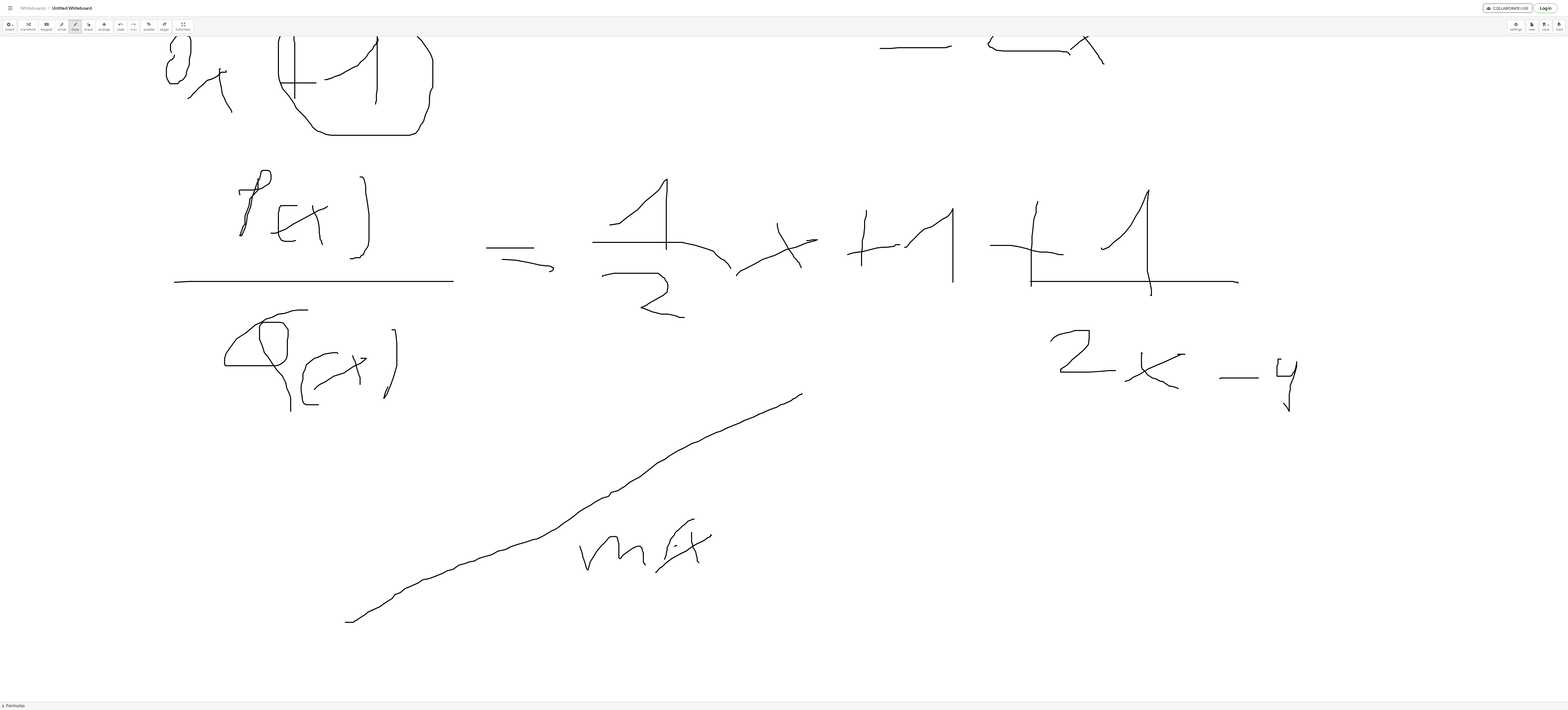
drag, startPoint x: 665, startPoint y: 561, endPoint x: 672, endPoint y: 579, distance: 19.3
drag, startPoint x: 741, startPoint y: 521, endPoint x: 729, endPoint y: 555, distance: 36.1
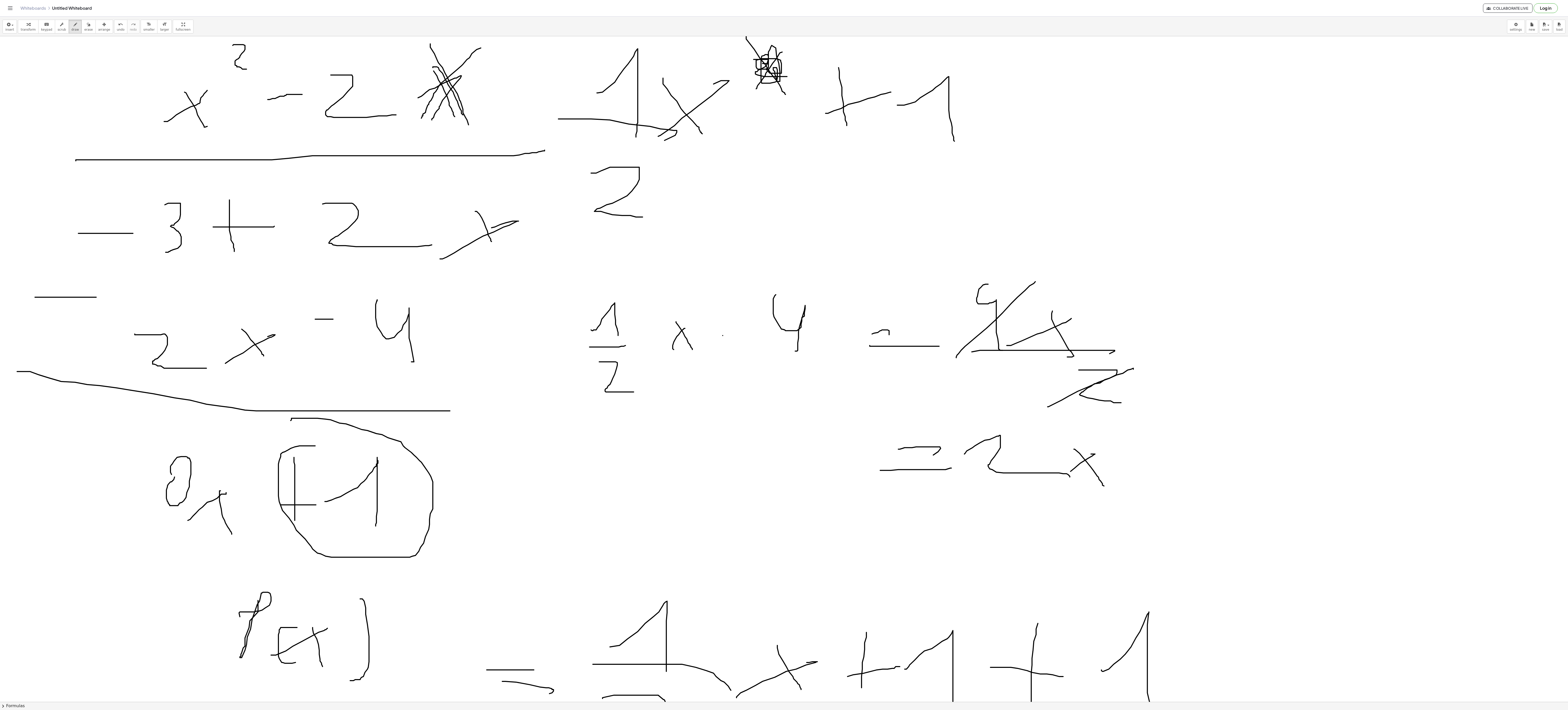
scroll to position [1123, 0]
